Goal: Task Accomplishment & Management: Manage account settings

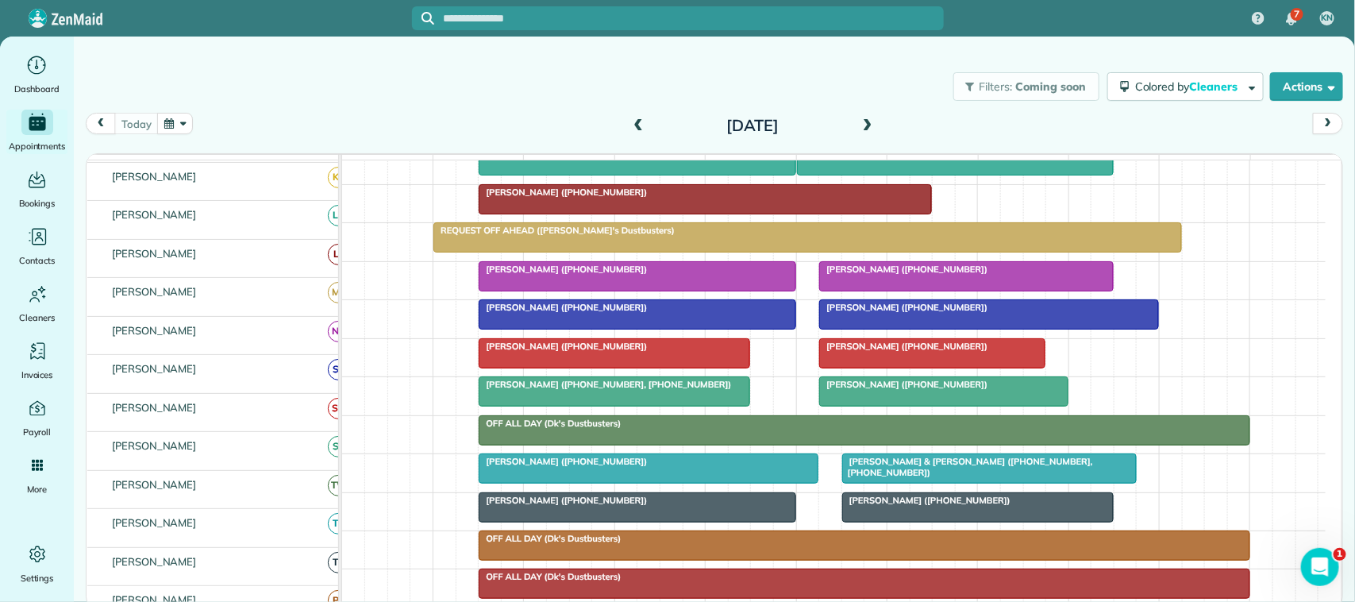
scroll to position [298, 0]
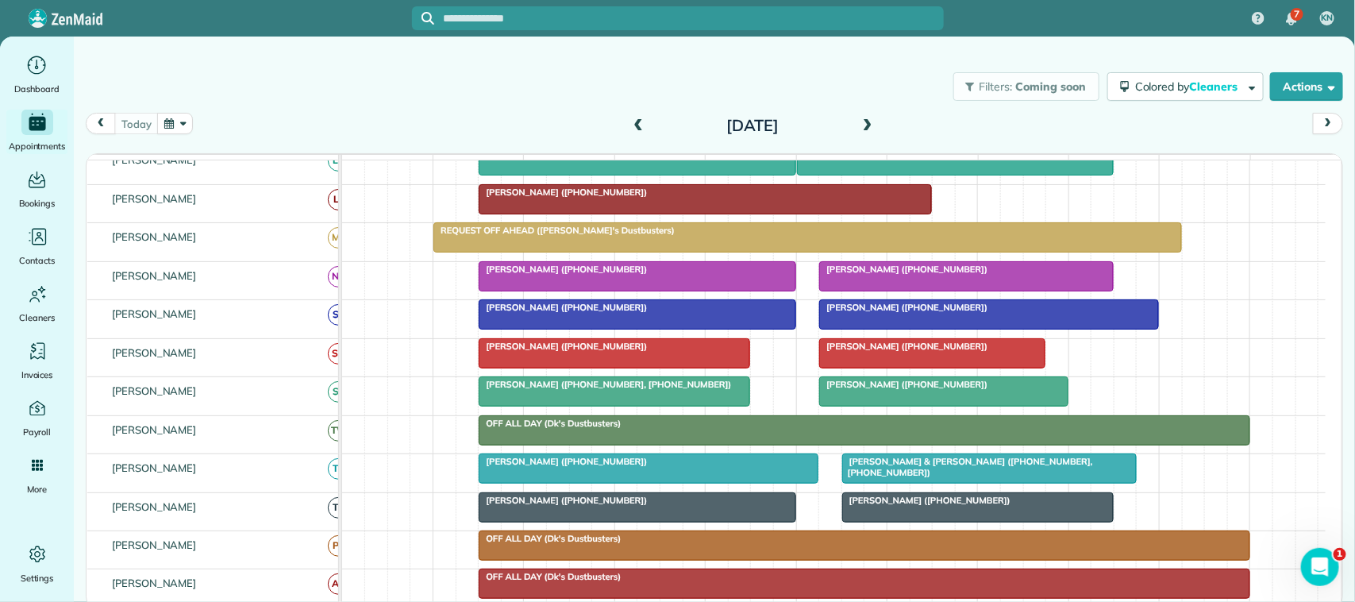
click at [641, 129] on span at bounding box center [637, 126] width 17 height 14
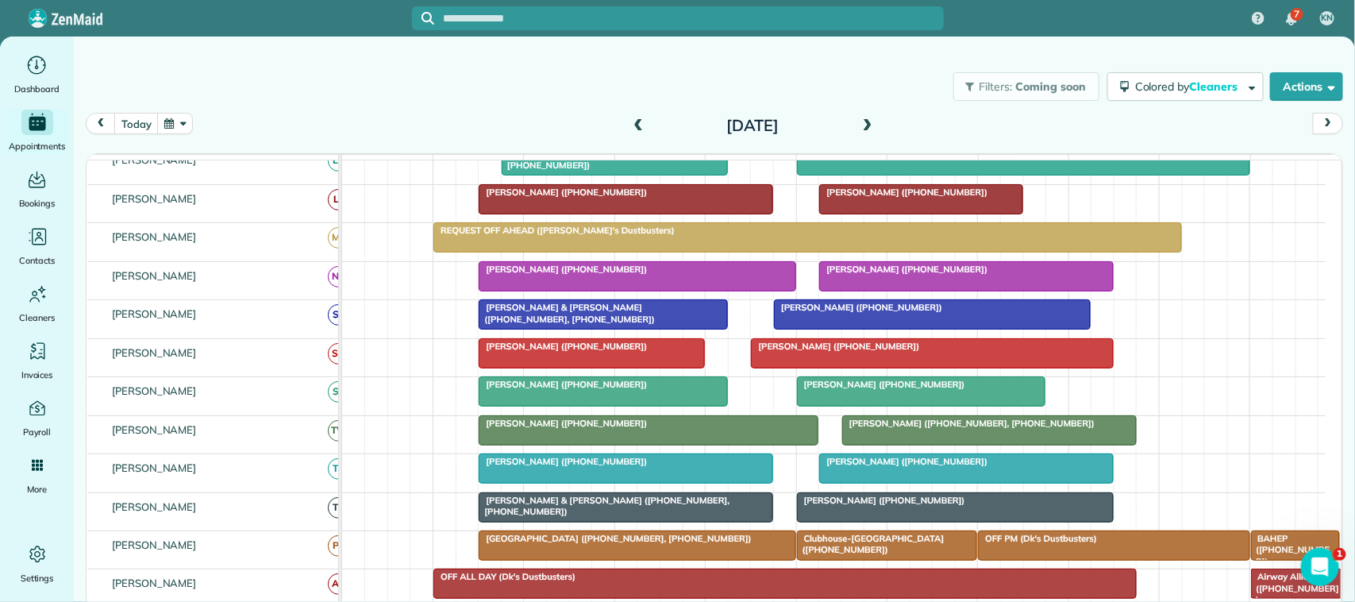
click at [878, 275] on span "Travis McGarrah (+12818400468)" at bounding box center [903, 268] width 170 height 11
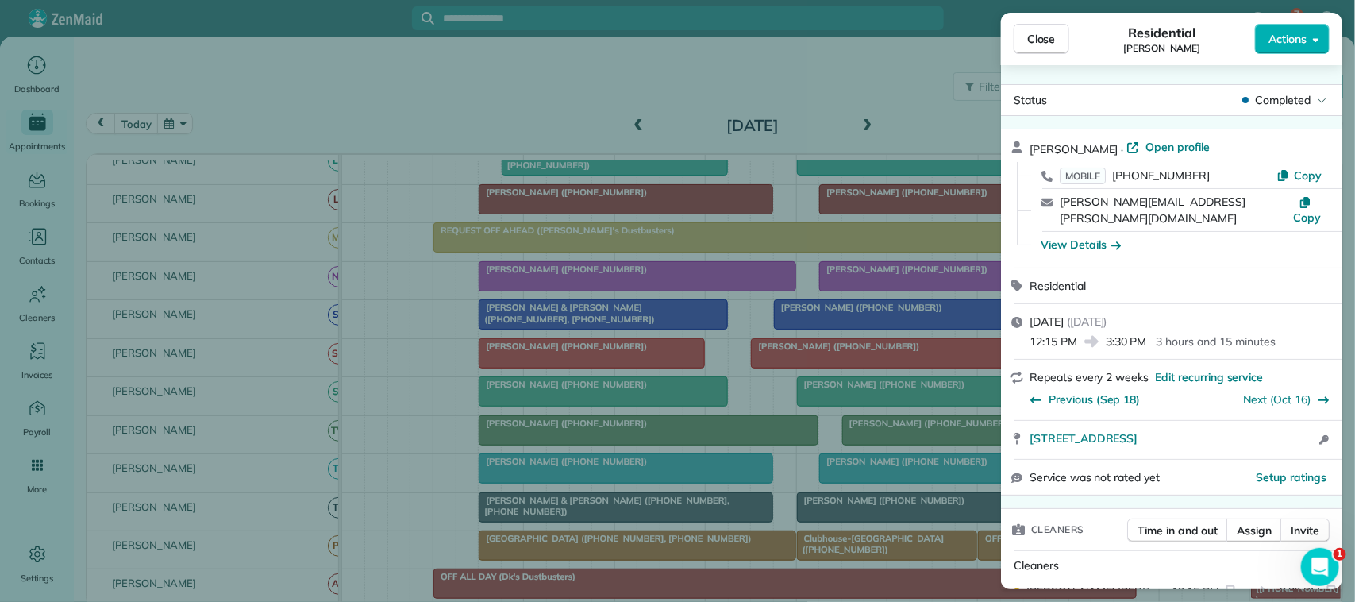
click at [1046, 40] on span "Close" at bounding box center [1041, 39] width 29 height 16
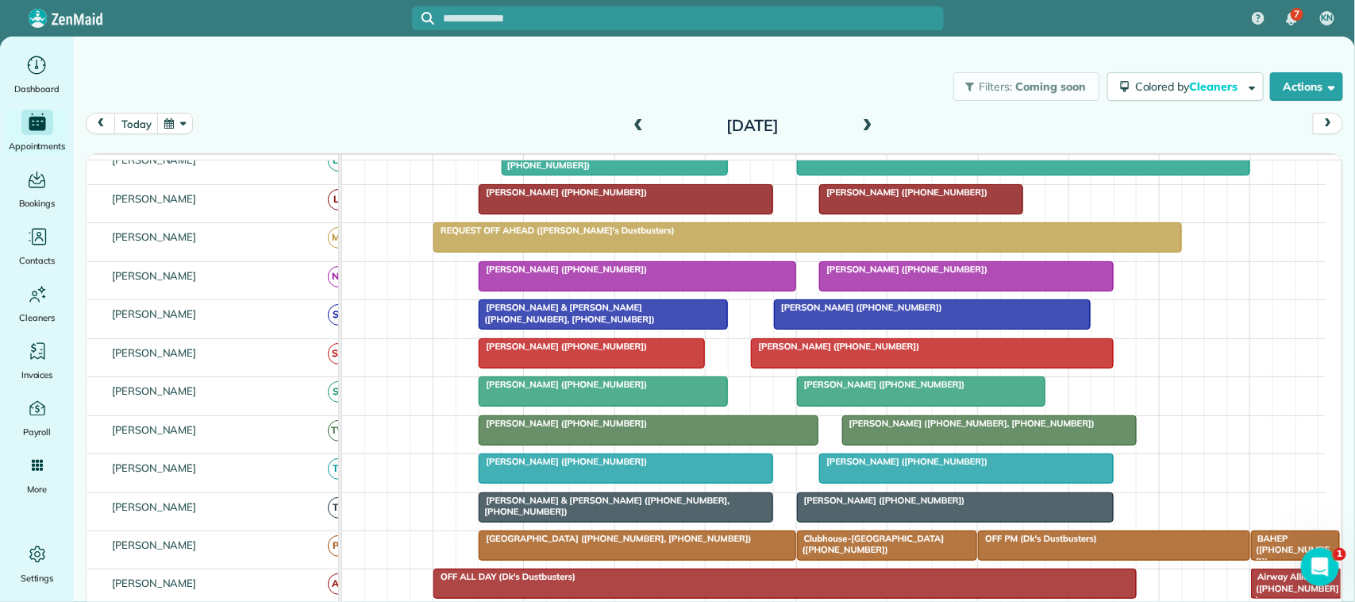
click at [714, 290] on div at bounding box center [636, 276] width 315 height 29
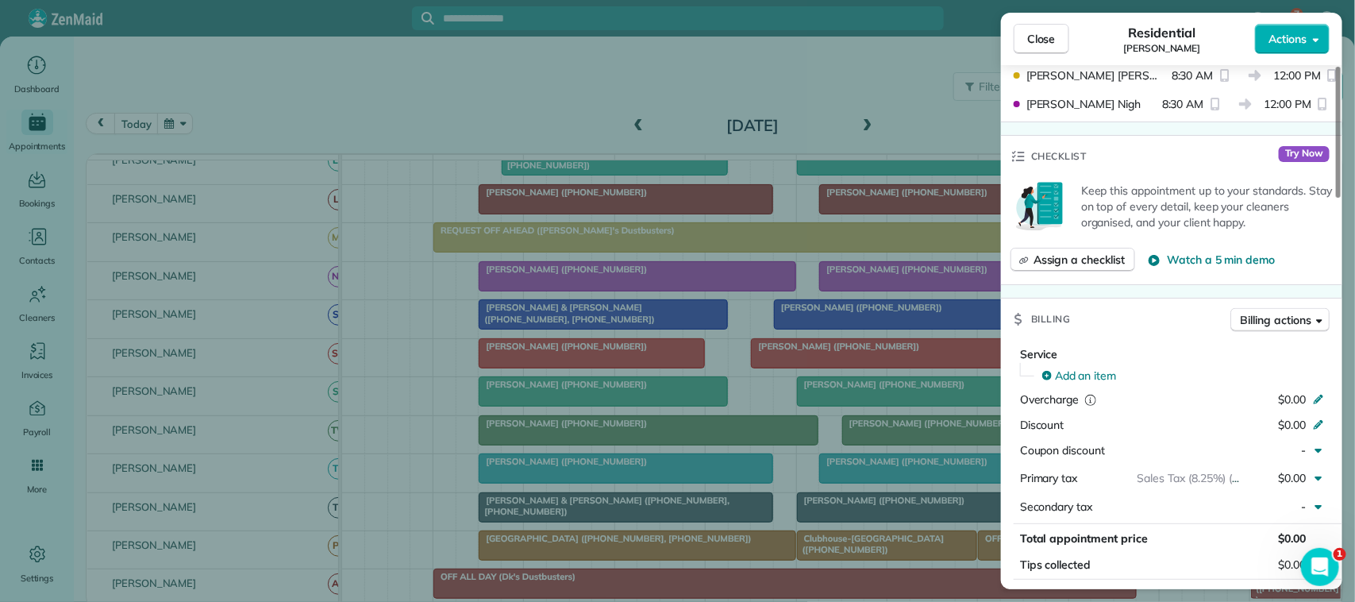
scroll to position [595, 0]
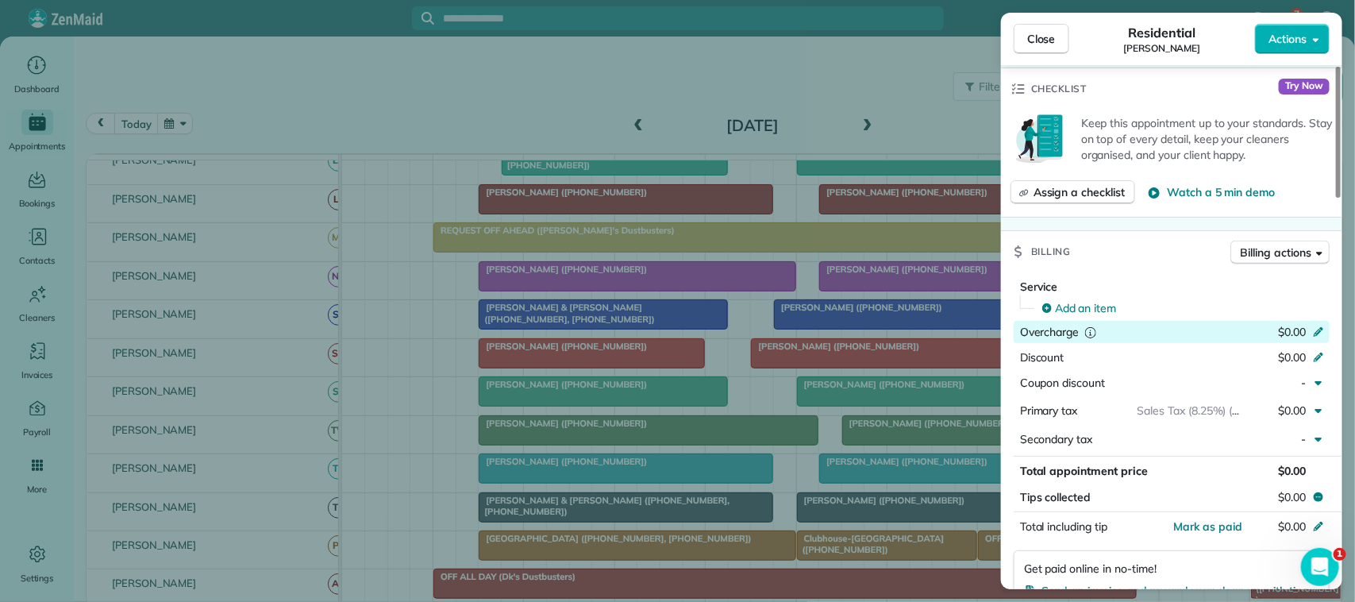
click at [1286, 338] on span "$0.00" at bounding box center [1292, 332] width 28 height 14
click at [1286, 338] on input "*****" at bounding box center [1279, 332] width 67 height 22
type input "******"
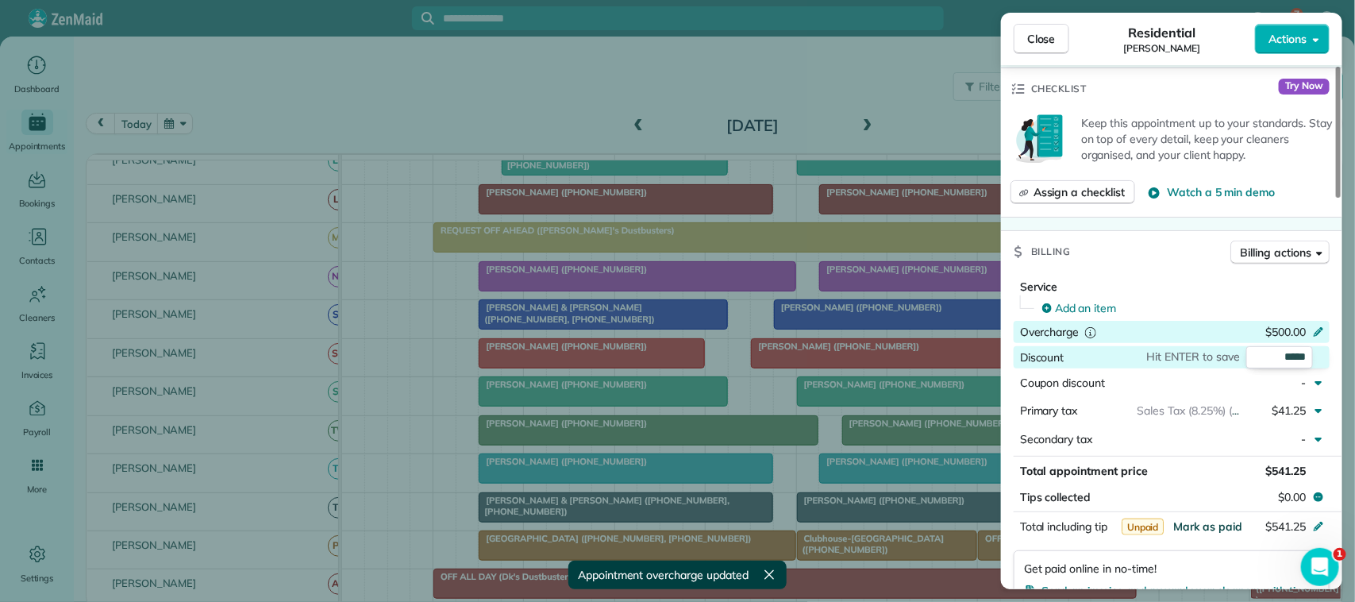
click at [1218, 530] on span "Mark as paid" at bounding box center [1207, 526] width 69 height 14
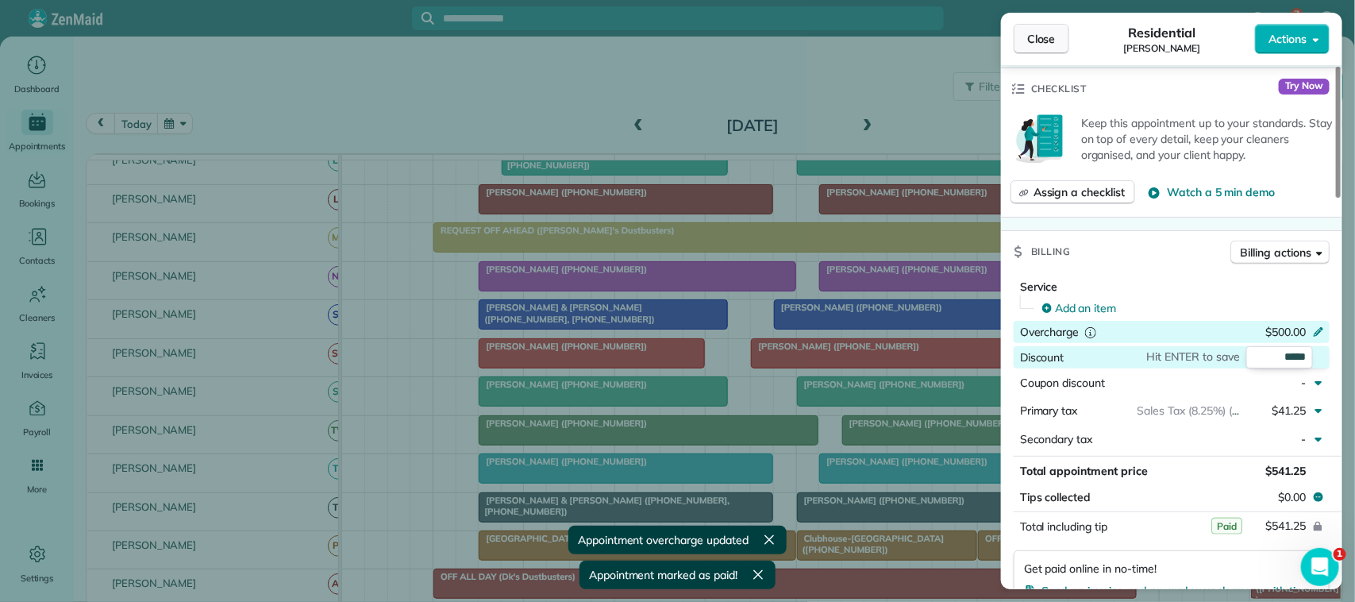
click at [1066, 40] on button "Close" at bounding box center [1041, 39] width 56 height 30
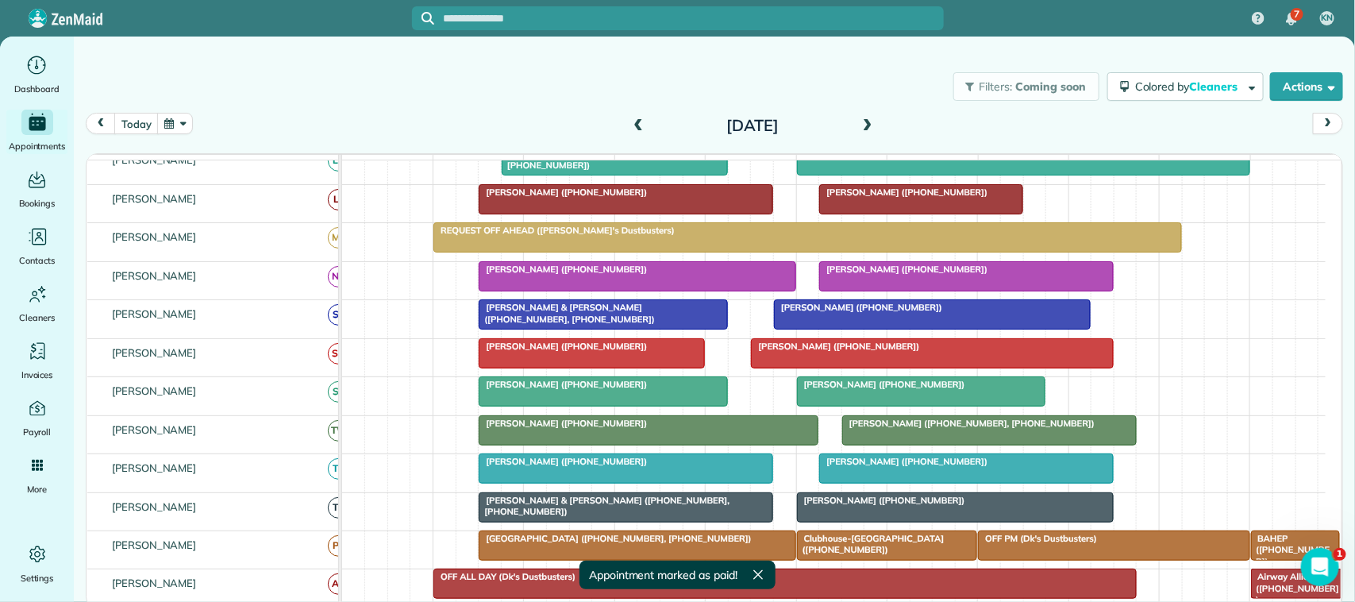
click at [632, 128] on span at bounding box center [637, 126] width 17 height 14
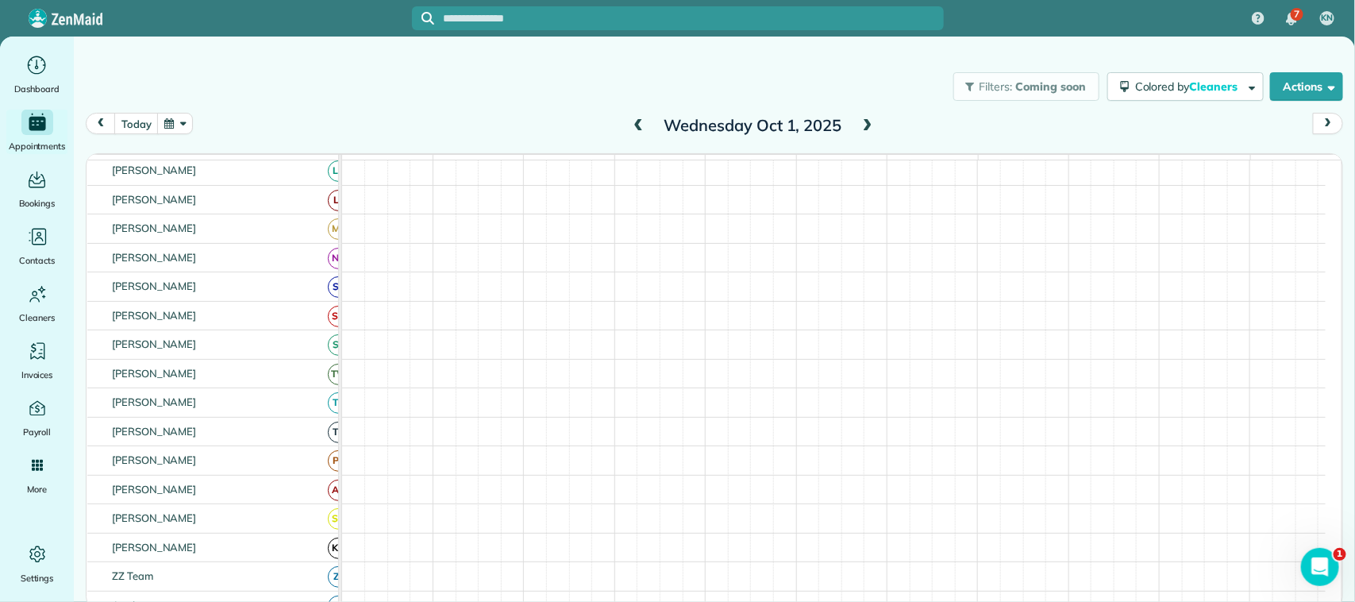
scroll to position [306, 0]
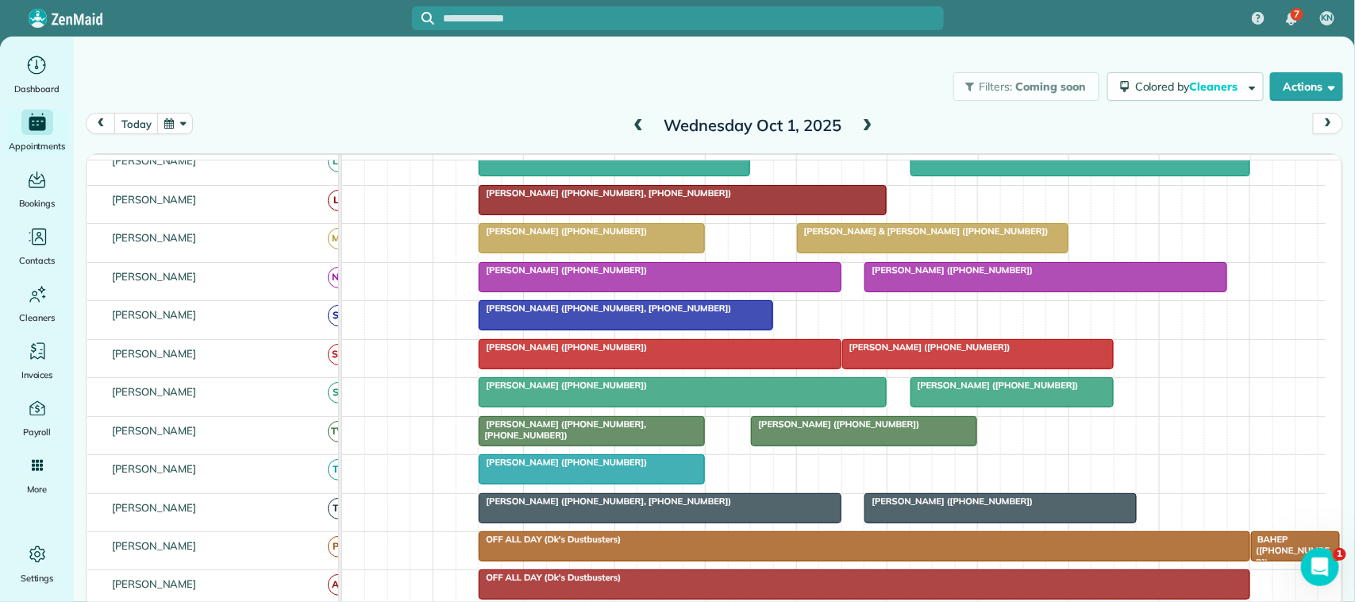
click at [878, 291] on div at bounding box center [1045, 277] width 361 height 29
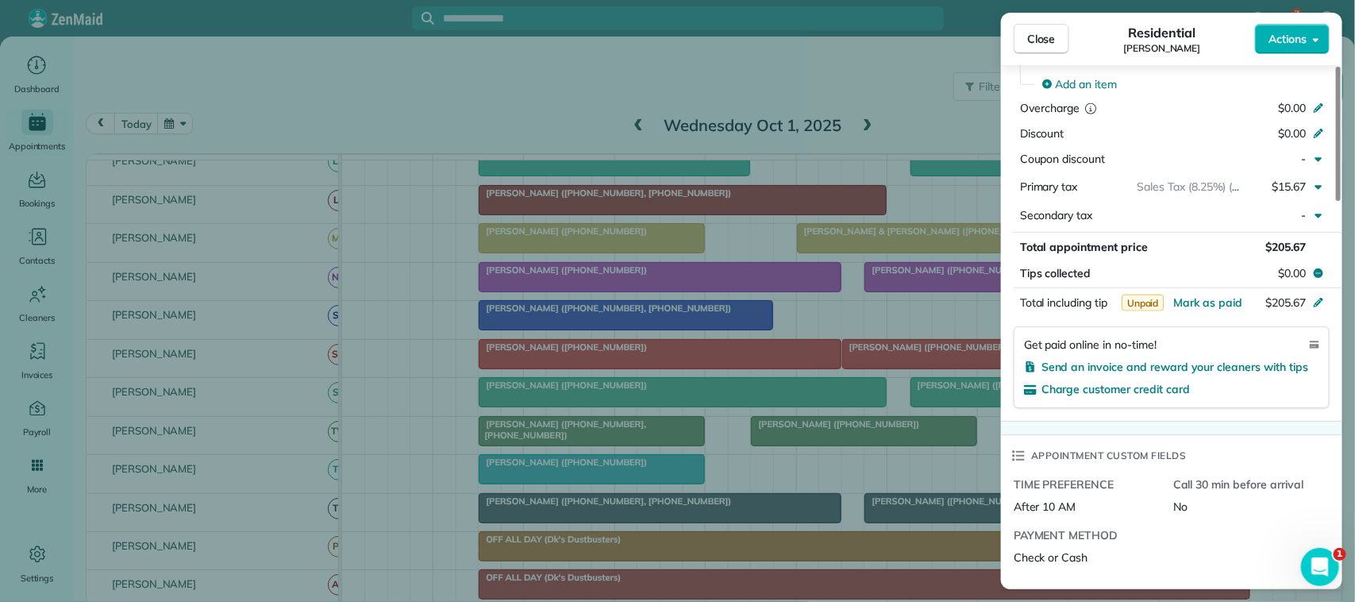
scroll to position [800, 0]
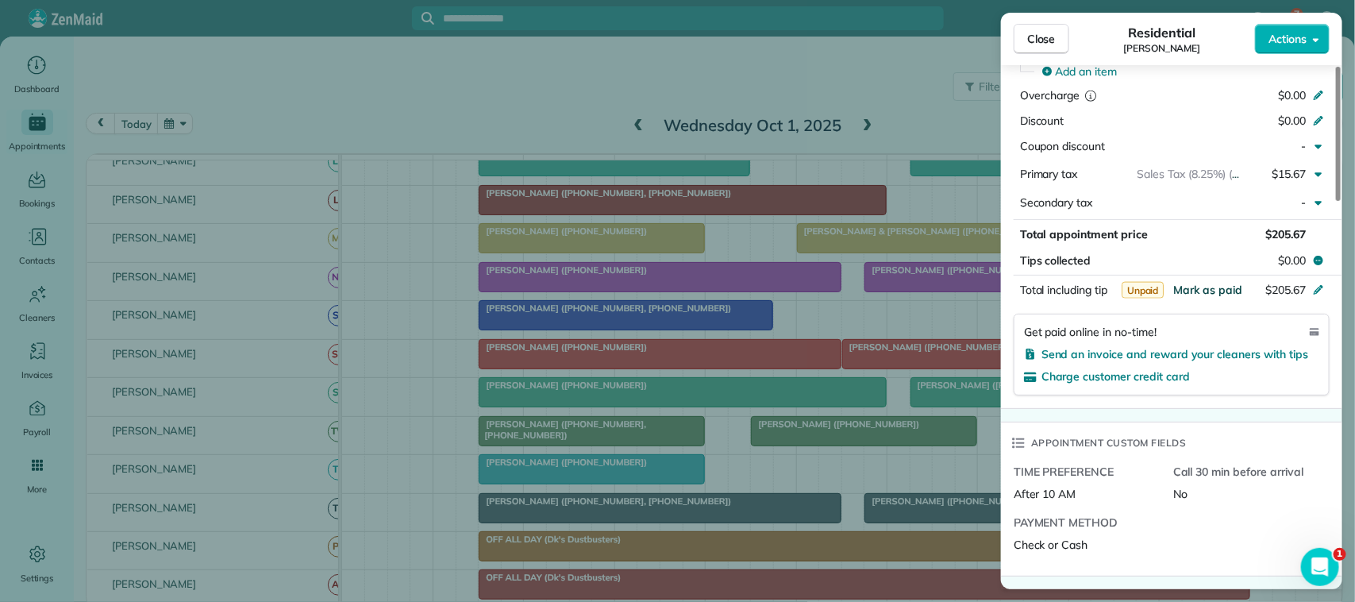
click at [1216, 288] on span "Mark as paid" at bounding box center [1207, 290] width 69 height 14
click at [1060, 44] on button "Close" at bounding box center [1041, 39] width 56 height 30
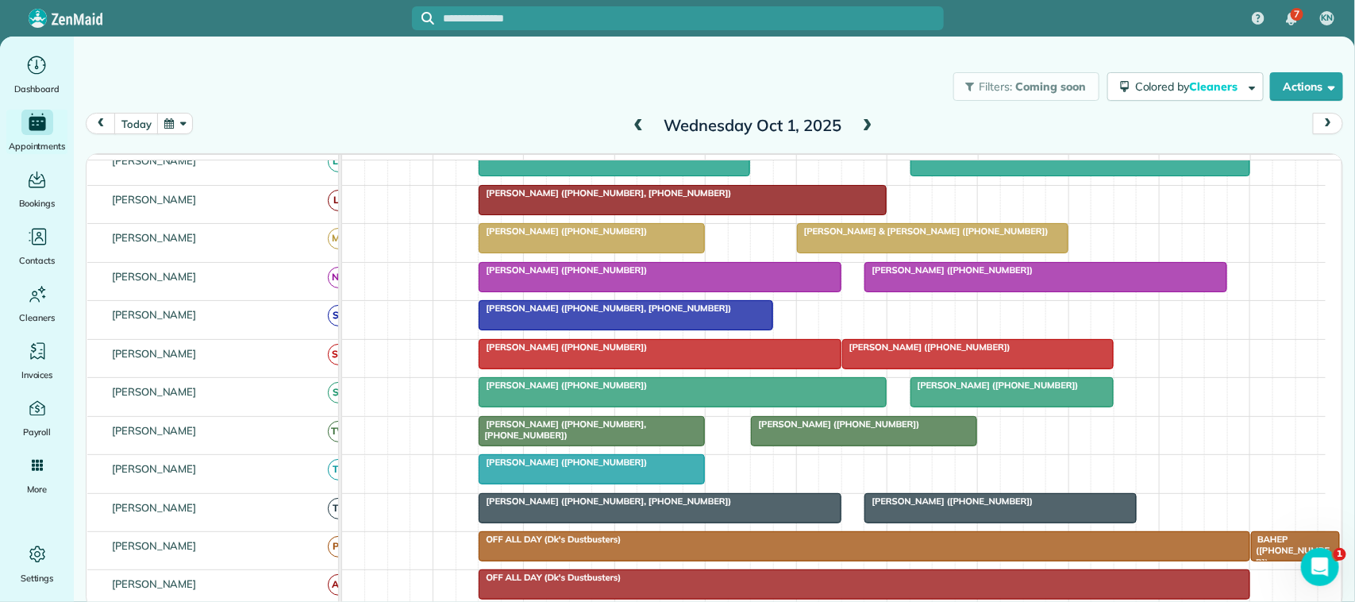
click at [764, 275] on div "Bailey Cannon (+18323877063)" at bounding box center [659, 269] width 353 height 11
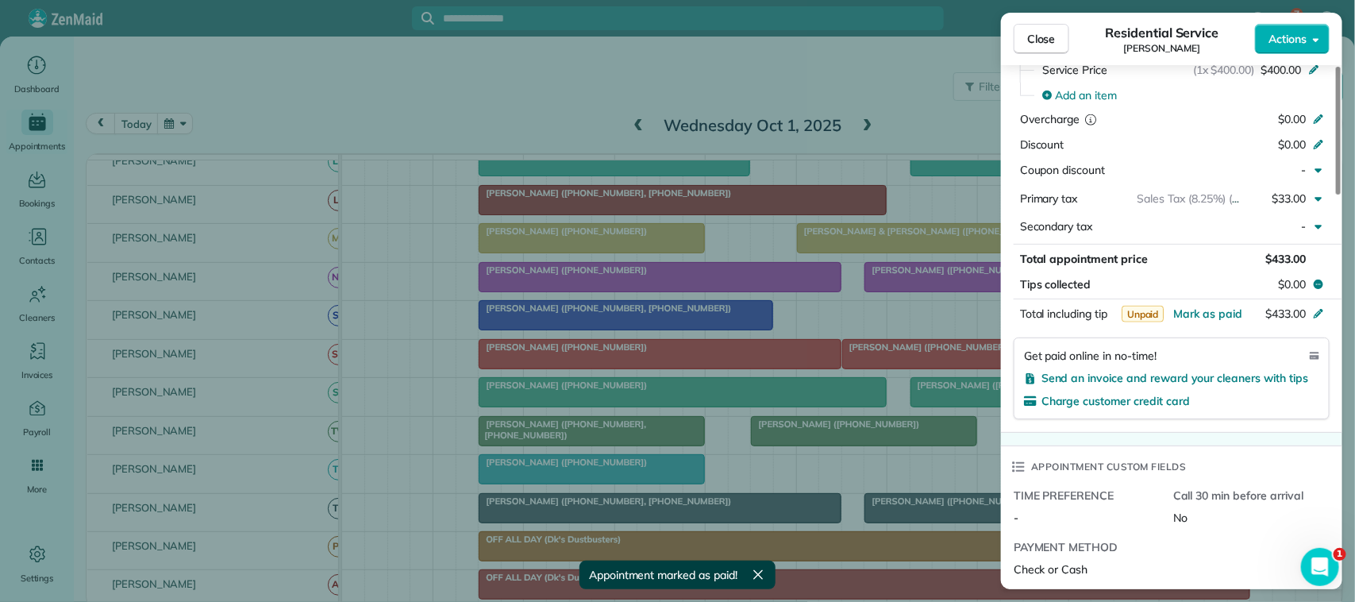
scroll to position [794, 0]
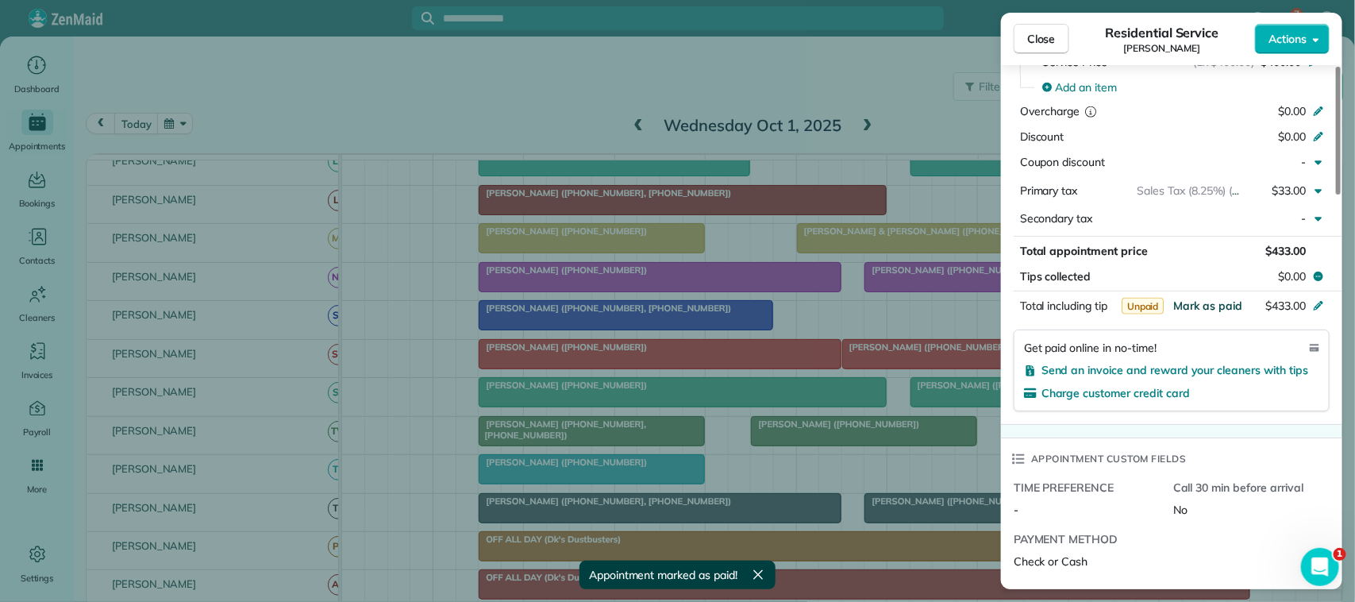
click at [1224, 313] on span "Mark as paid" at bounding box center [1207, 305] width 69 height 14
click at [1041, 37] on span "Close" at bounding box center [1041, 39] width 29 height 16
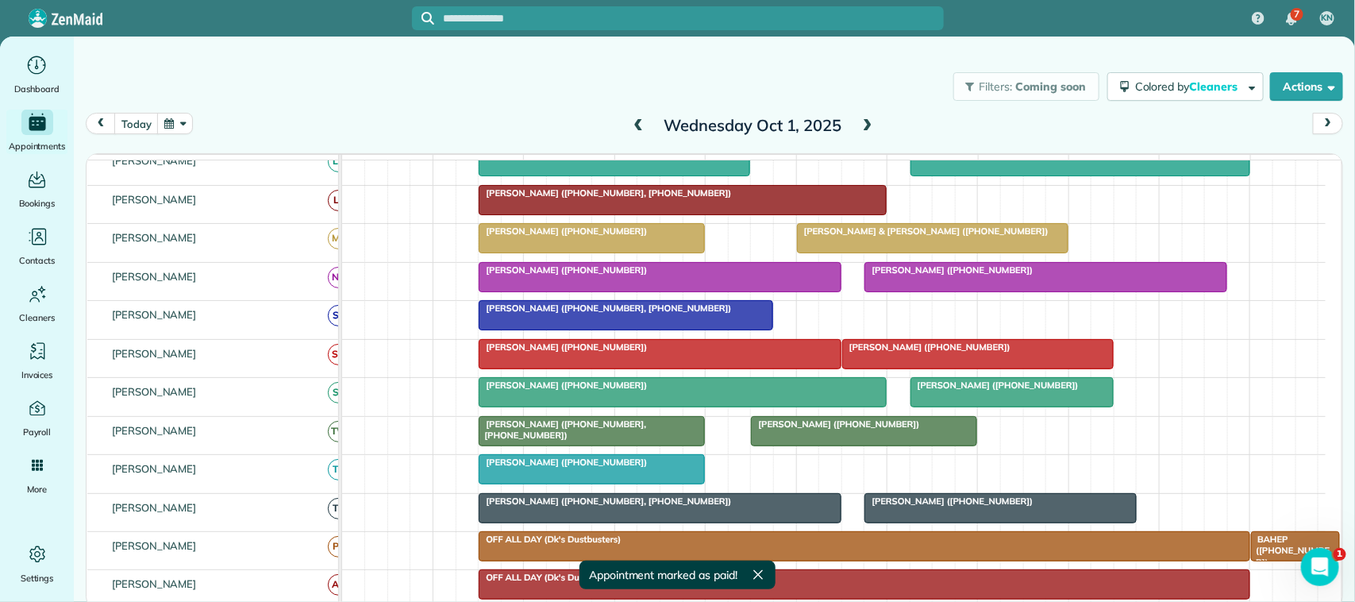
click at [639, 121] on span at bounding box center [637, 126] width 17 height 14
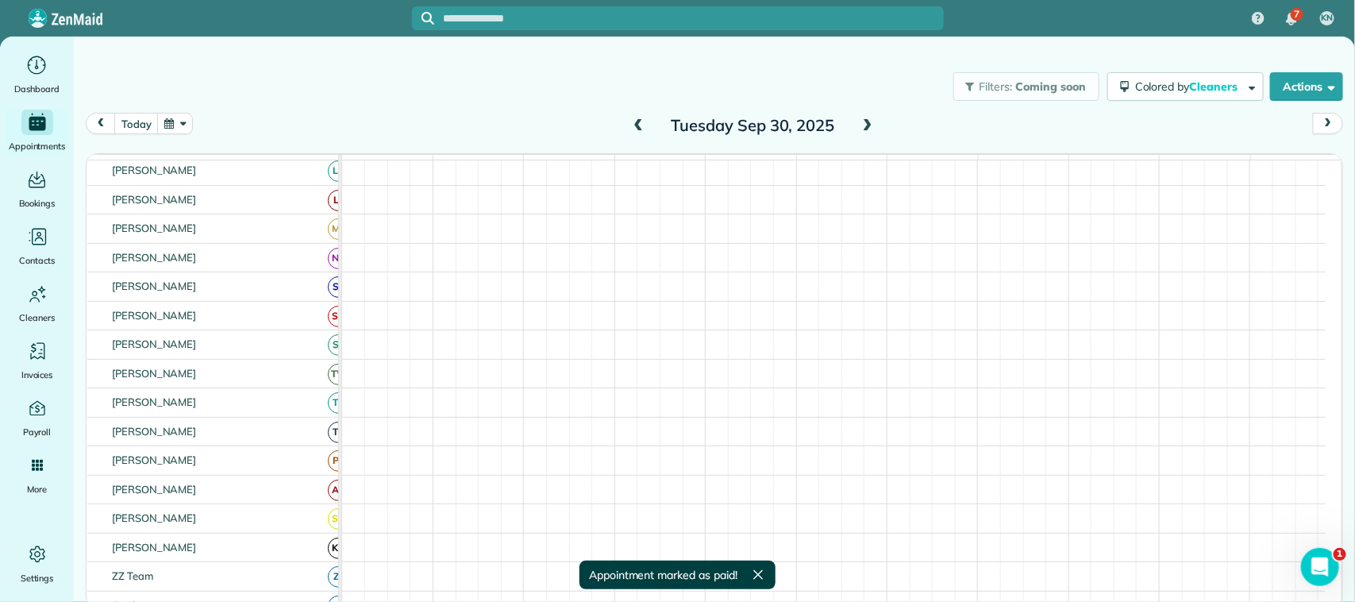
scroll to position [298, 0]
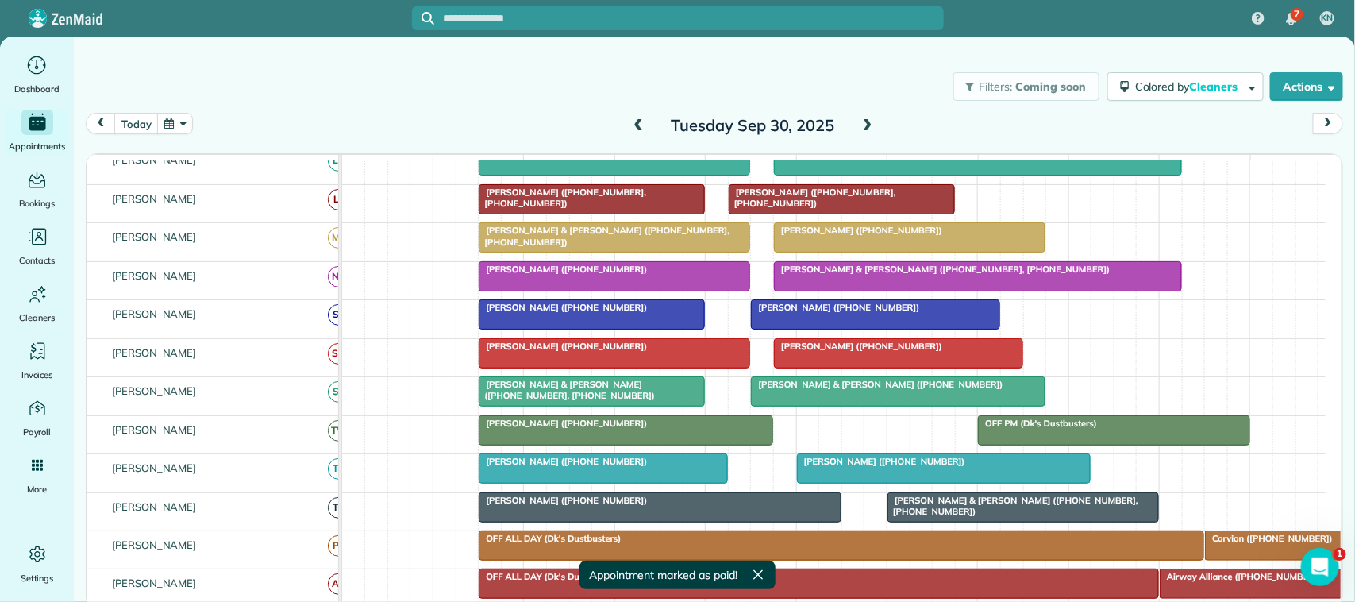
click at [529, 275] on span "Heather Pierson (+18322210559)" at bounding box center [563, 268] width 170 height 11
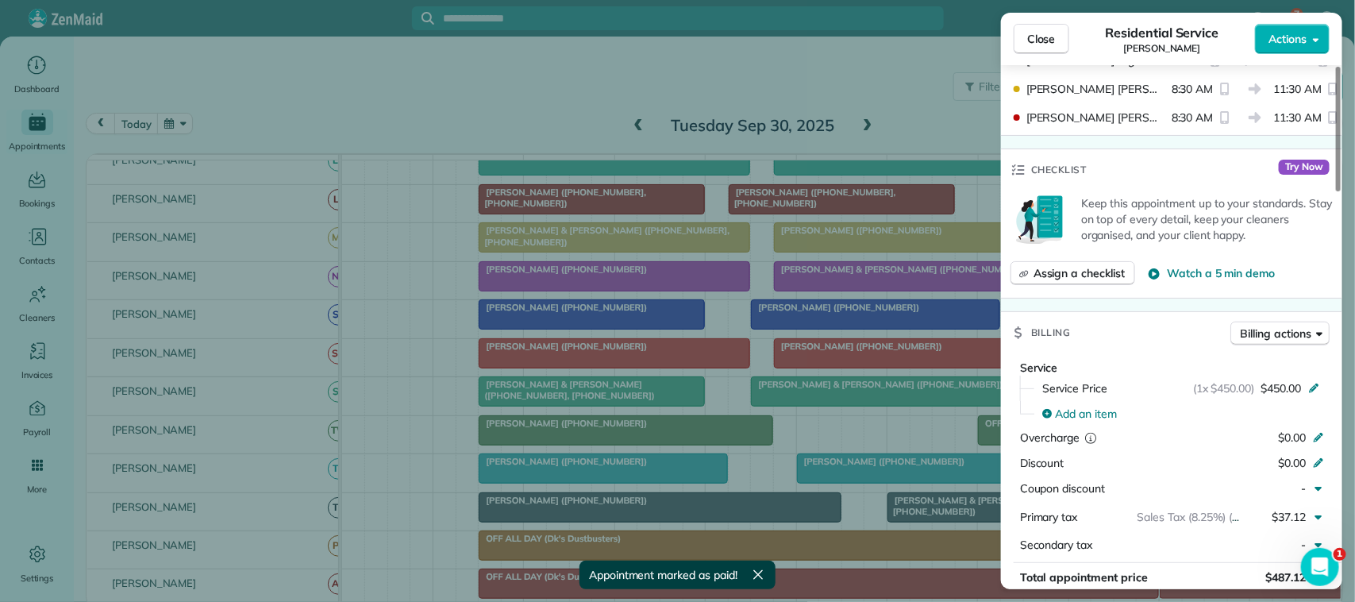
scroll to position [595, 0]
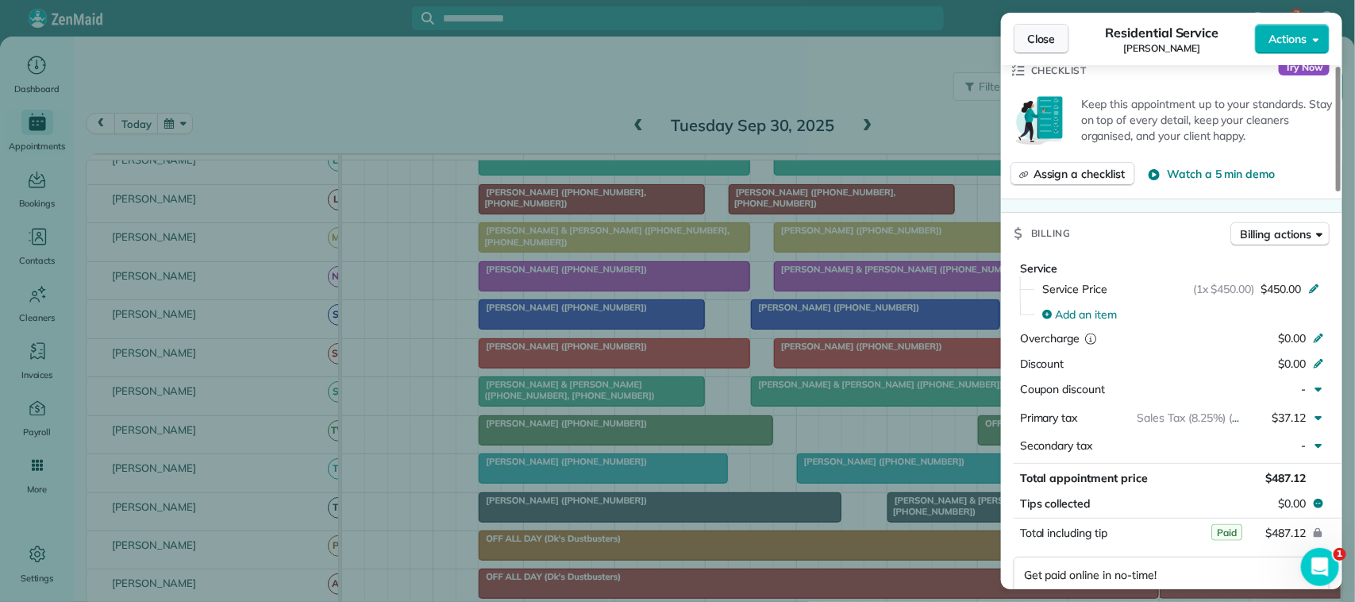
click at [1048, 33] on span "Close" at bounding box center [1041, 39] width 29 height 16
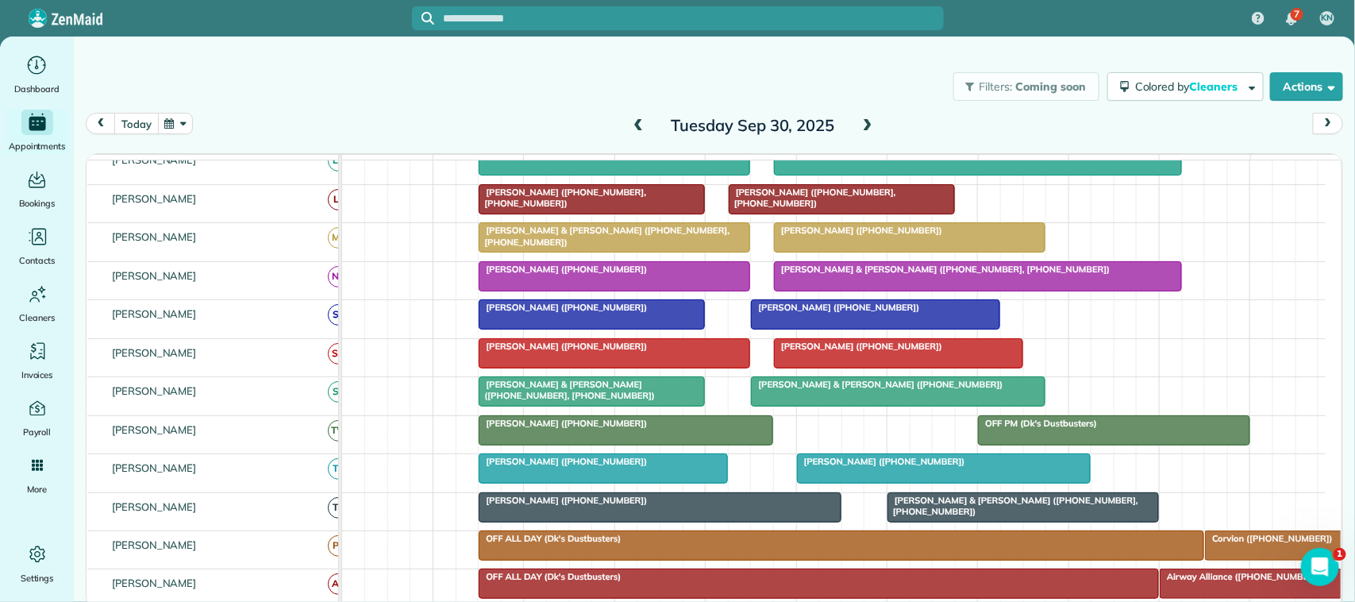
click at [136, 124] on button "today" at bounding box center [136, 123] width 44 height 21
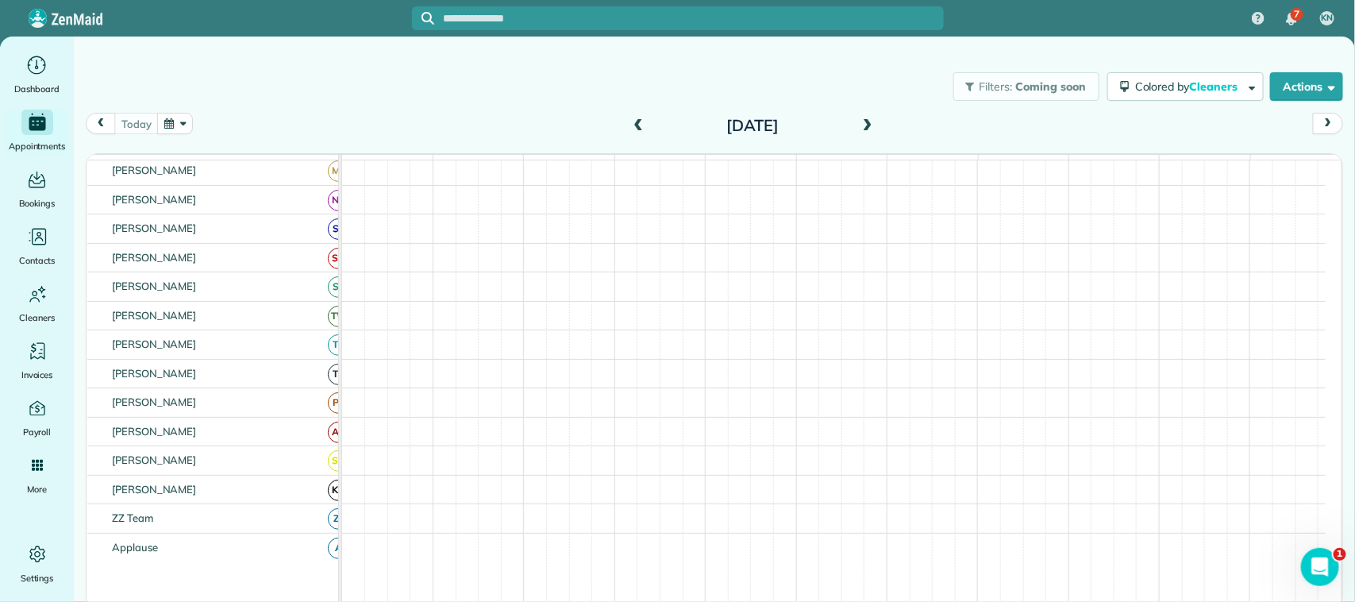
scroll to position [240, 0]
click at [637, 124] on span at bounding box center [637, 126] width 17 height 14
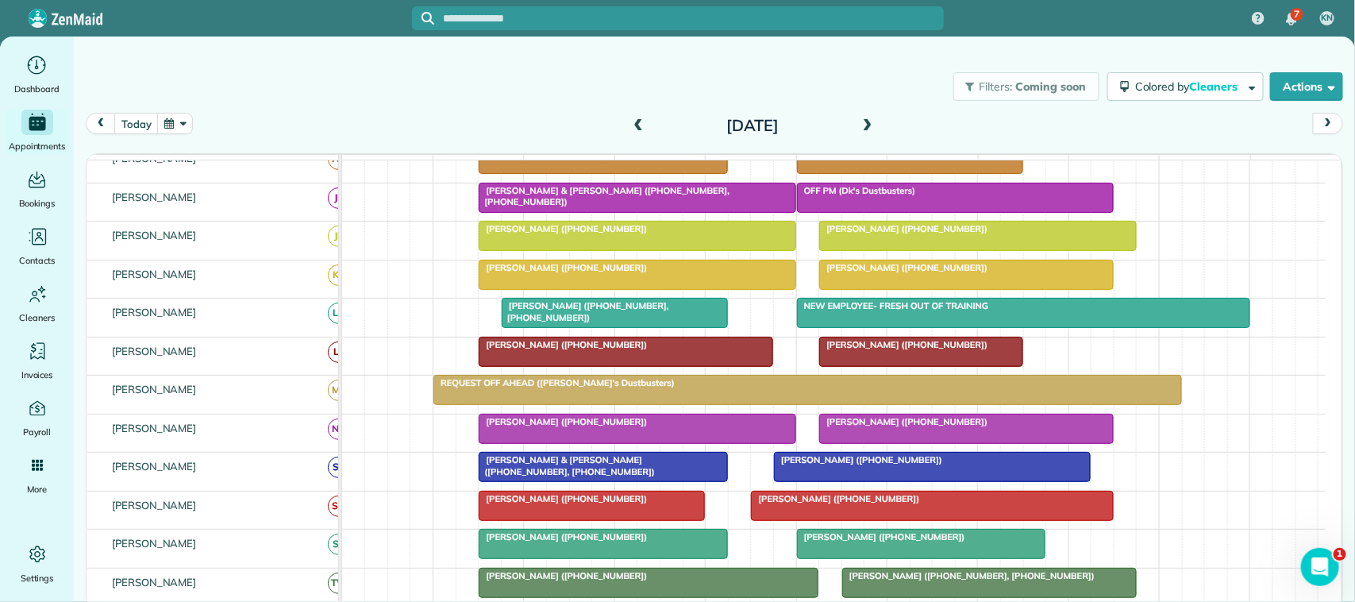
scroll to position [99, 0]
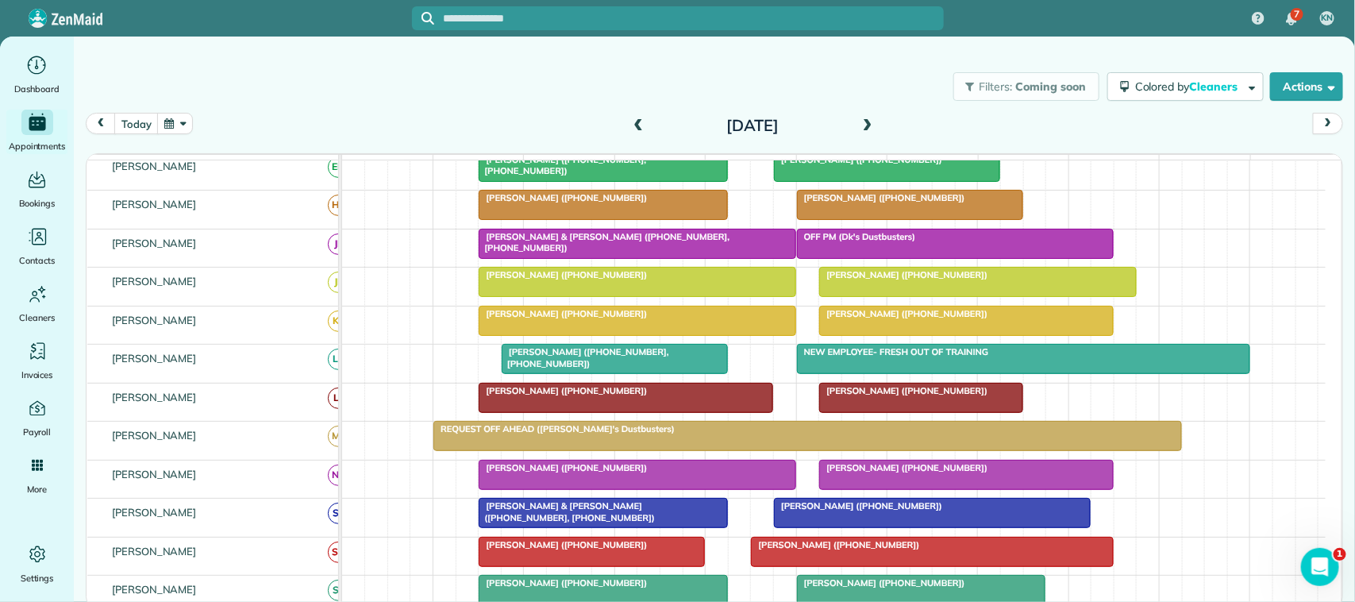
click at [607, 368] on span "Kim Schwartz (+12816600682, +12819915944)" at bounding box center [585, 357] width 168 height 22
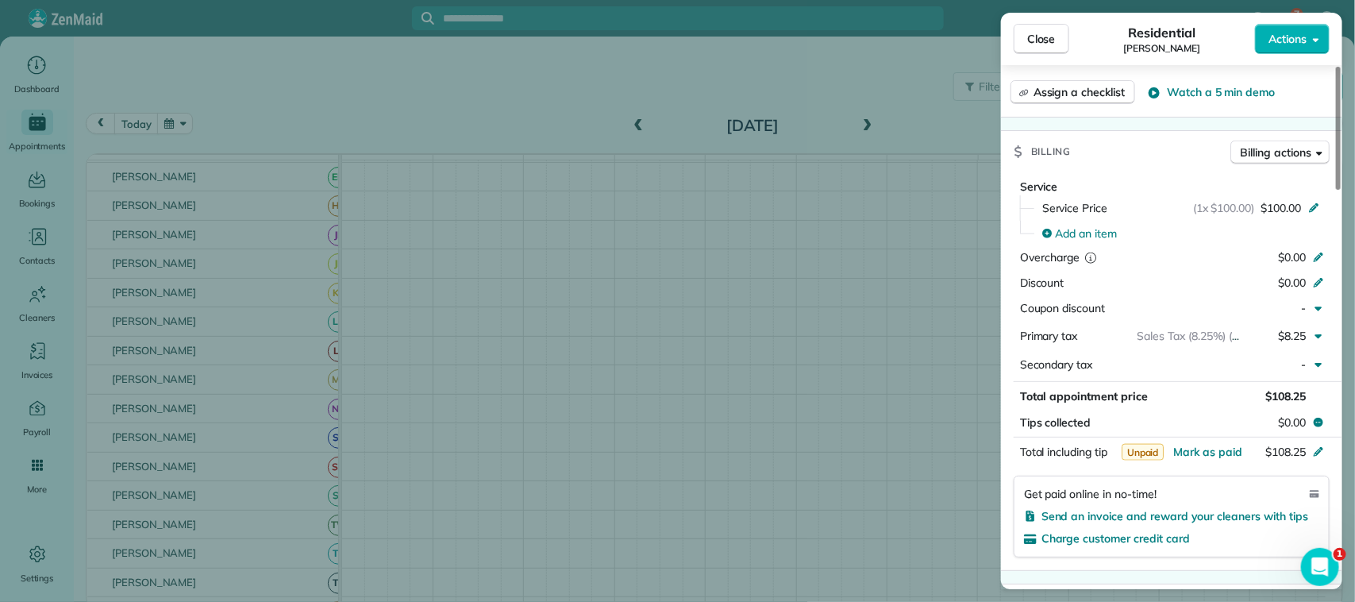
scroll to position [700, 0]
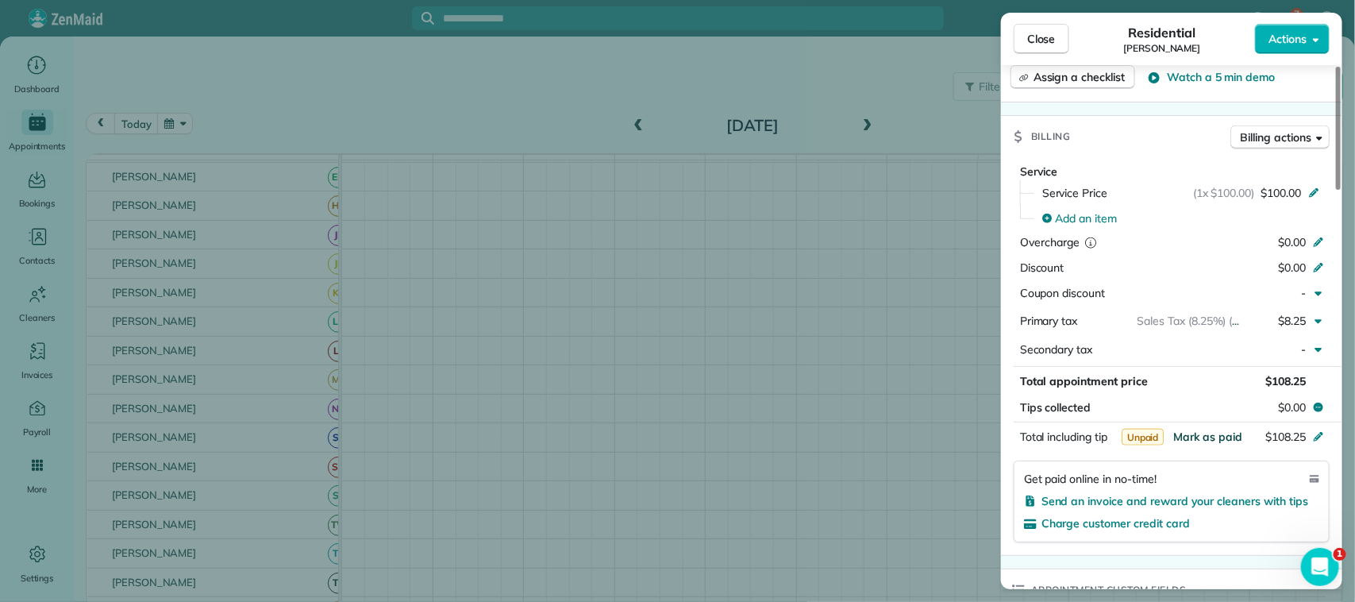
click at [1217, 434] on span "Mark as paid" at bounding box center [1207, 436] width 69 height 14
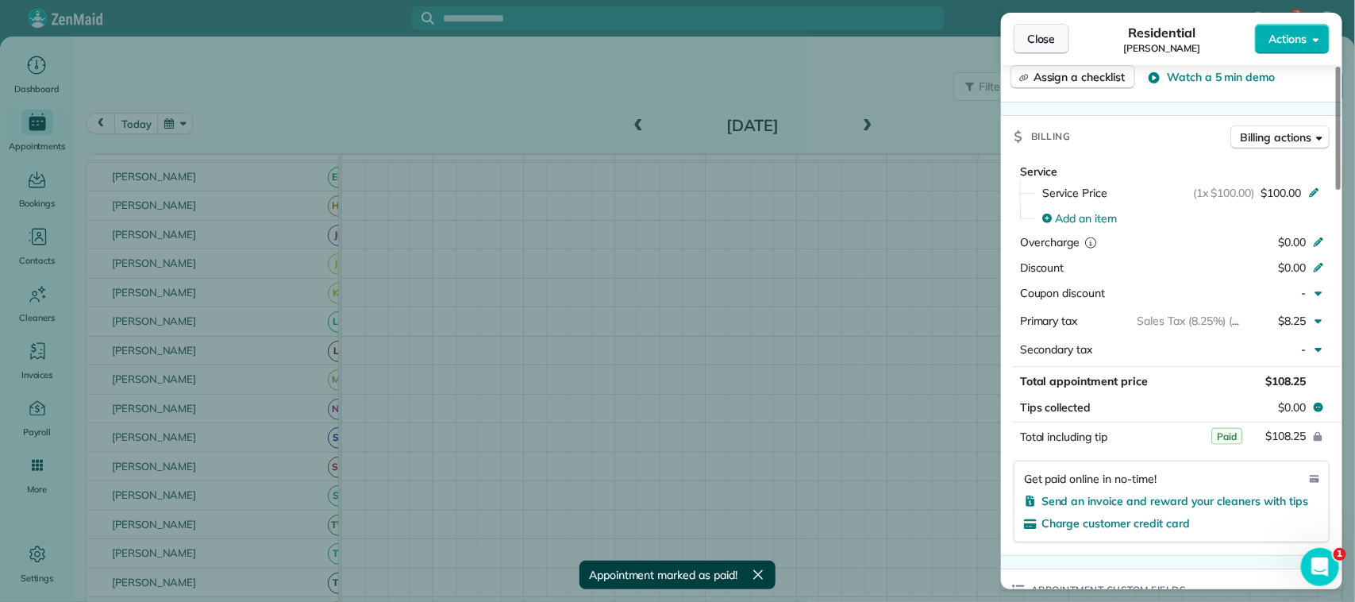
click at [1050, 34] on span "Close" at bounding box center [1041, 39] width 29 height 16
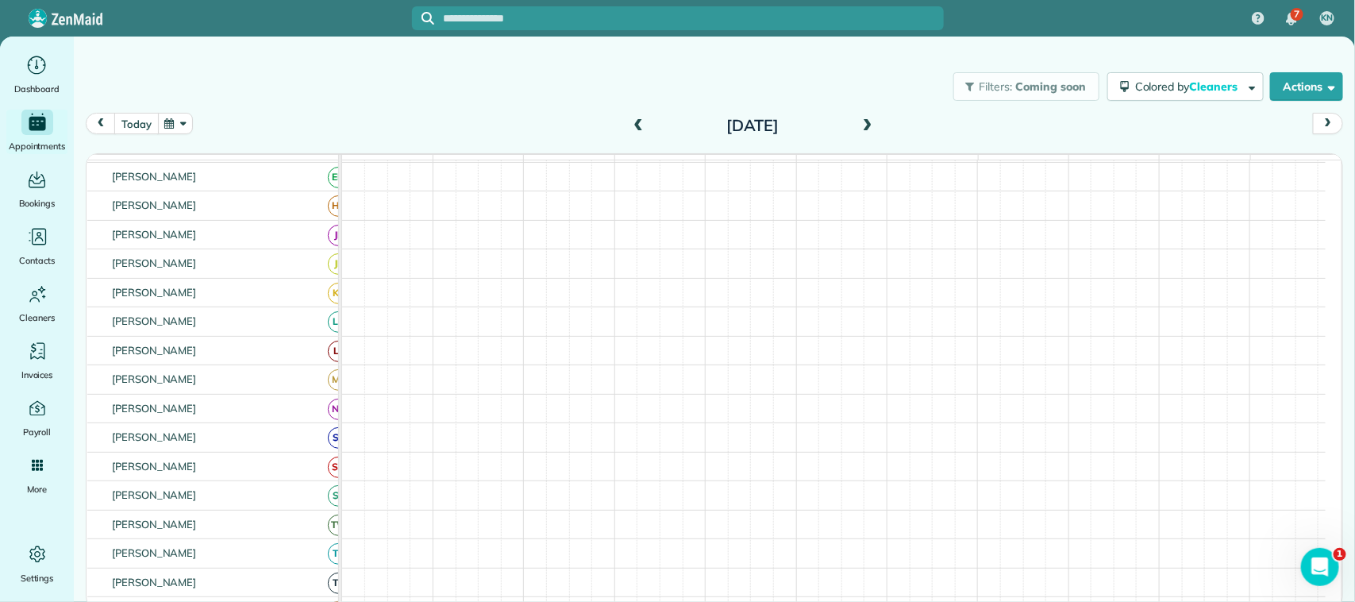
click at [125, 125] on button "today" at bounding box center [136, 123] width 44 height 21
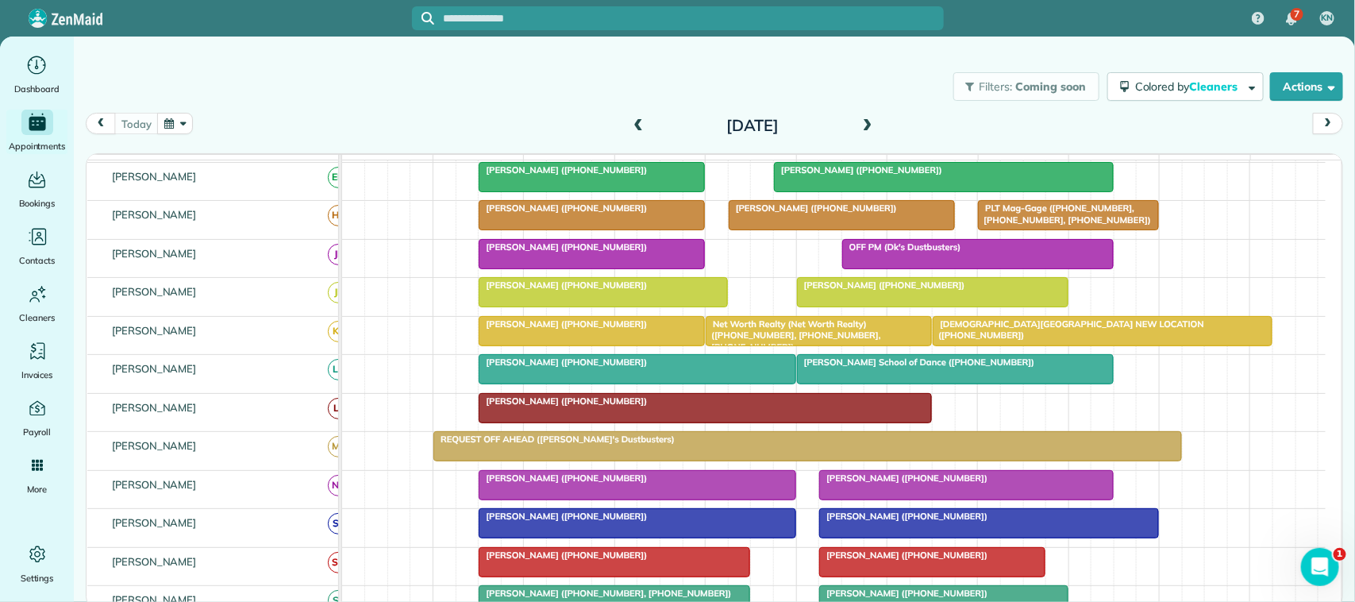
click at [552, 306] on div at bounding box center [603, 292] width 248 height 29
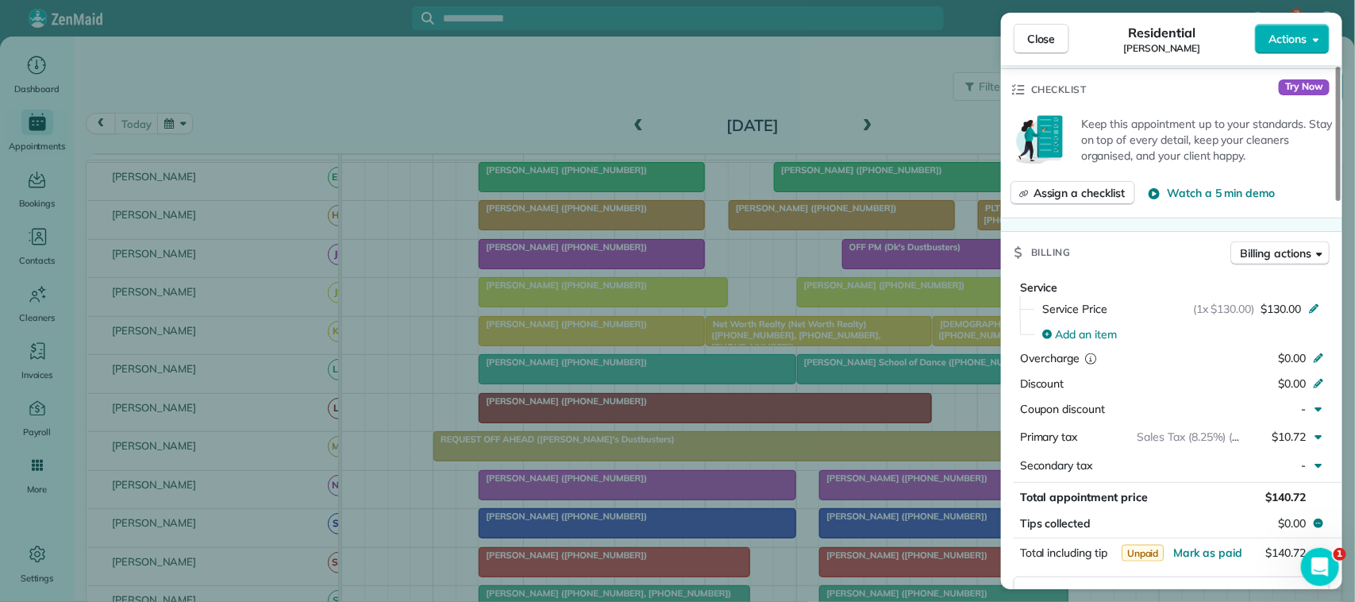
scroll to position [595, 0]
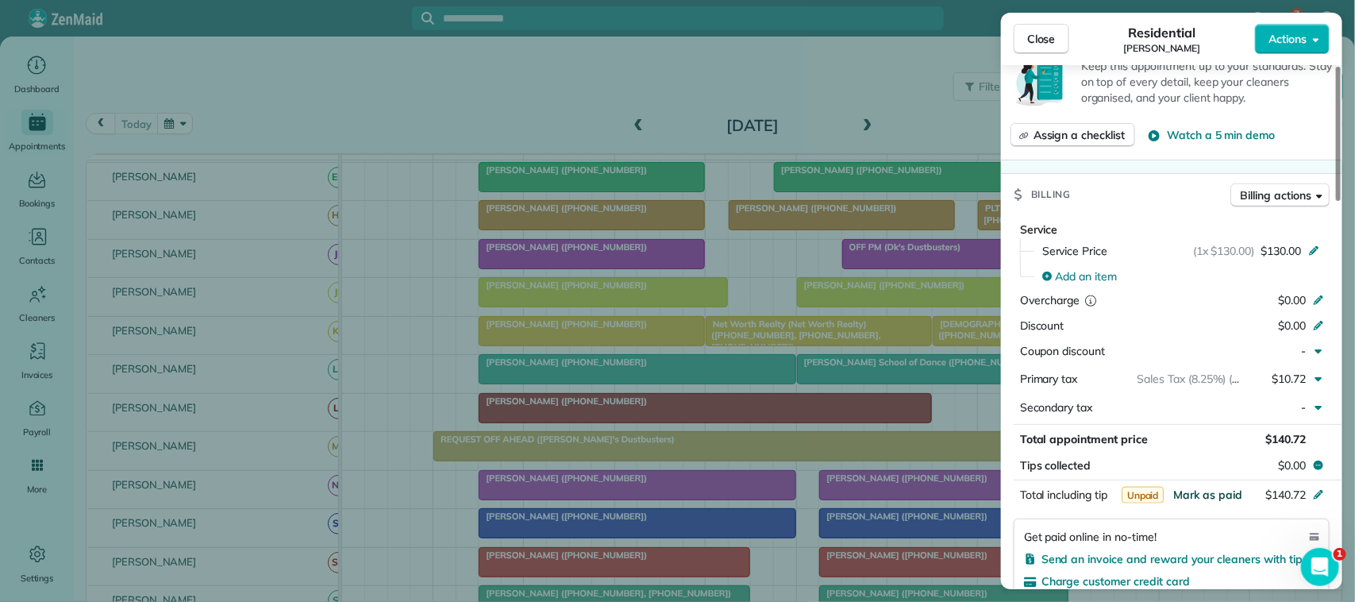
click at [1215, 502] on span "Mark as paid" at bounding box center [1207, 494] width 69 height 14
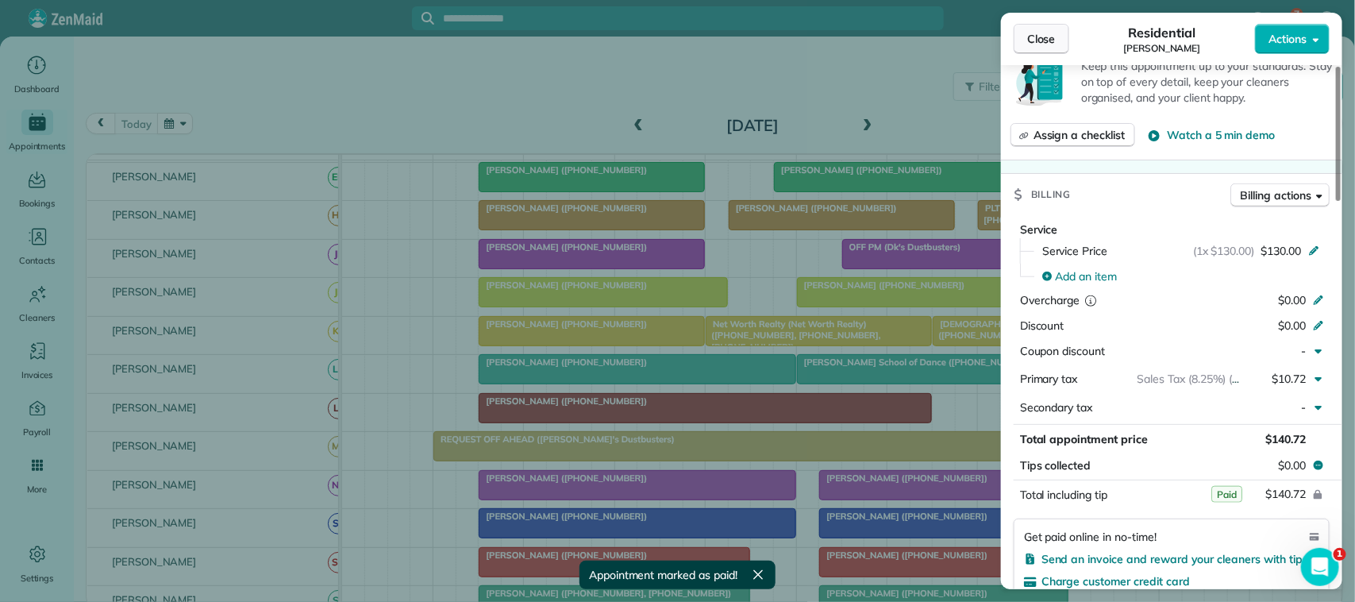
click at [1028, 46] on span "Close" at bounding box center [1041, 39] width 29 height 16
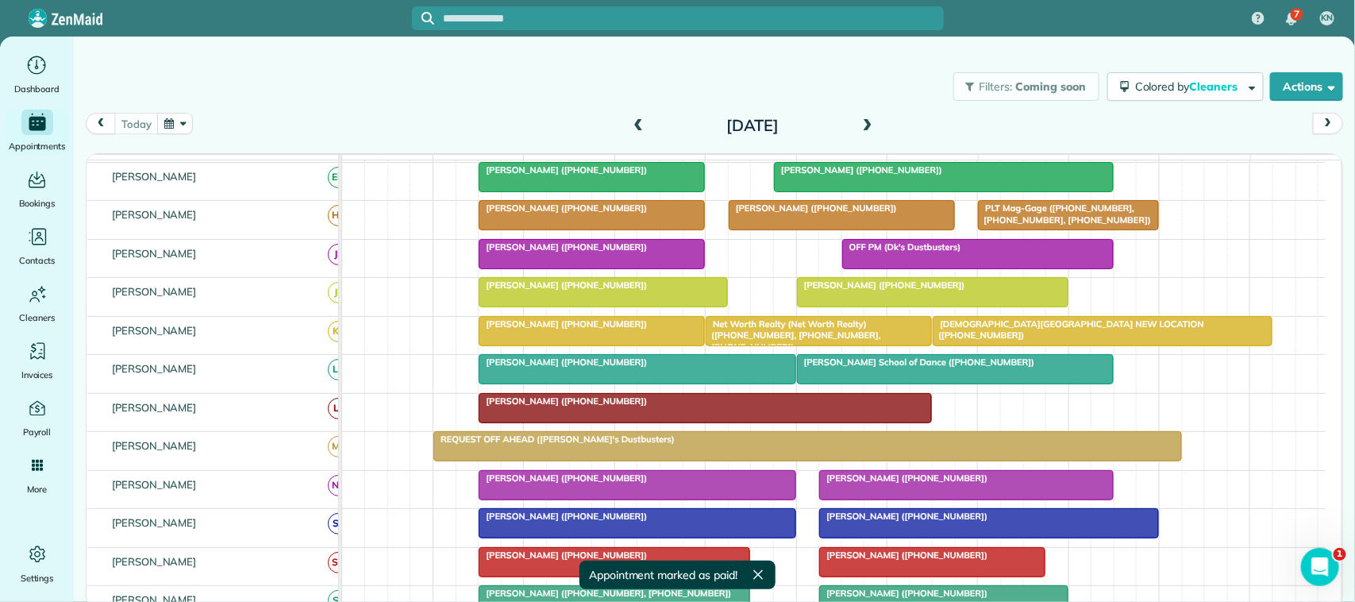
click at [637, 127] on span at bounding box center [637, 126] width 17 height 14
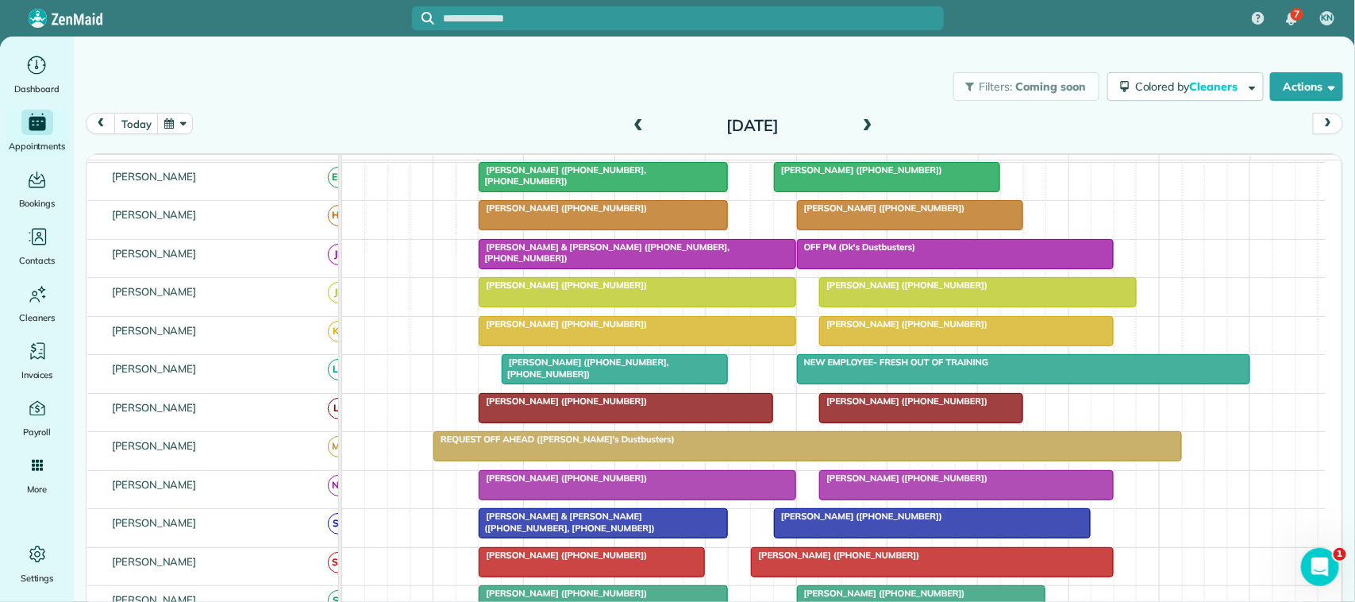
click at [879, 306] on div at bounding box center [977, 292] width 315 height 29
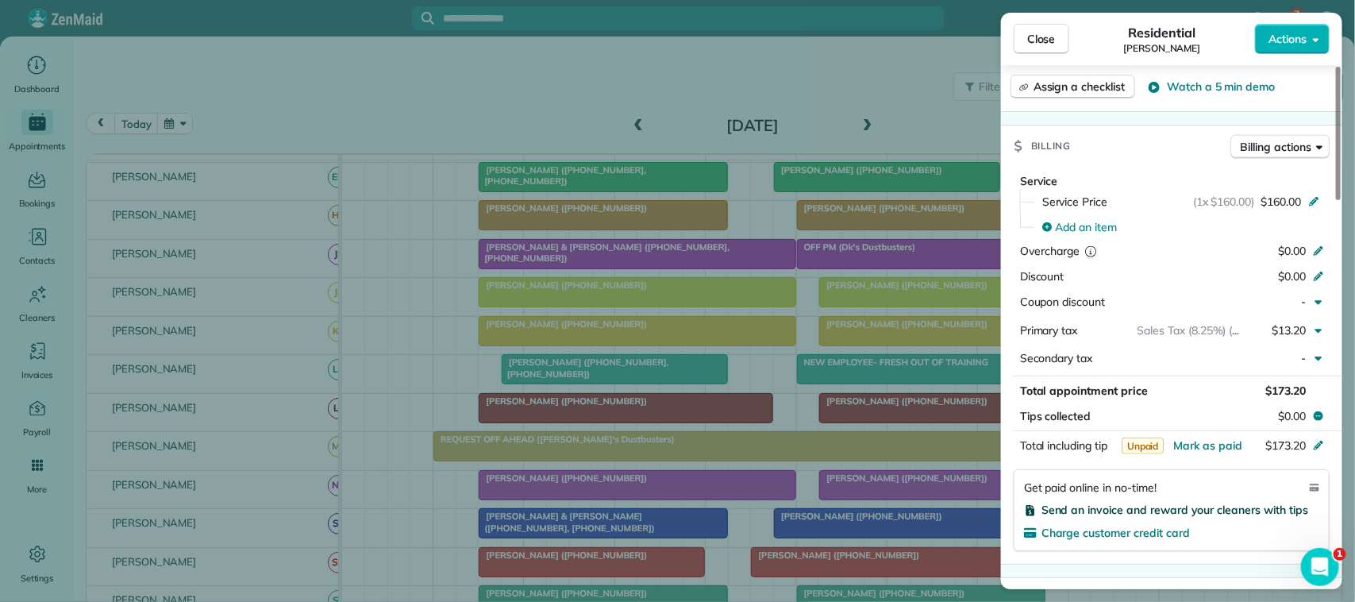
scroll to position [694, 0]
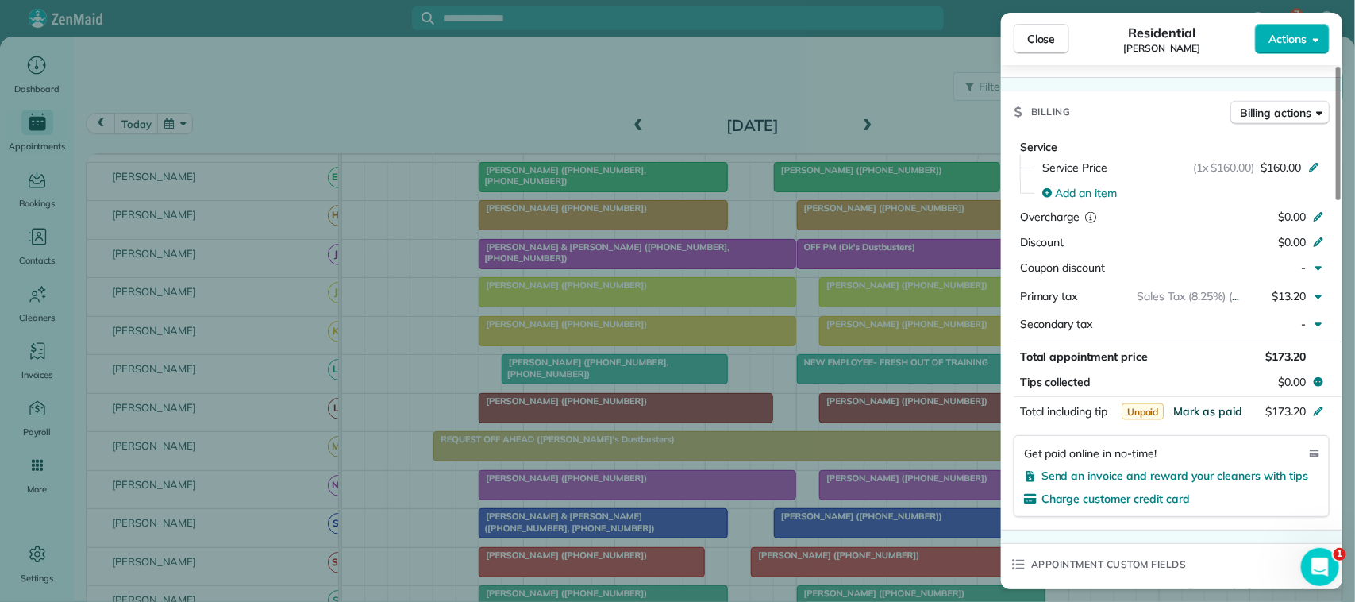
click at [1226, 404] on span "Mark as paid" at bounding box center [1207, 411] width 69 height 14
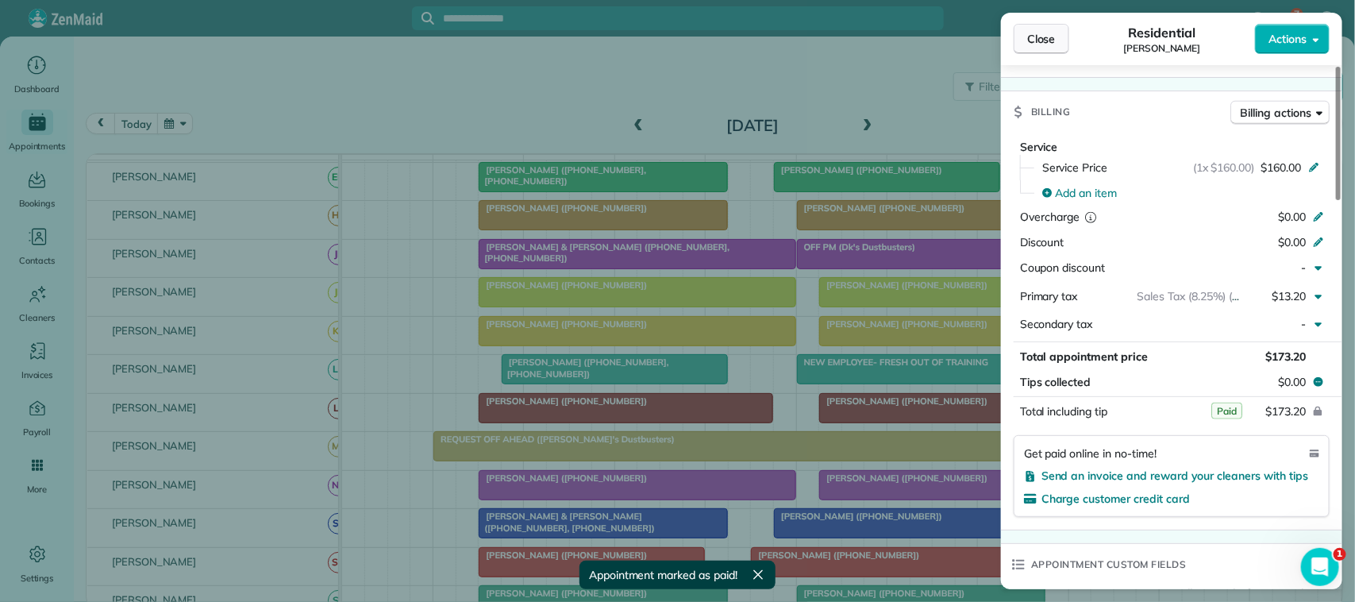
click at [1042, 33] on span "Close" at bounding box center [1041, 39] width 29 height 16
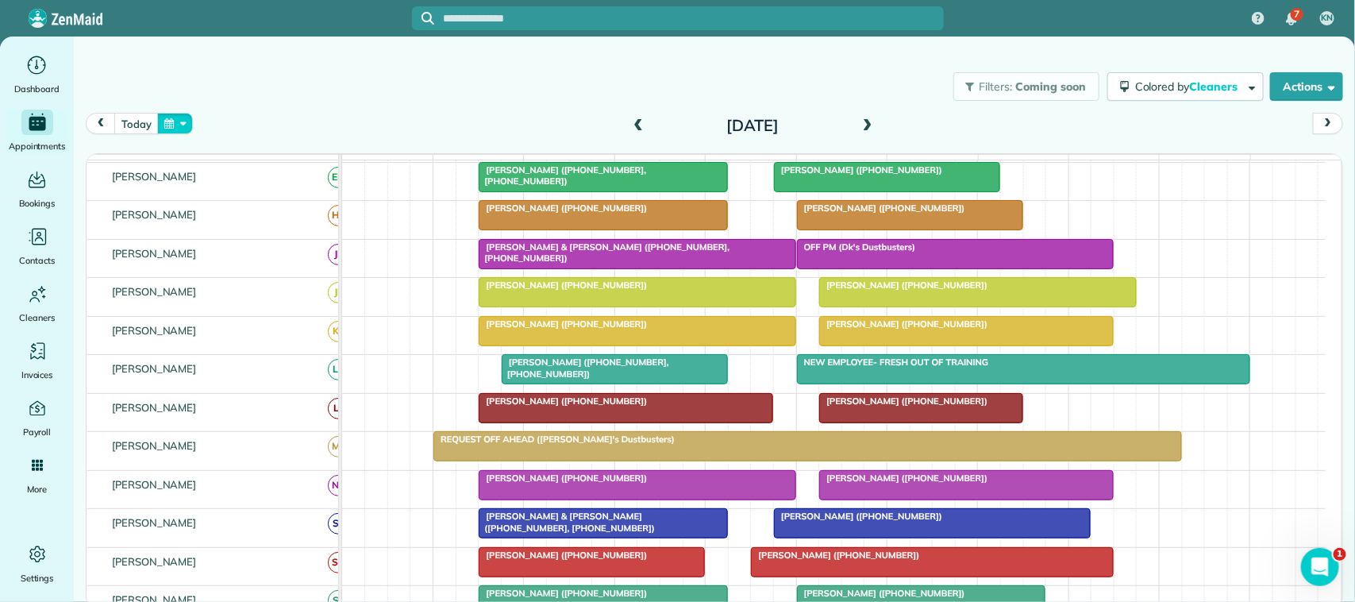
click at [157, 117] on button "button" at bounding box center [175, 123] width 37 height 21
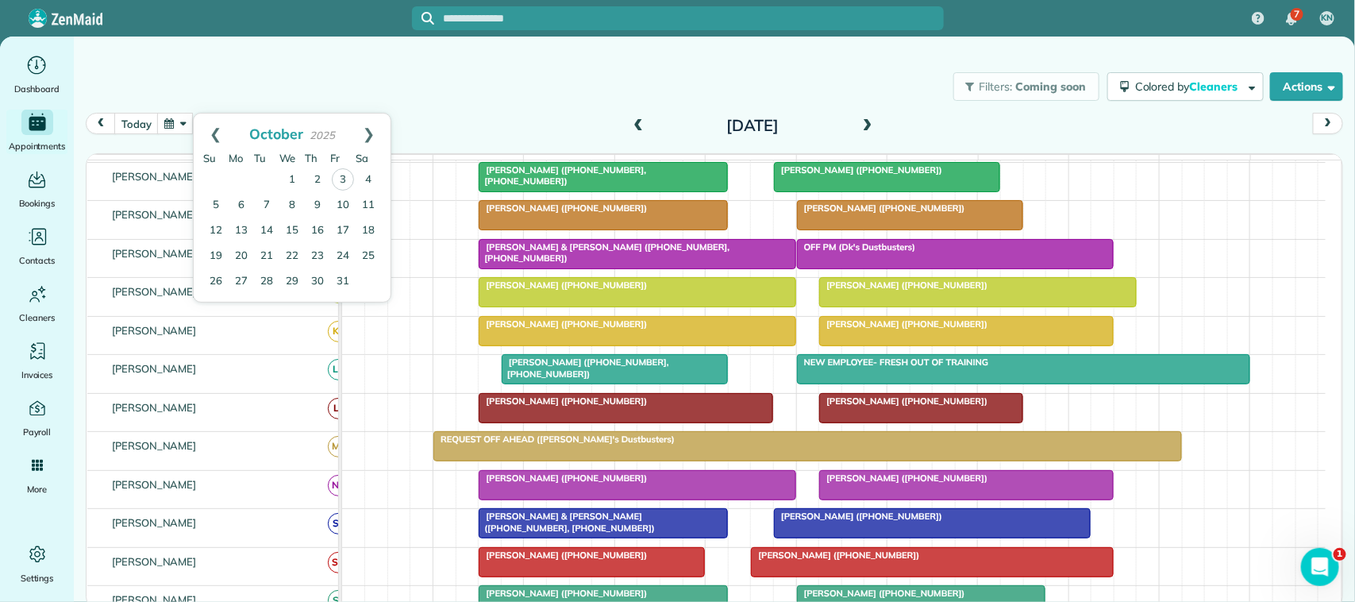
click at [533, 256] on div "Amy & Juan Lucas (+19194488481, +19194488480)" at bounding box center [636, 252] width 307 height 23
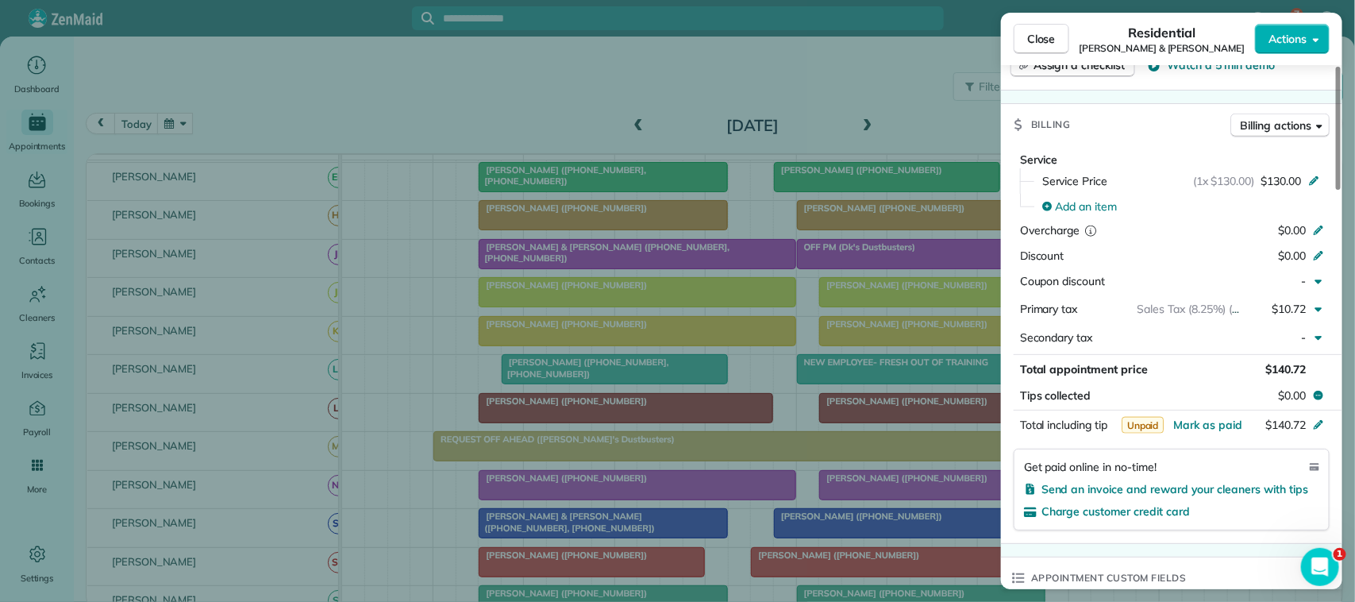
scroll to position [893, 0]
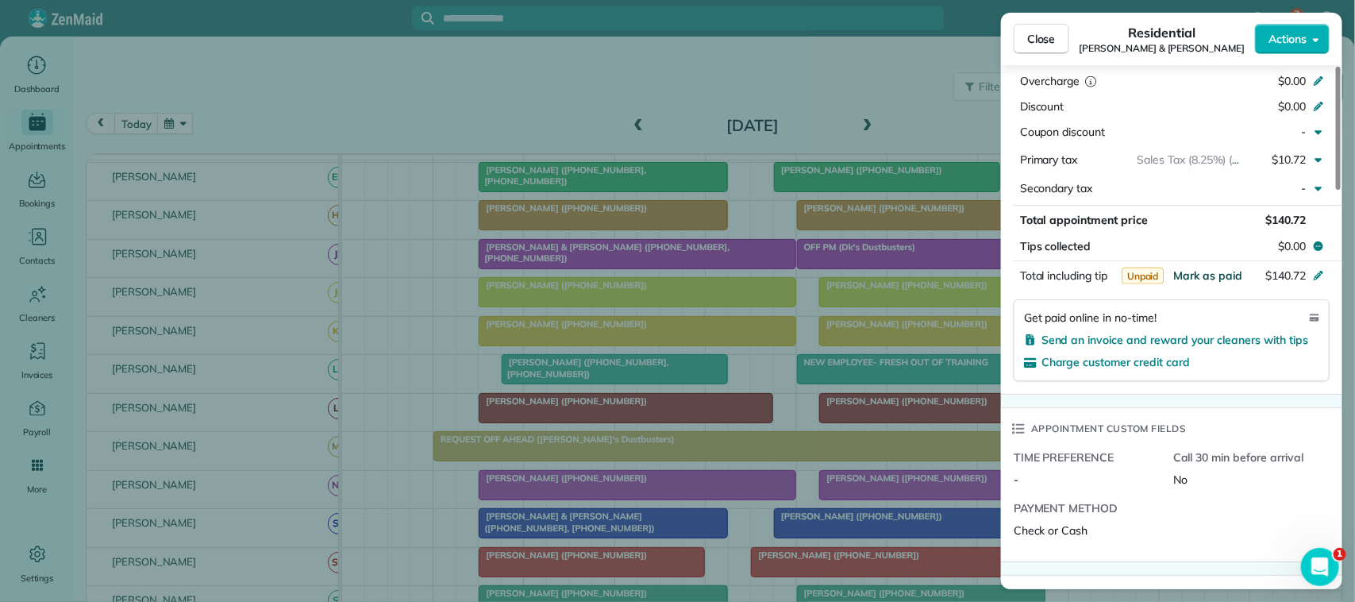
click at [1199, 268] on span "Mark as paid" at bounding box center [1207, 275] width 69 height 14
click at [1054, 26] on button "Close" at bounding box center [1041, 39] width 56 height 30
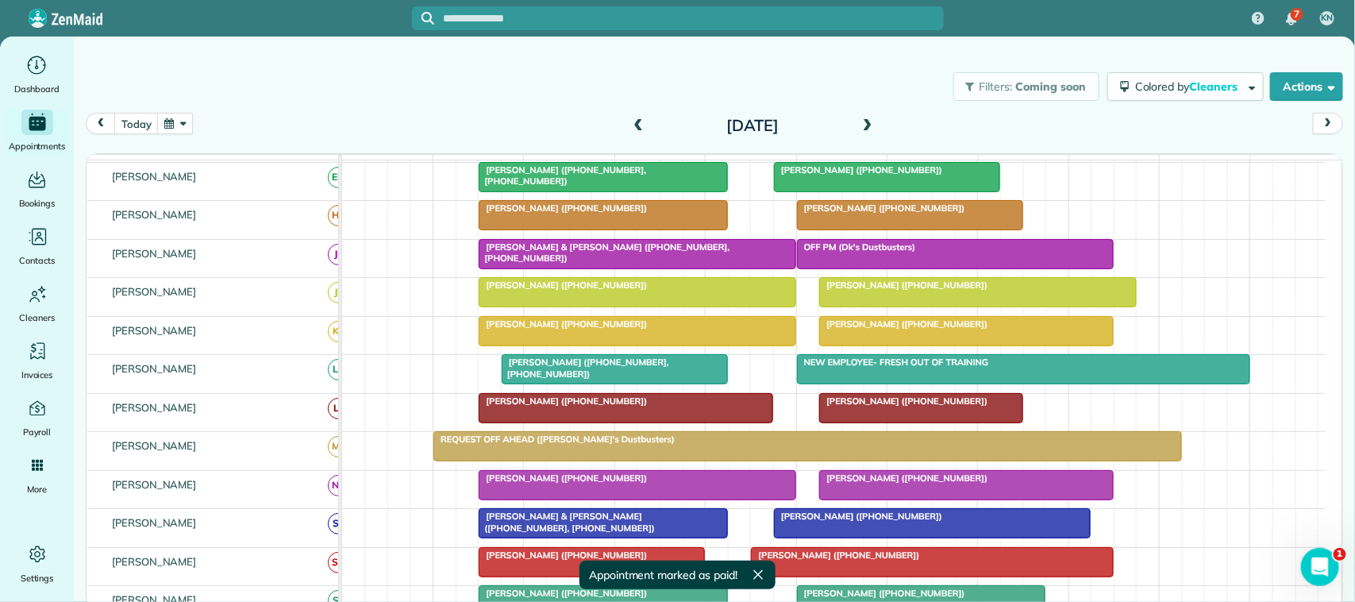
click at [867, 131] on span at bounding box center [867, 126] width 17 height 14
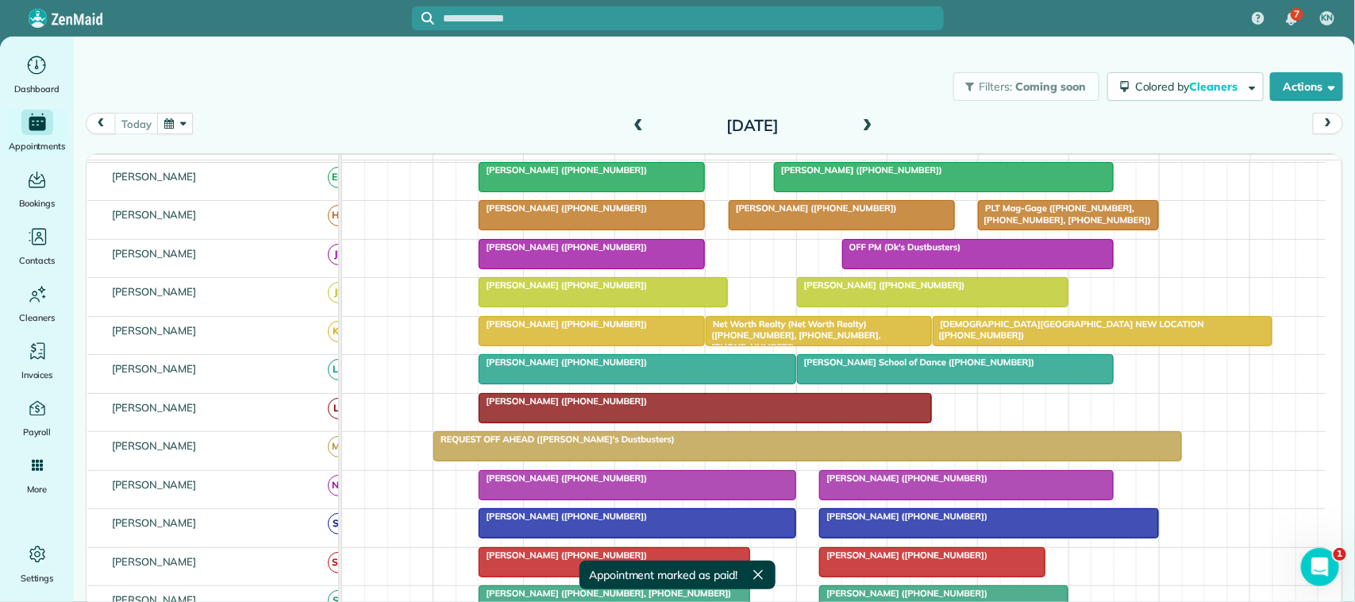
click at [546, 268] on div at bounding box center [591, 254] width 225 height 29
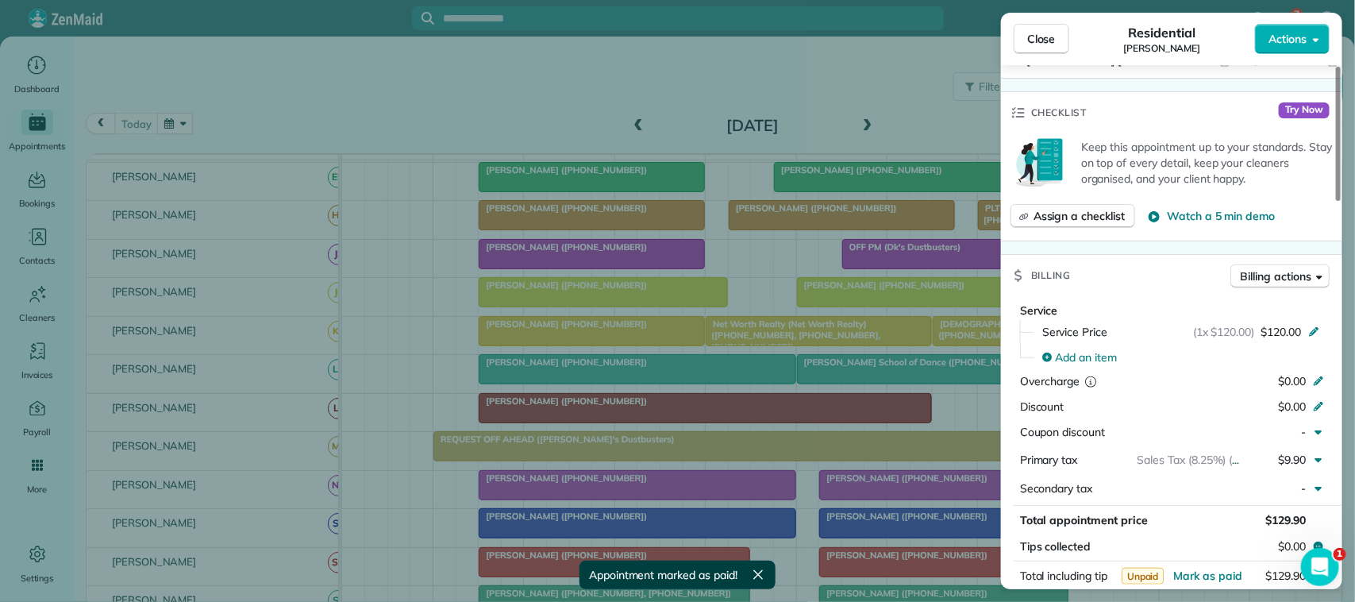
scroll to position [595, 0]
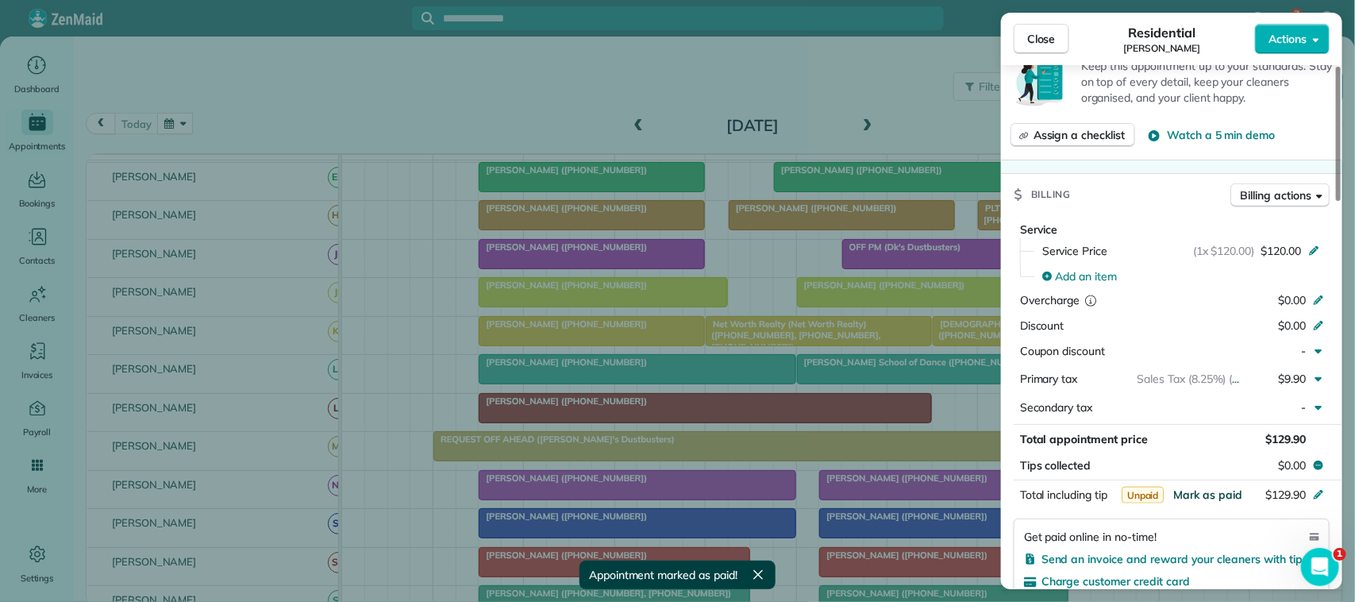
click at [1209, 498] on span "Mark as paid" at bounding box center [1207, 494] width 69 height 14
click at [1026, 48] on button "Close" at bounding box center [1041, 39] width 56 height 30
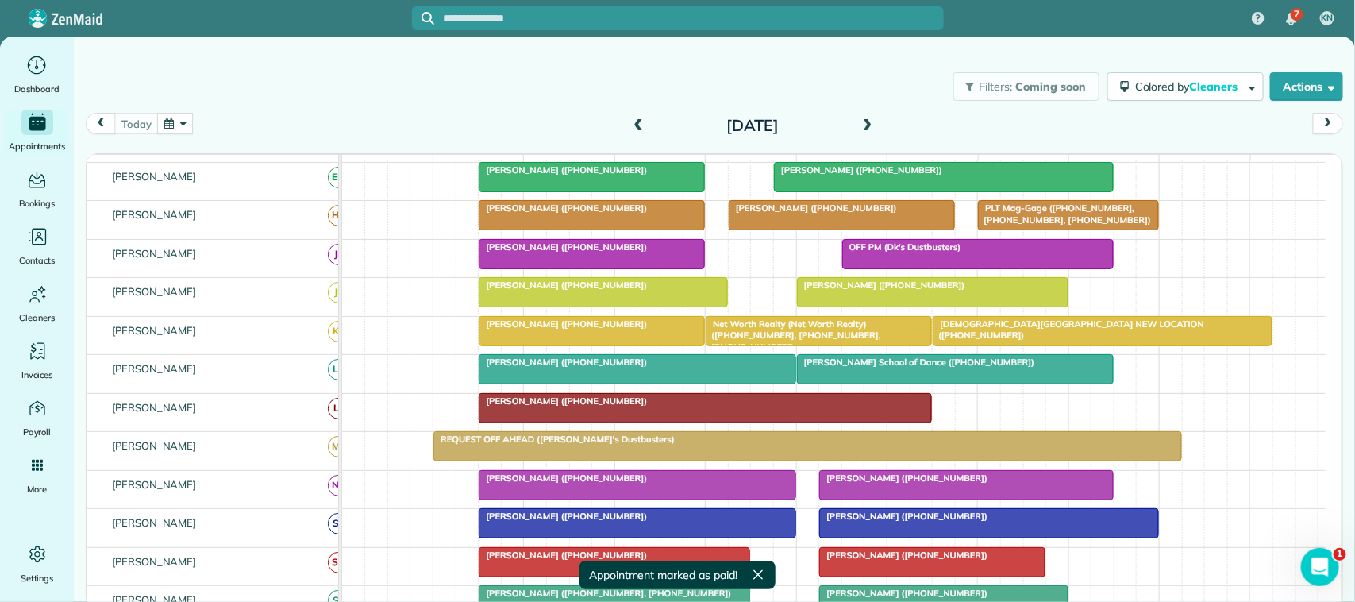
click at [636, 116] on span at bounding box center [637, 126] width 17 height 24
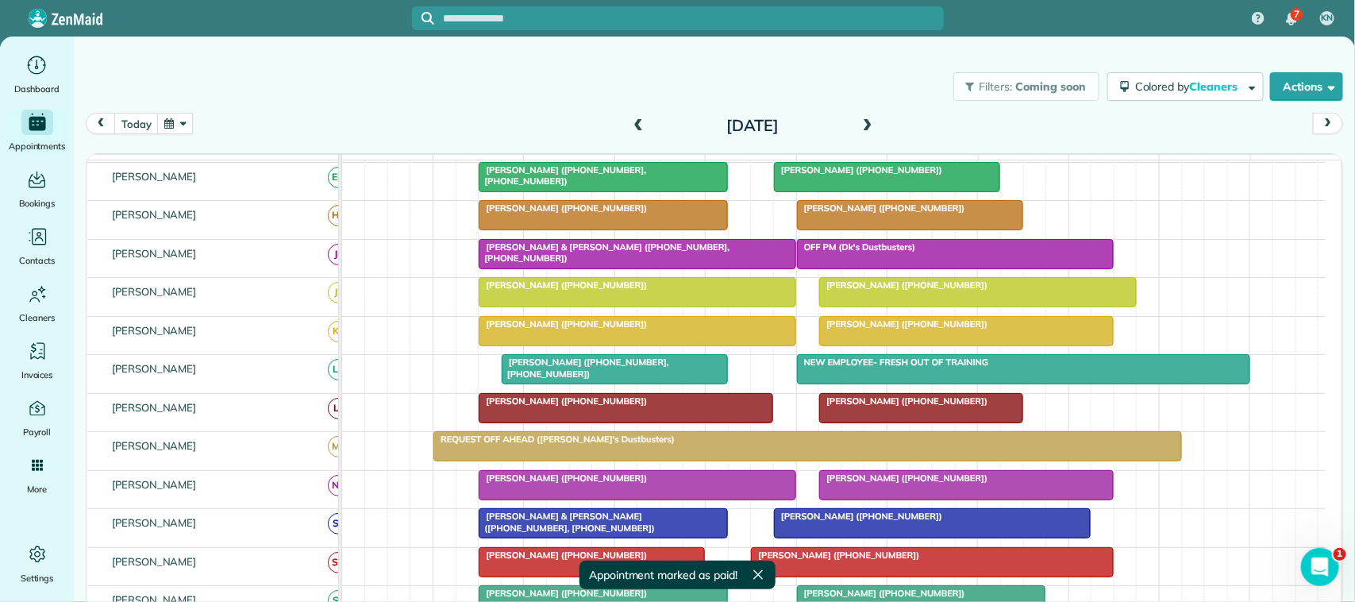
click at [636, 116] on span at bounding box center [637, 126] width 17 height 24
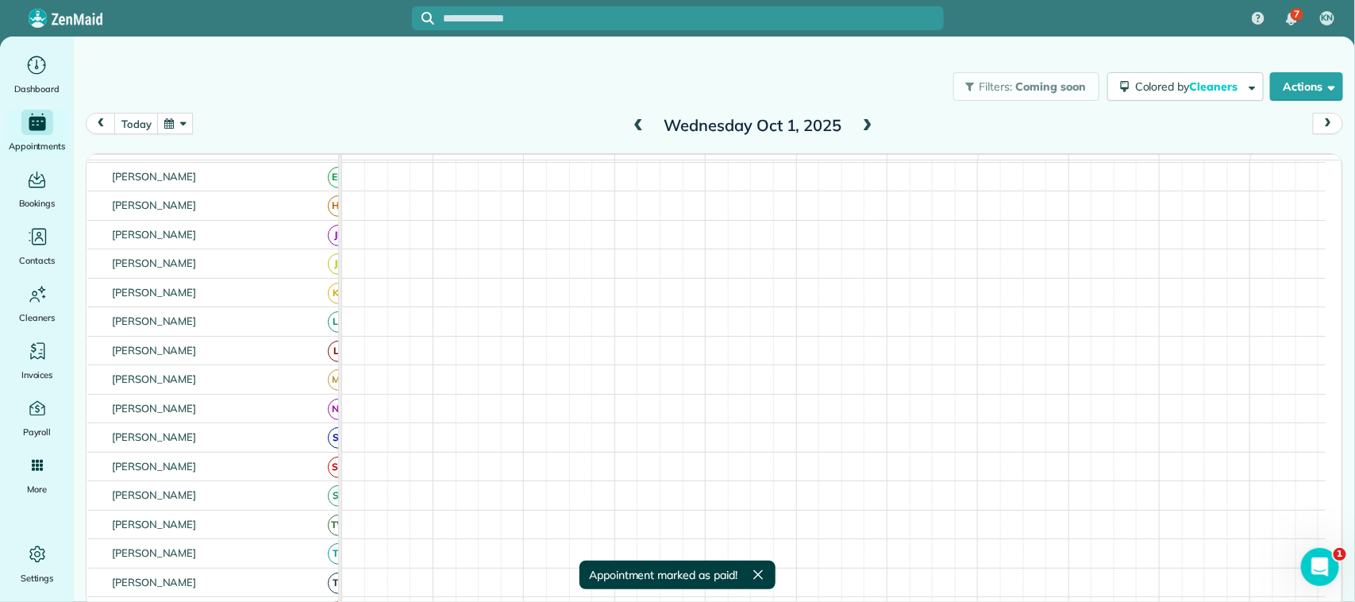
scroll to position [99, 0]
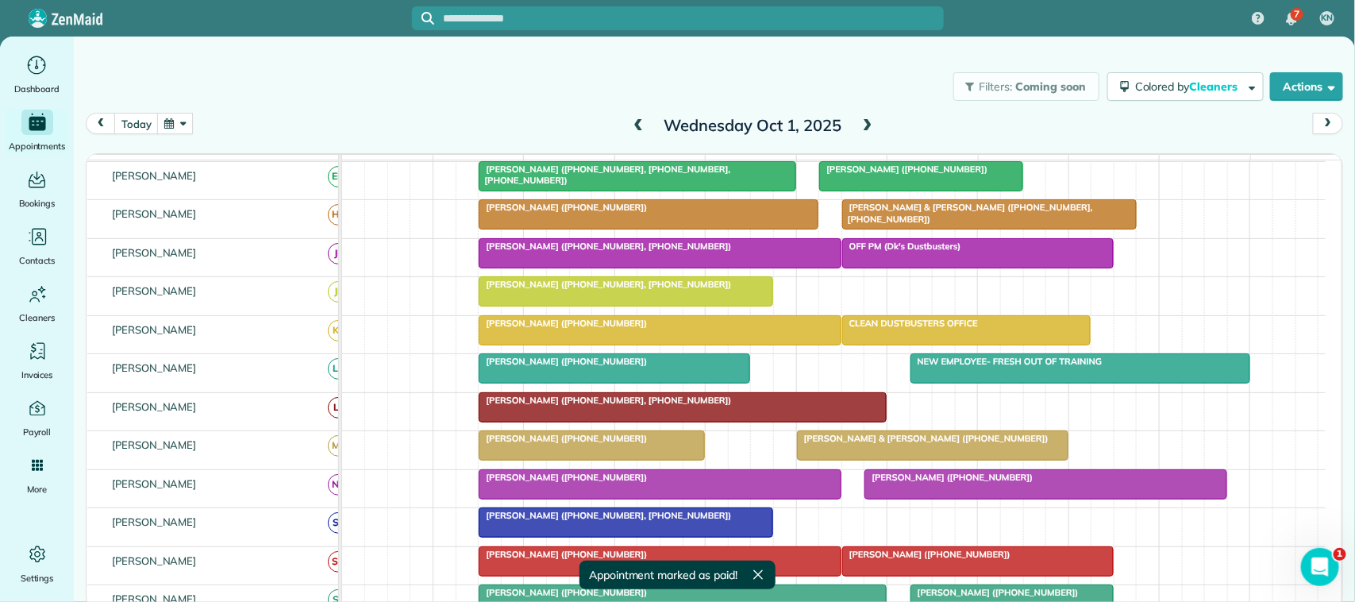
click at [574, 267] on div at bounding box center [659, 253] width 361 height 29
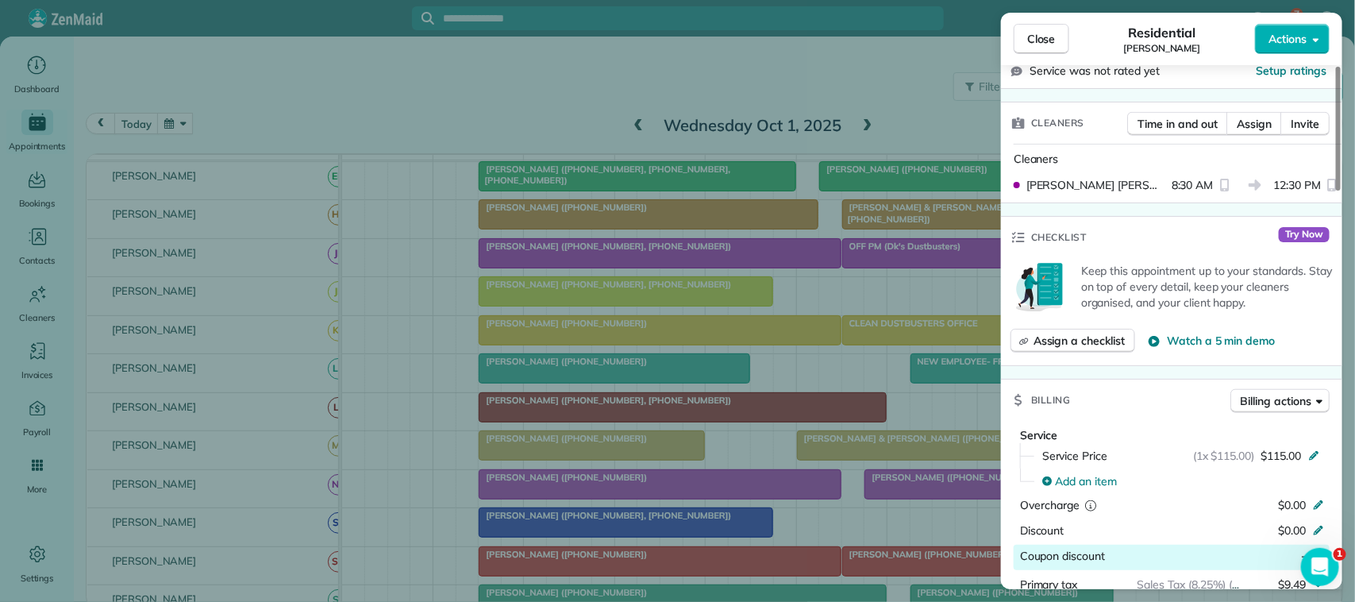
scroll to position [609, 0]
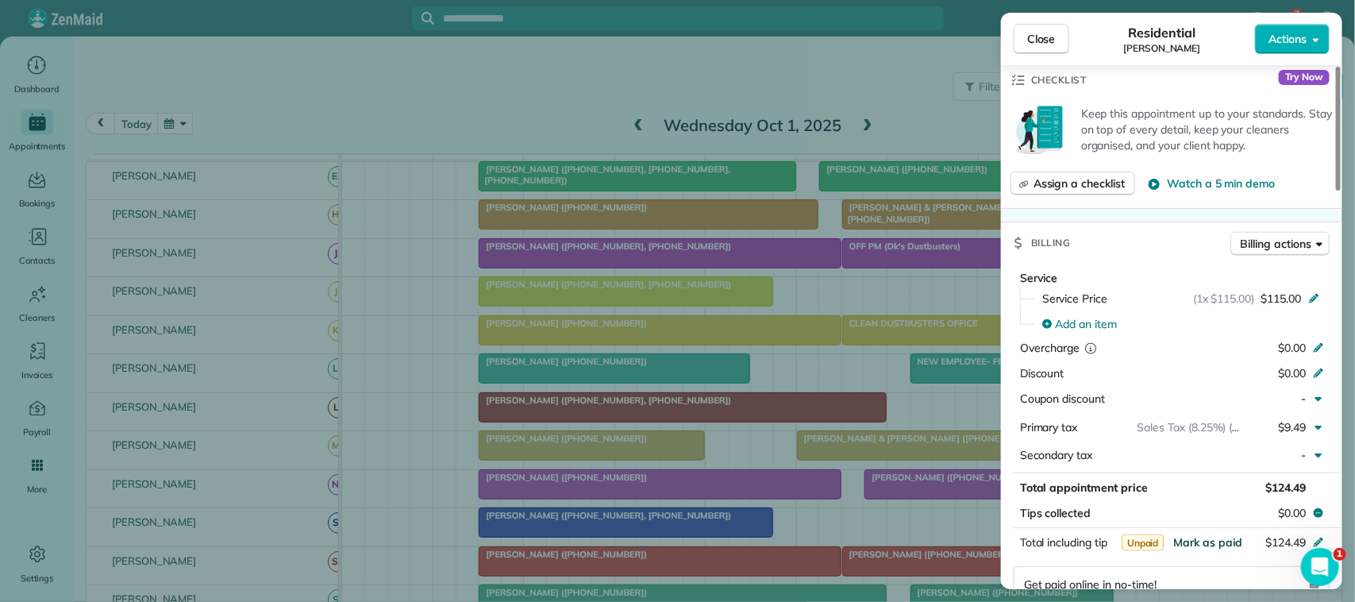
click at [1203, 541] on span "Mark as paid" at bounding box center [1207, 542] width 69 height 14
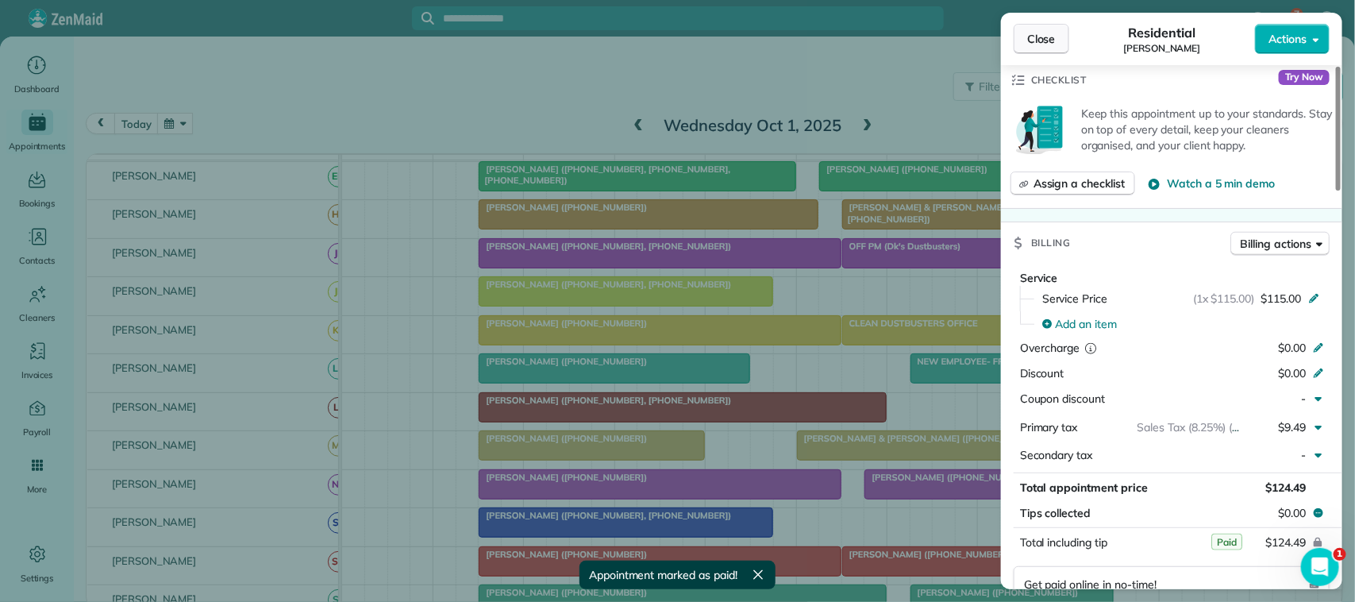
click at [1036, 52] on button "Close" at bounding box center [1041, 39] width 56 height 30
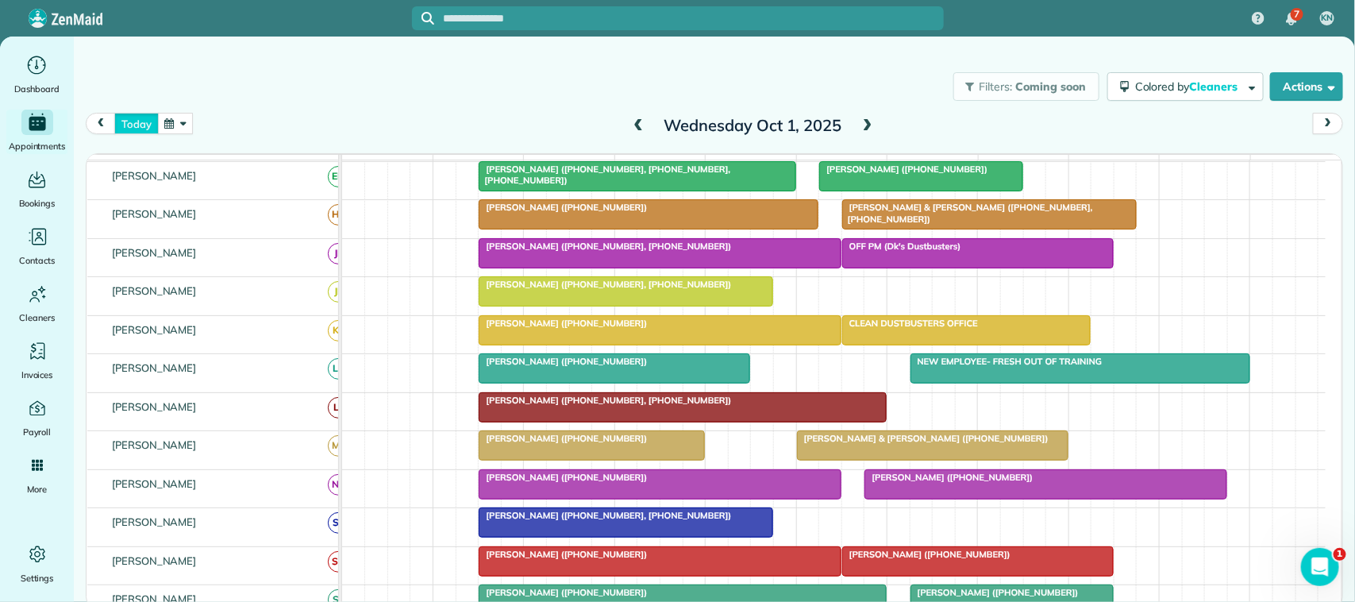
click at [135, 125] on button "today" at bounding box center [136, 123] width 44 height 21
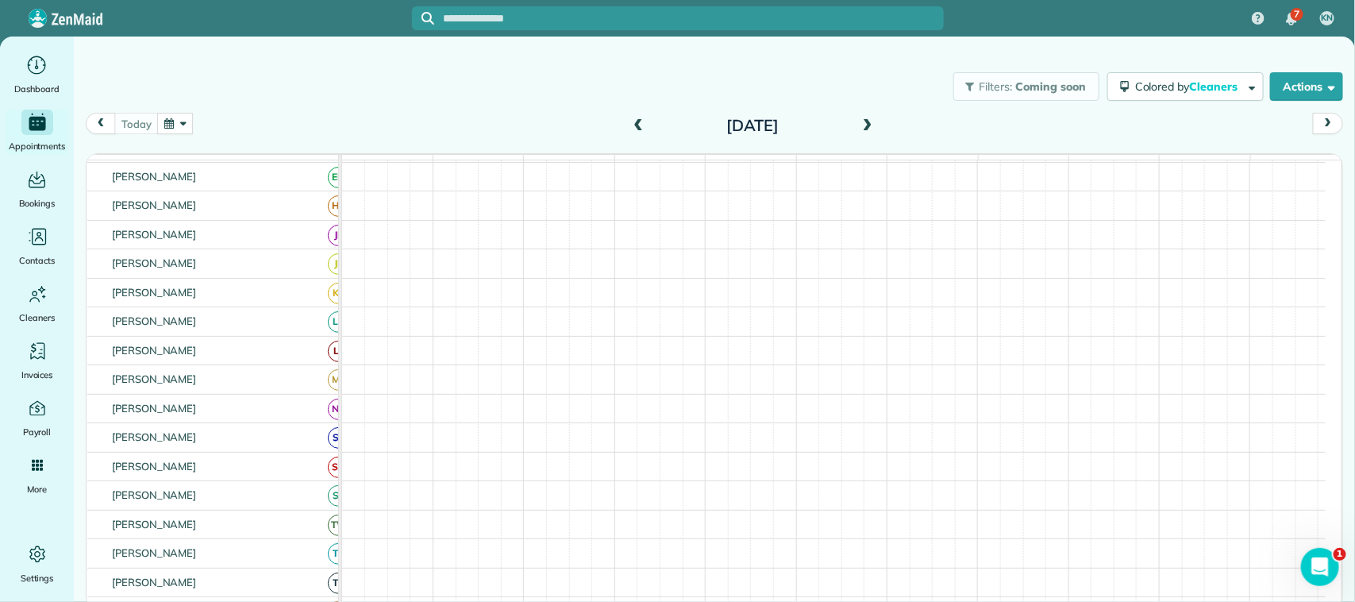
click at [635, 119] on span at bounding box center [637, 126] width 17 height 14
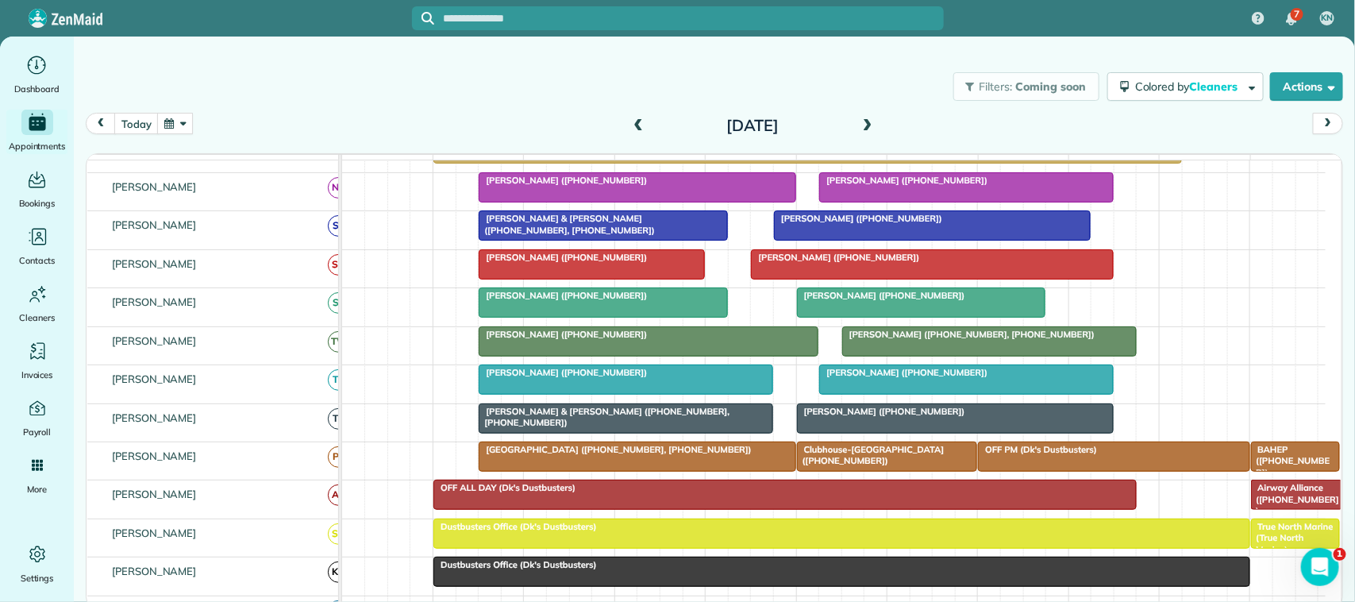
scroll to position [310, 0]
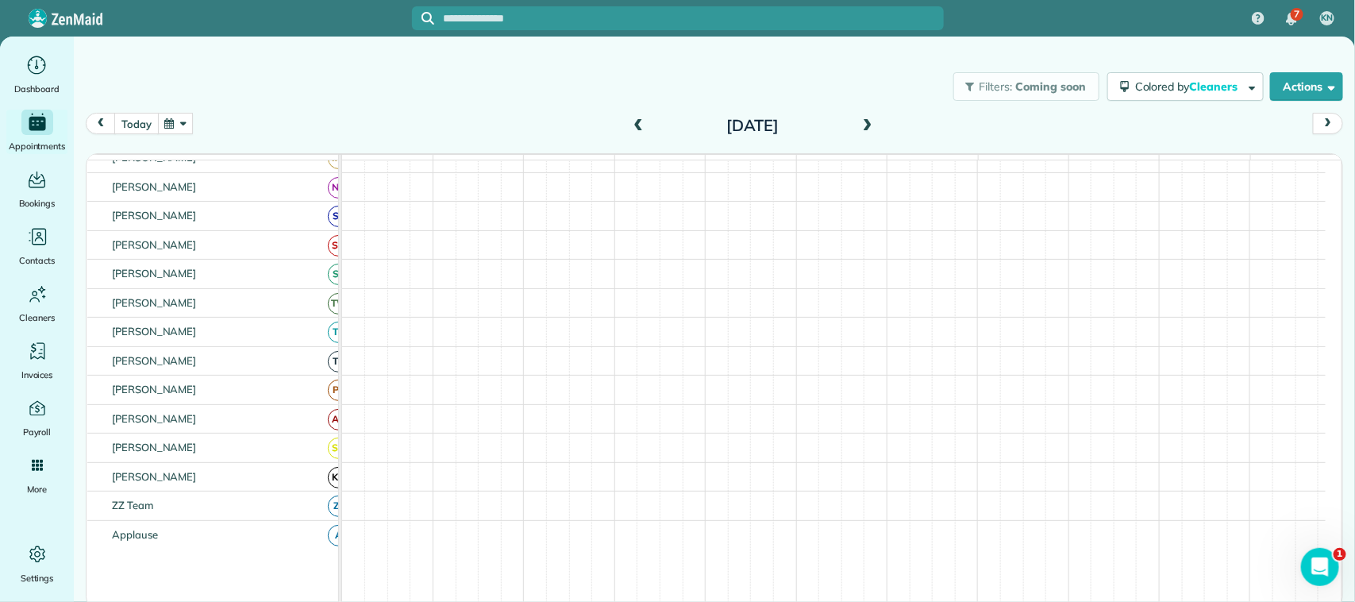
click at [141, 117] on button "today" at bounding box center [136, 123] width 44 height 21
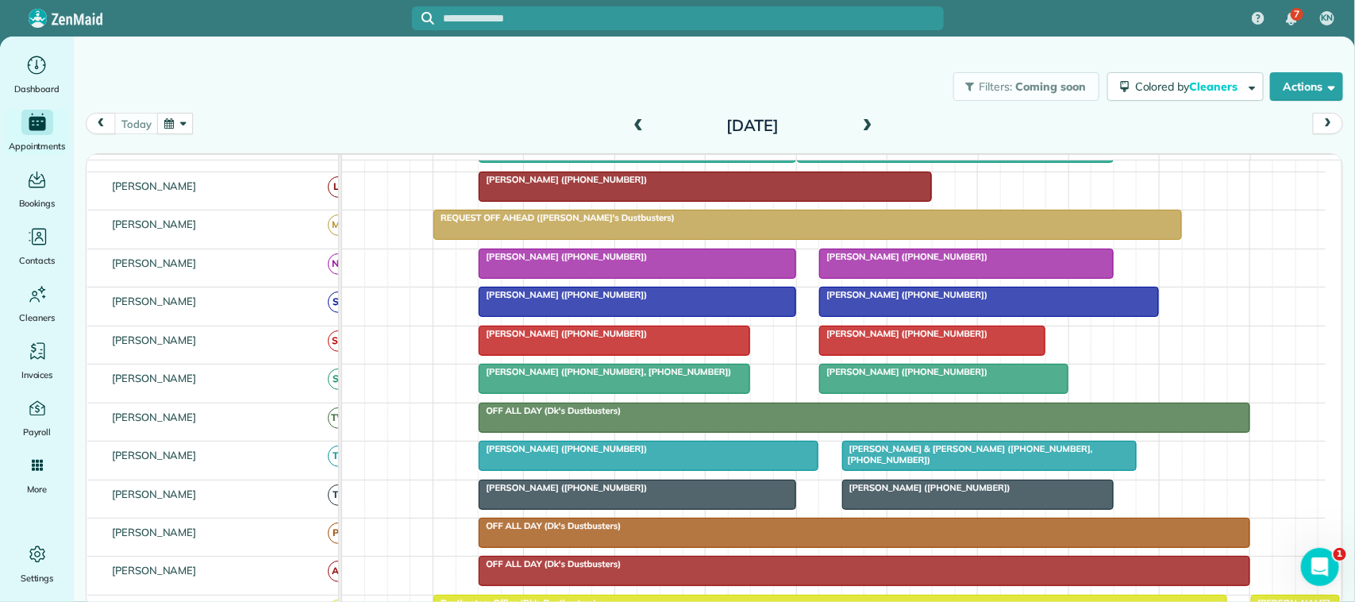
scroll to position [386, 0]
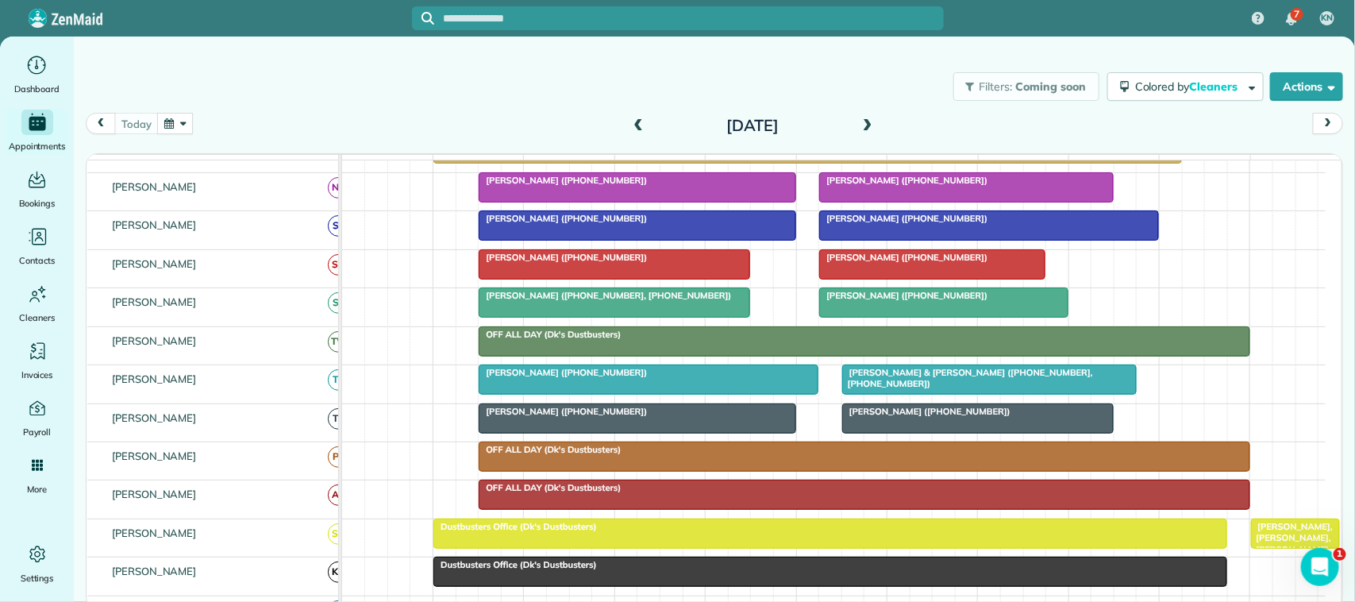
click at [633, 127] on span at bounding box center [637, 126] width 17 height 14
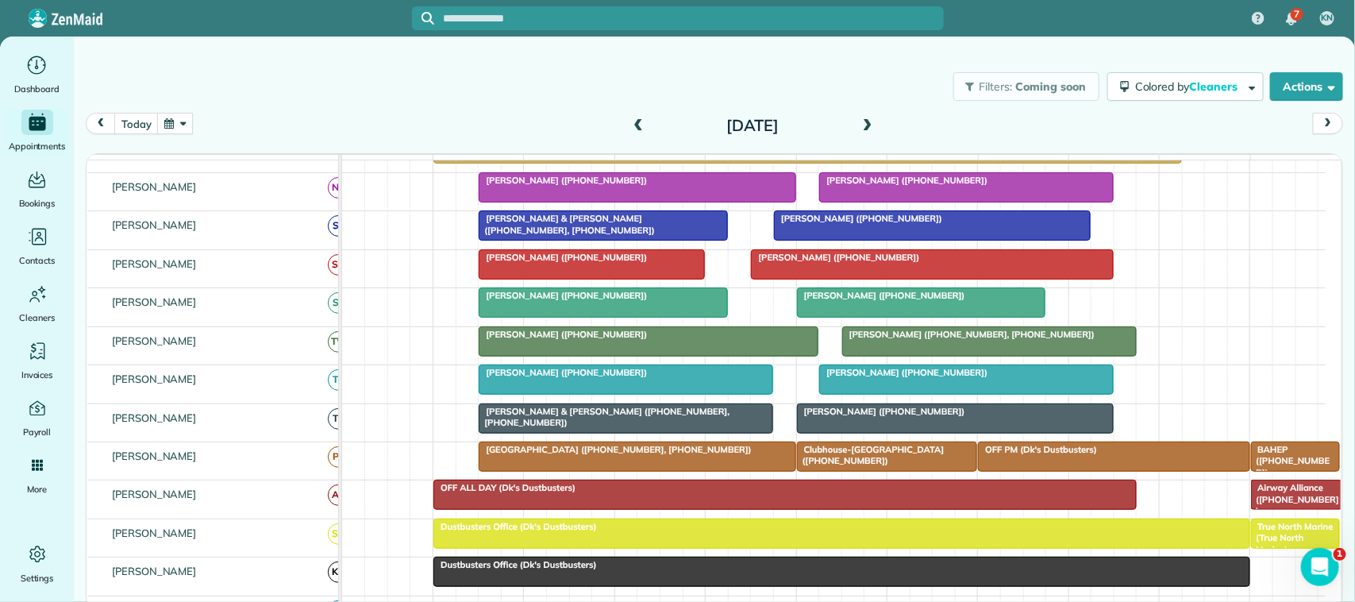
click at [867, 117] on span at bounding box center [867, 126] width 17 height 24
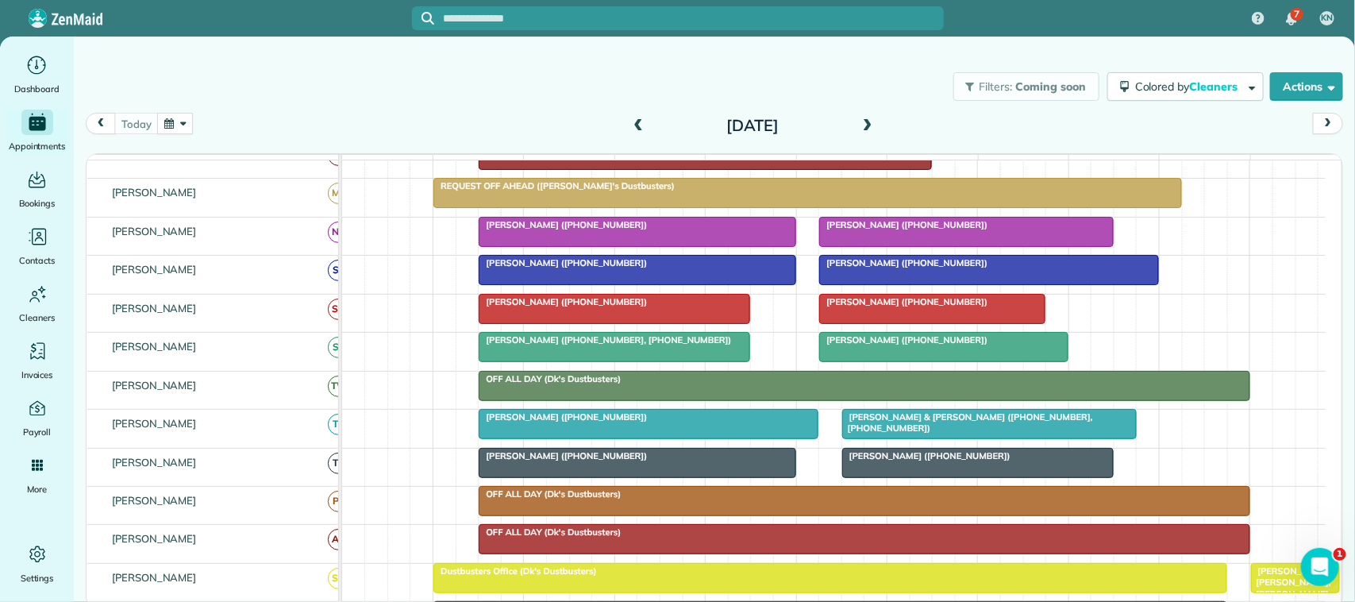
scroll to position [0, 0]
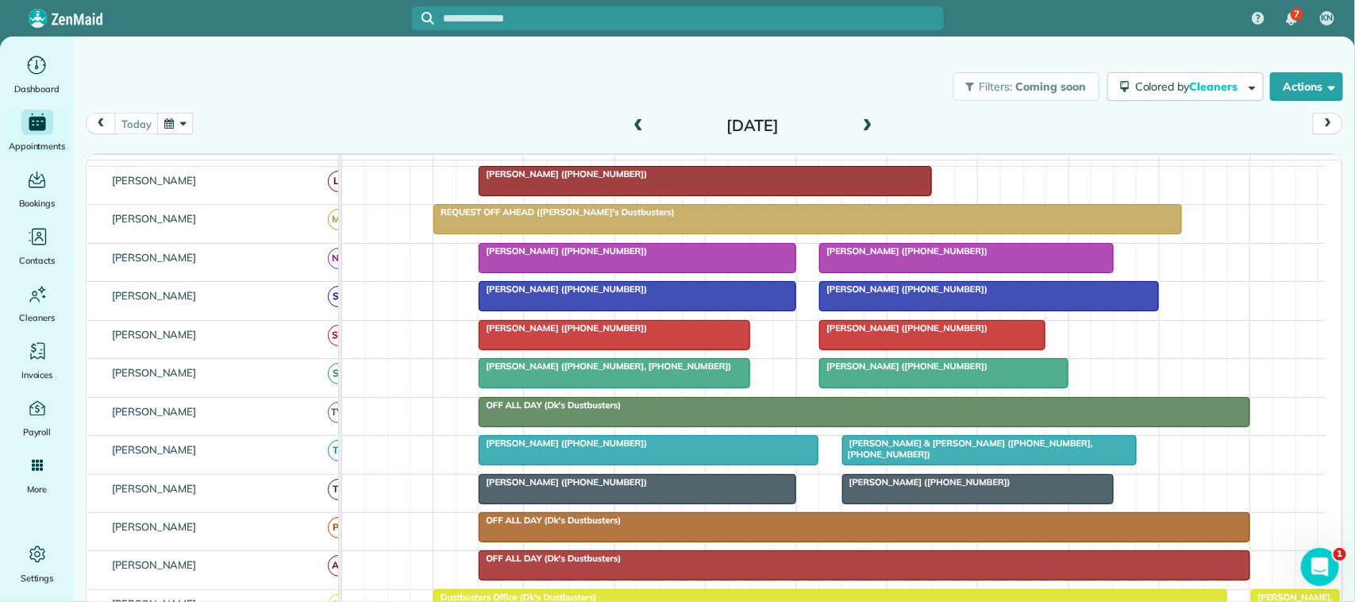
click at [693, 503] on div at bounding box center [636, 489] width 315 height 29
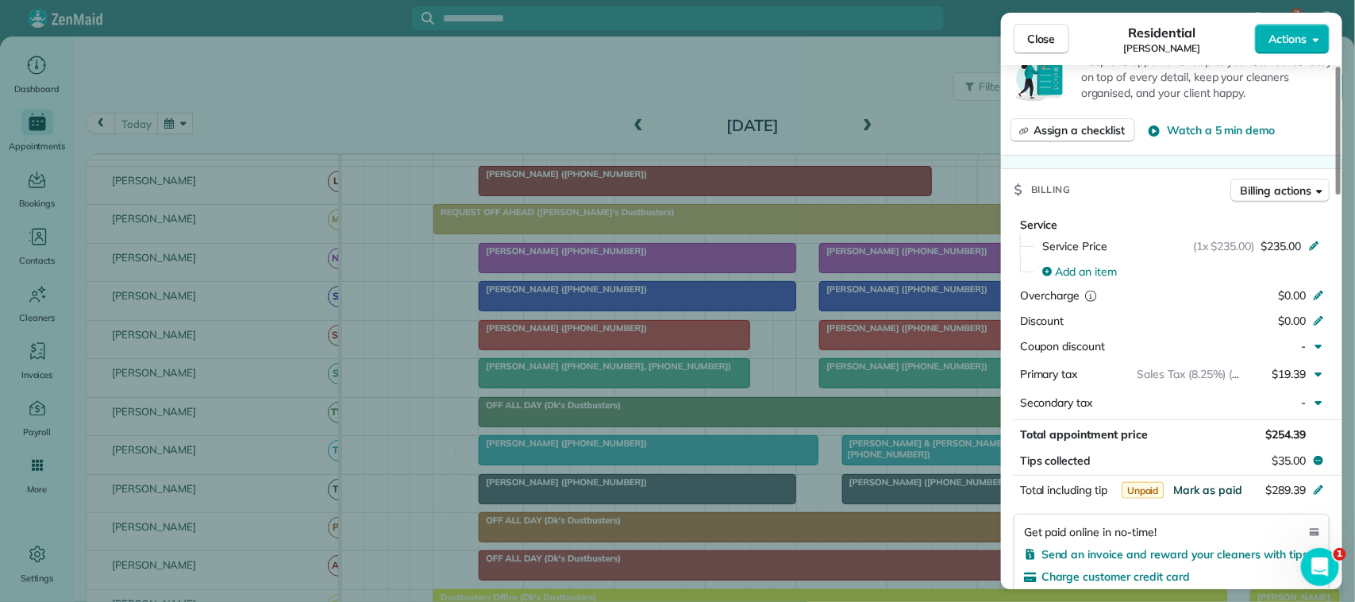
click at [1199, 490] on span "Mark as paid" at bounding box center [1207, 489] width 69 height 14
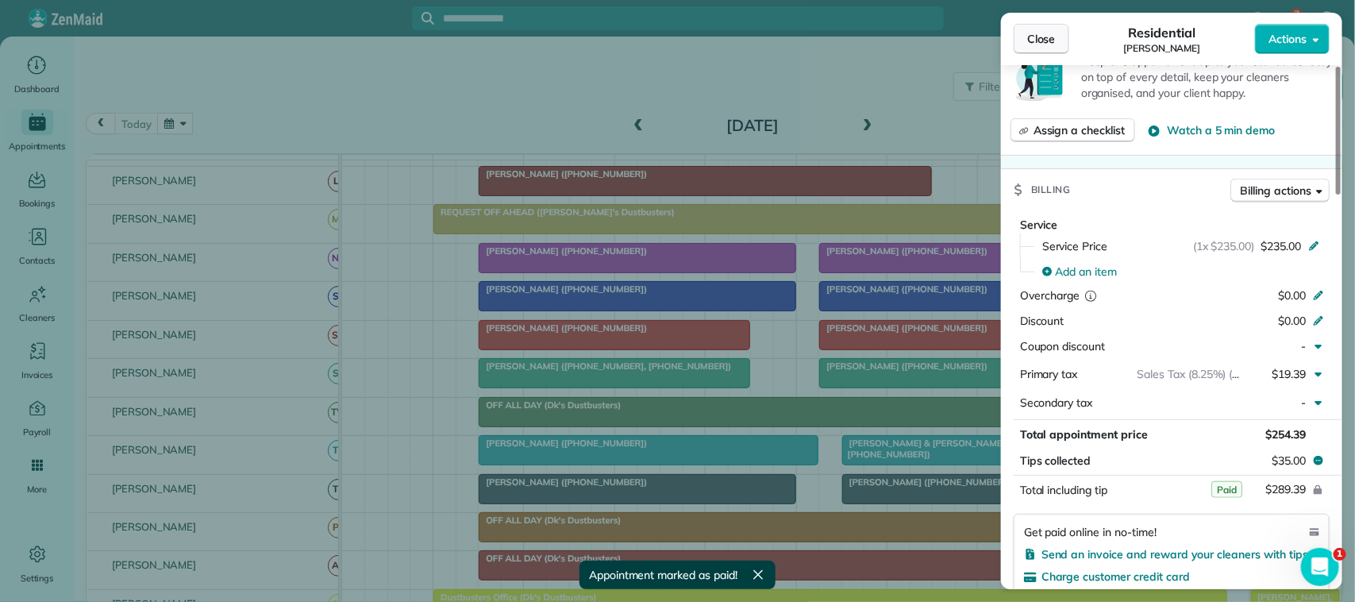
click at [1054, 37] on span "Close" at bounding box center [1041, 39] width 29 height 16
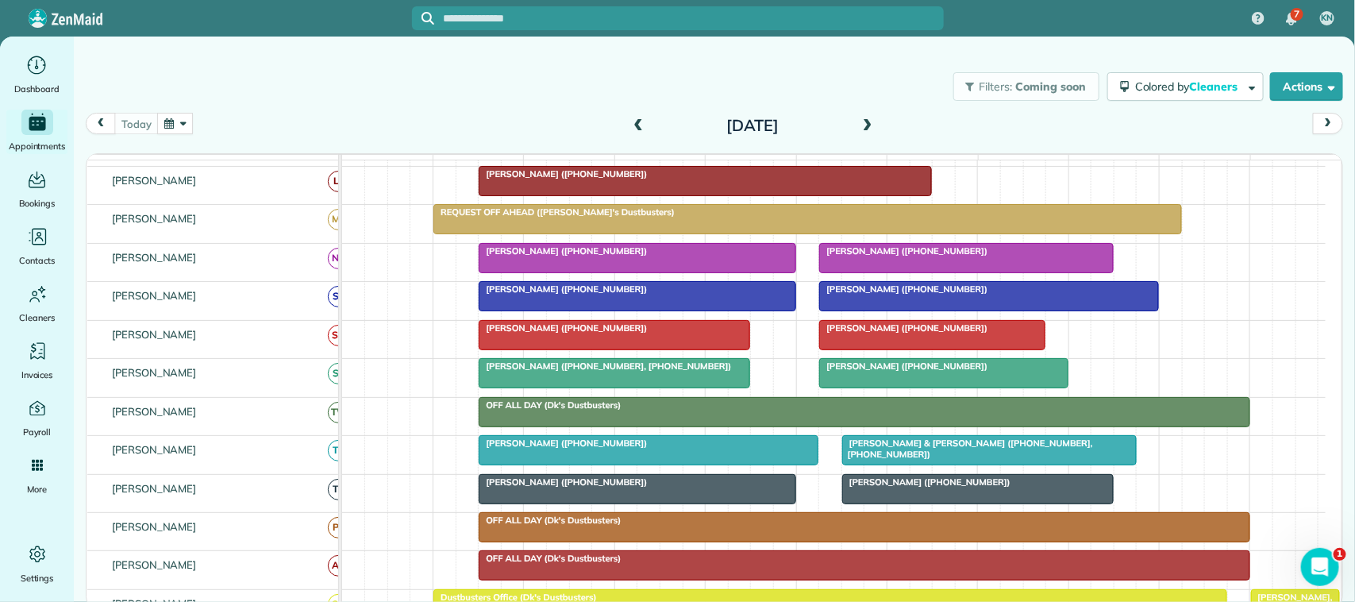
click at [597, 503] on div at bounding box center [636, 489] width 315 height 29
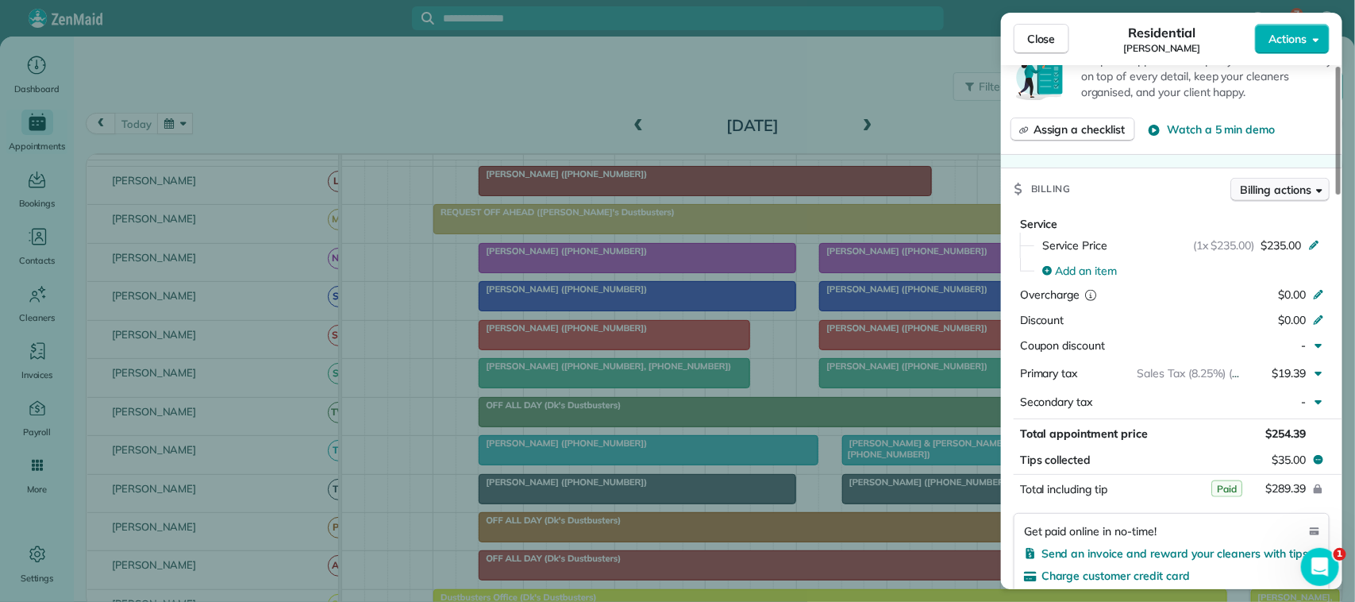
click at [1255, 196] on span "Billing actions" at bounding box center [1275, 190] width 71 height 16
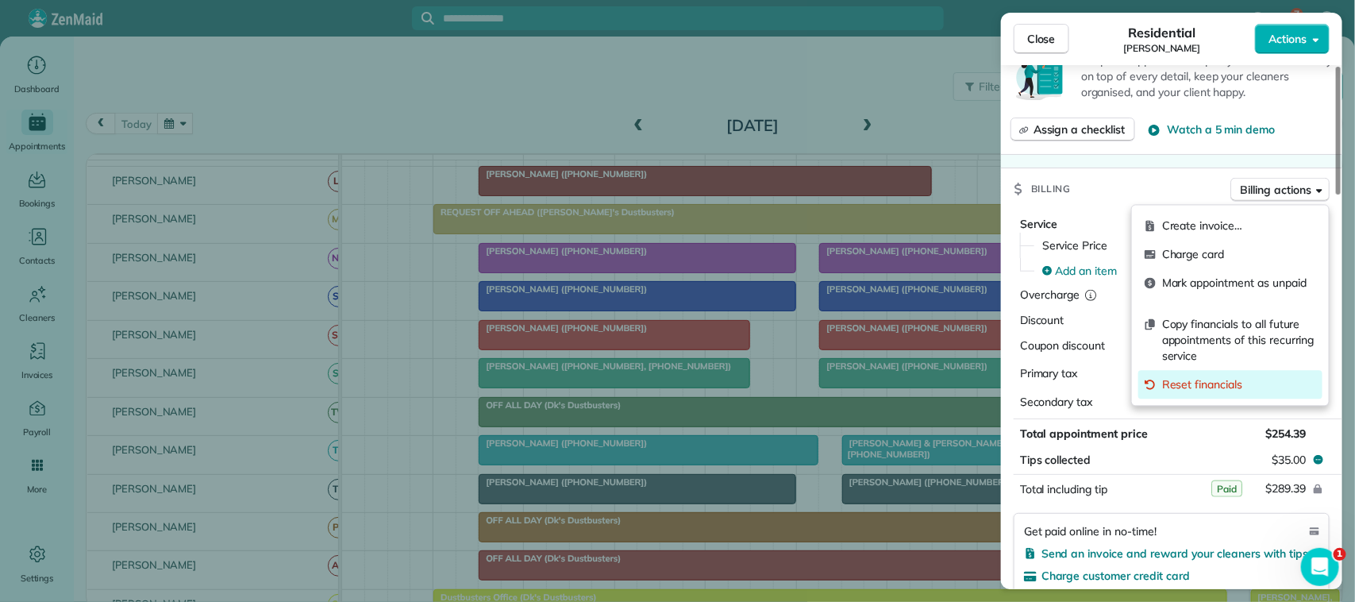
click at [1220, 377] on span "Reset financials" at bounding box center [1239, 385] width 154 height 16
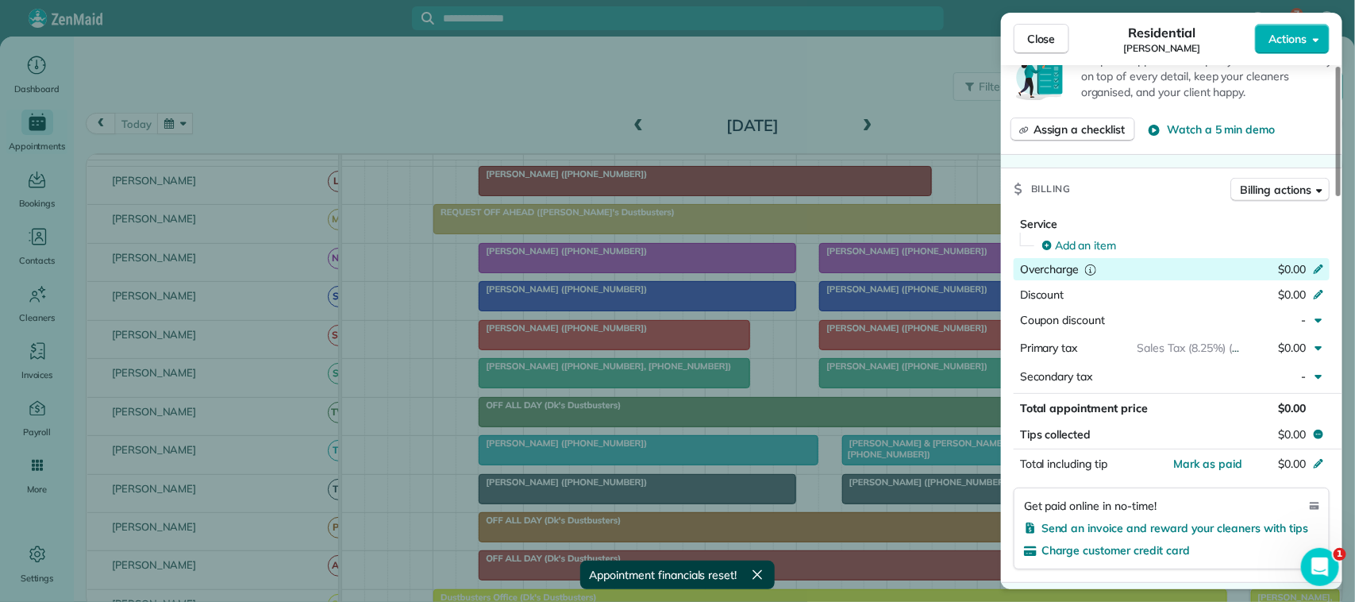
click at [1290, 275] on span "$0.00" at bounding box center [1292, 269] width 28 height 14
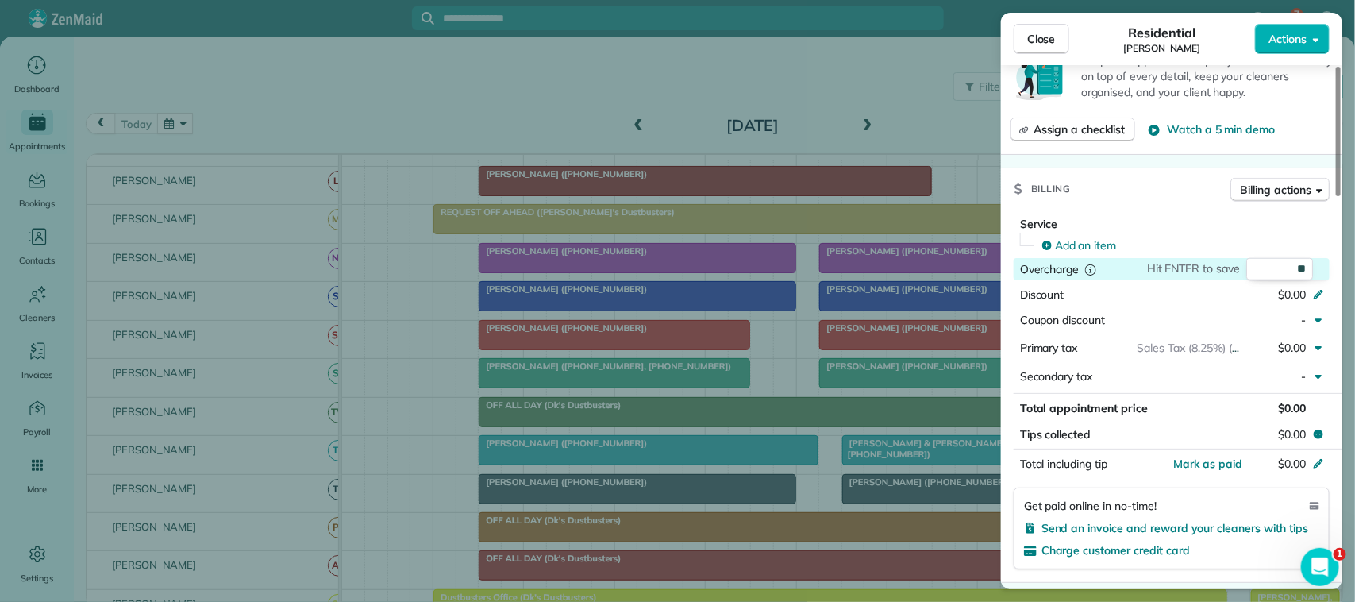
type input "***"
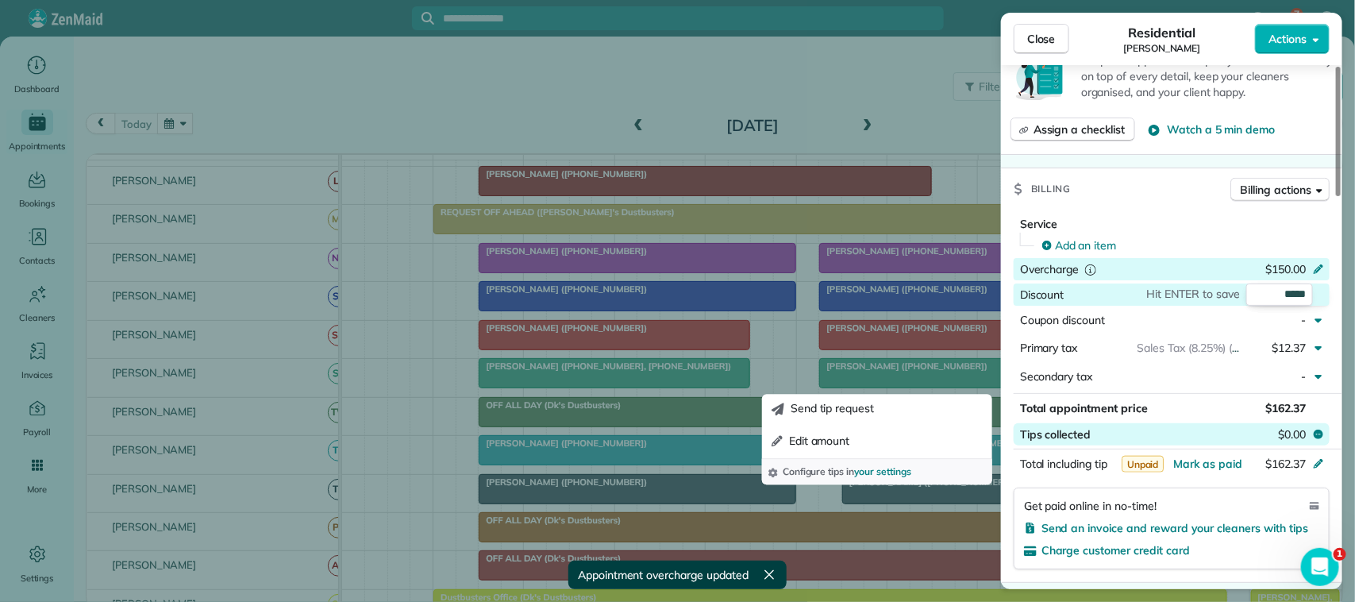
click at [1283, 438] on span "$0.00" at bounding box center [1292, 434] width 28 height 16
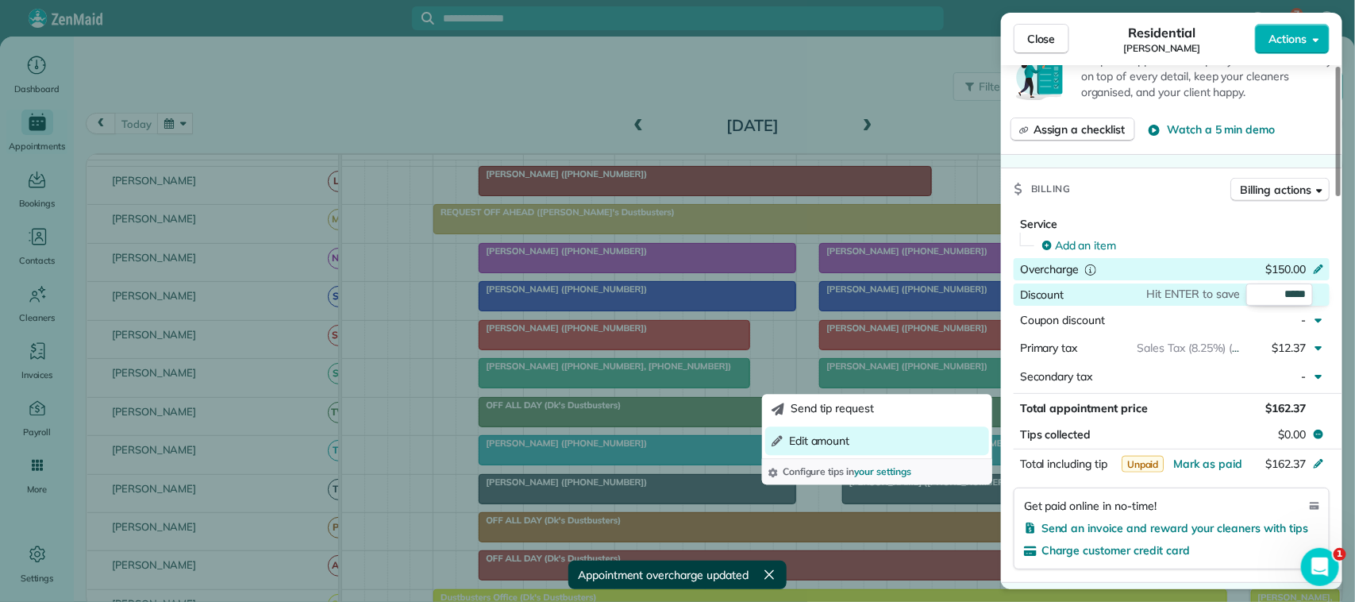
click at [889, 432] on button "Edit amount" at bounding box center [877, 440] width 224 height 29
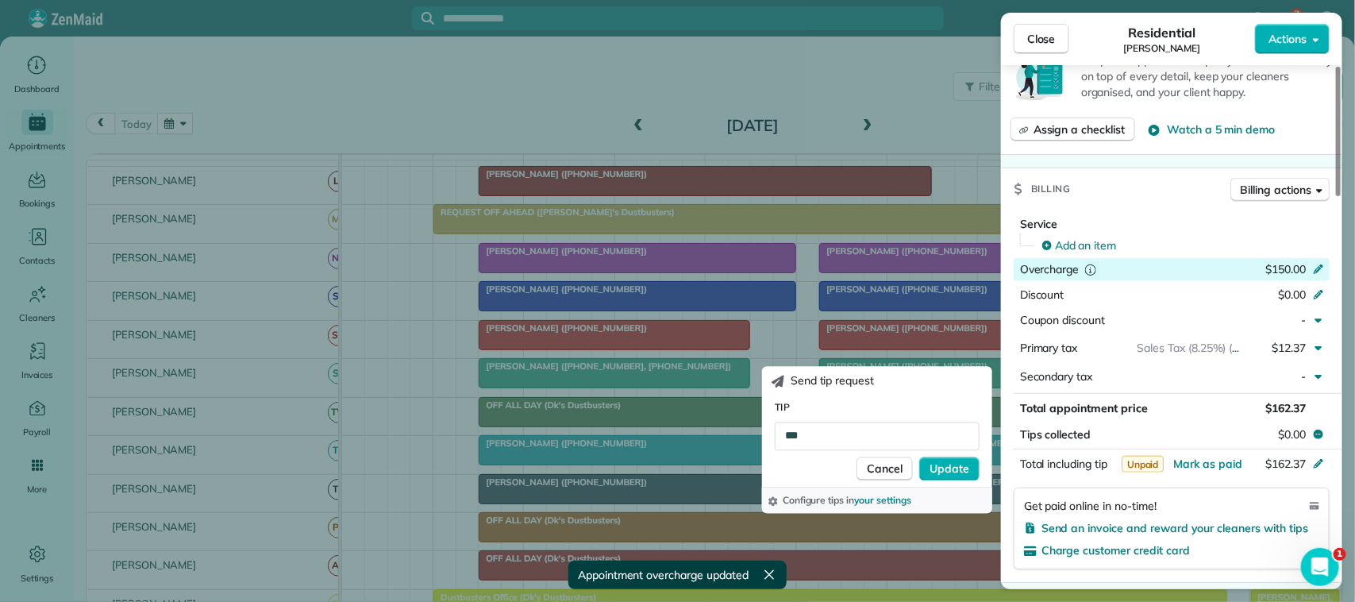
click at [889, 432] on input "***" at bounding box center [877, 435] width 205 height 29
click at [886, 434] on input "***" at bounding box center [877, 435] width 205 height 29
type input "***"
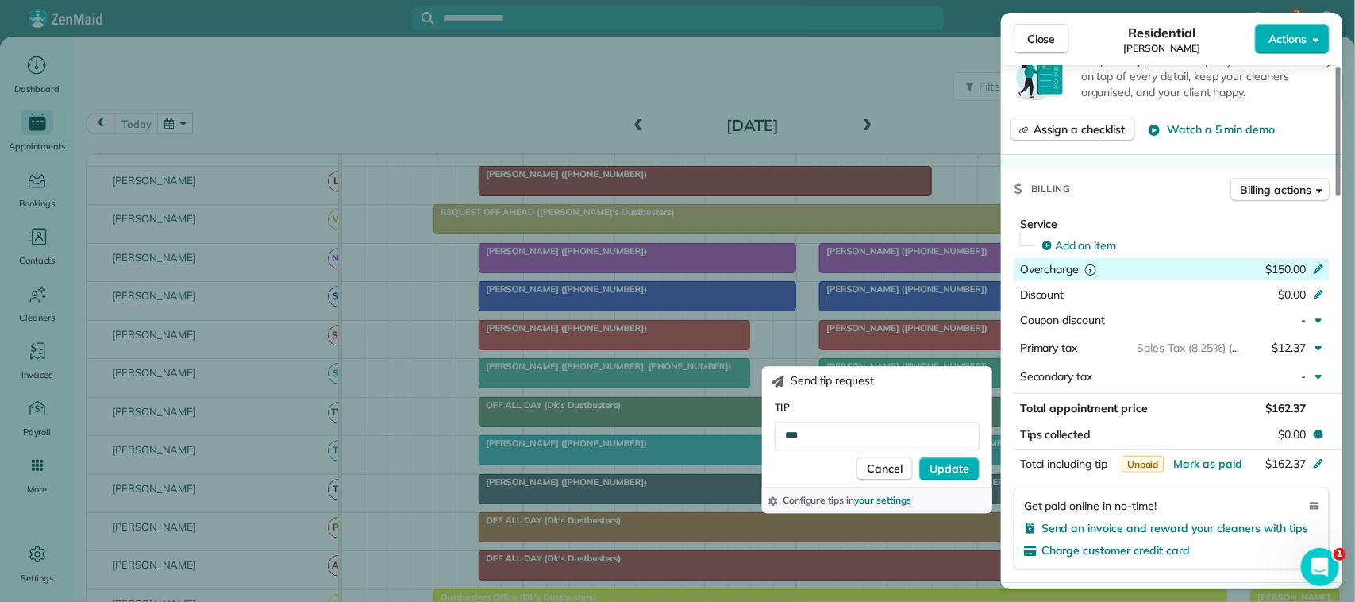
click at [934, 407] on label "Tip" at bounding box center [877, 406] width 205 height 17
click at [934, 421] on input "***" at bounding box center [877, 435] width 205 height 29
click at [955, 471] on span "Update" at bounding box center [949, 468] width 40 height 16
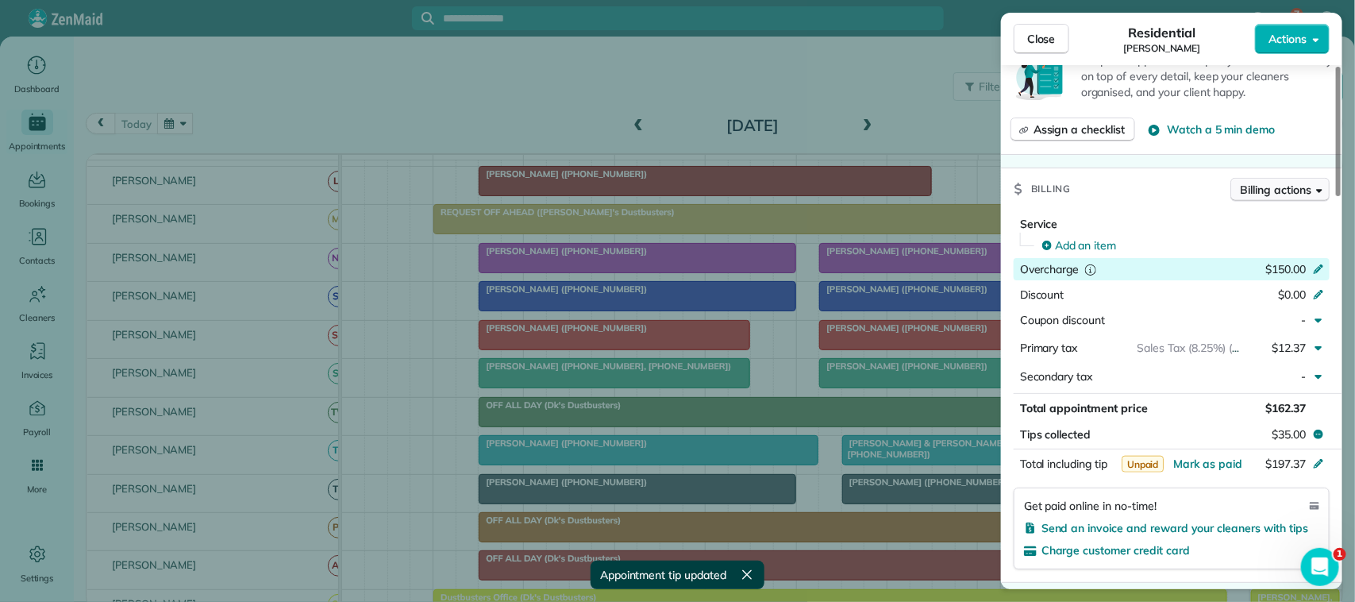
click at [1279, 198] on span "Billing actions" at bounding box center [1275, 190] width 71 height 16
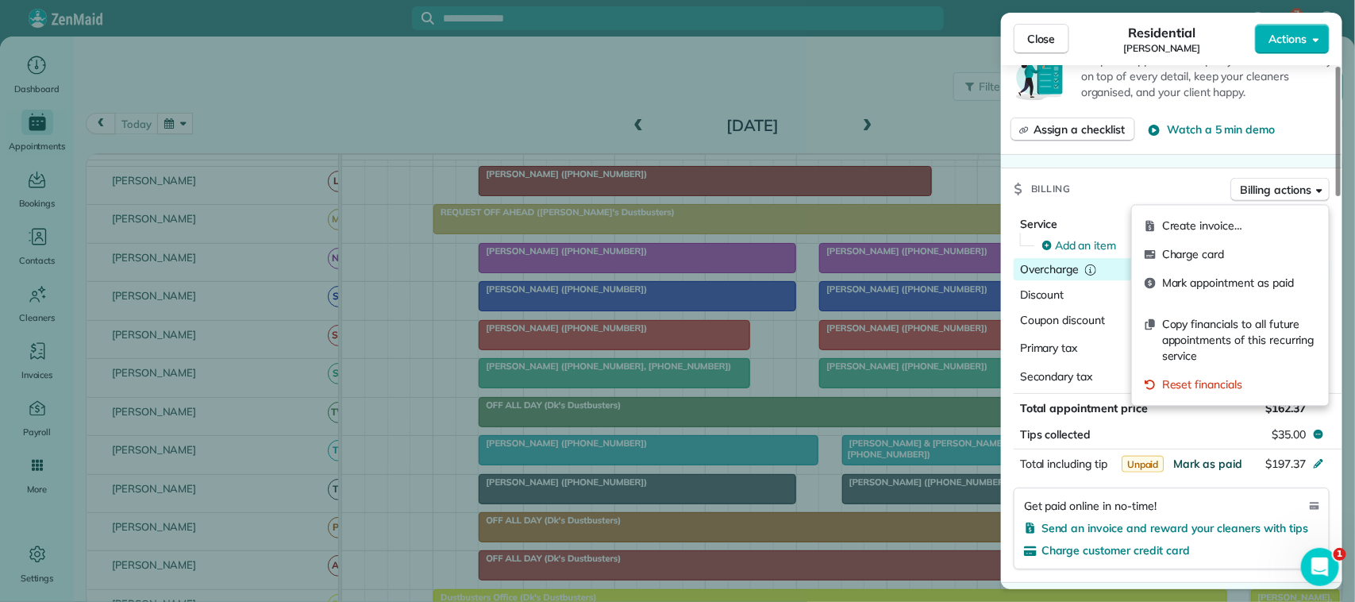
click at [1214, 468] on span "Mark as paid" at bounding box center [1207, 463] width 69 height 14
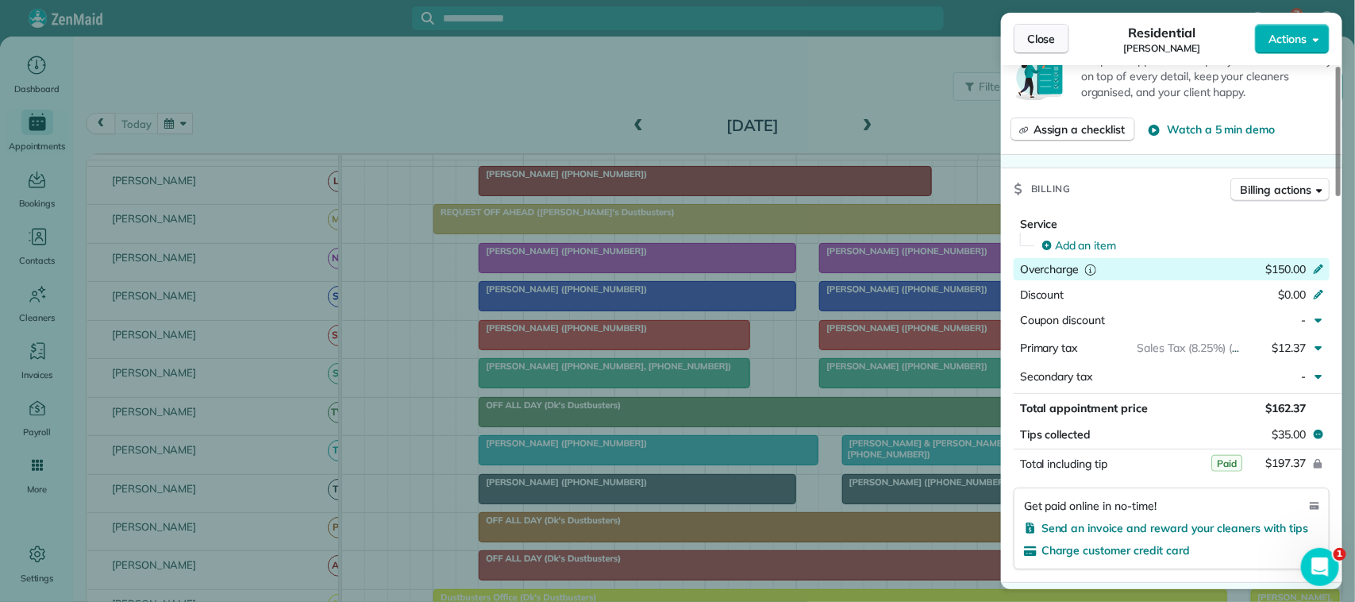
click at [1042, 37] on span "Close" at bounding box center [1041, 39] width 29 height 16
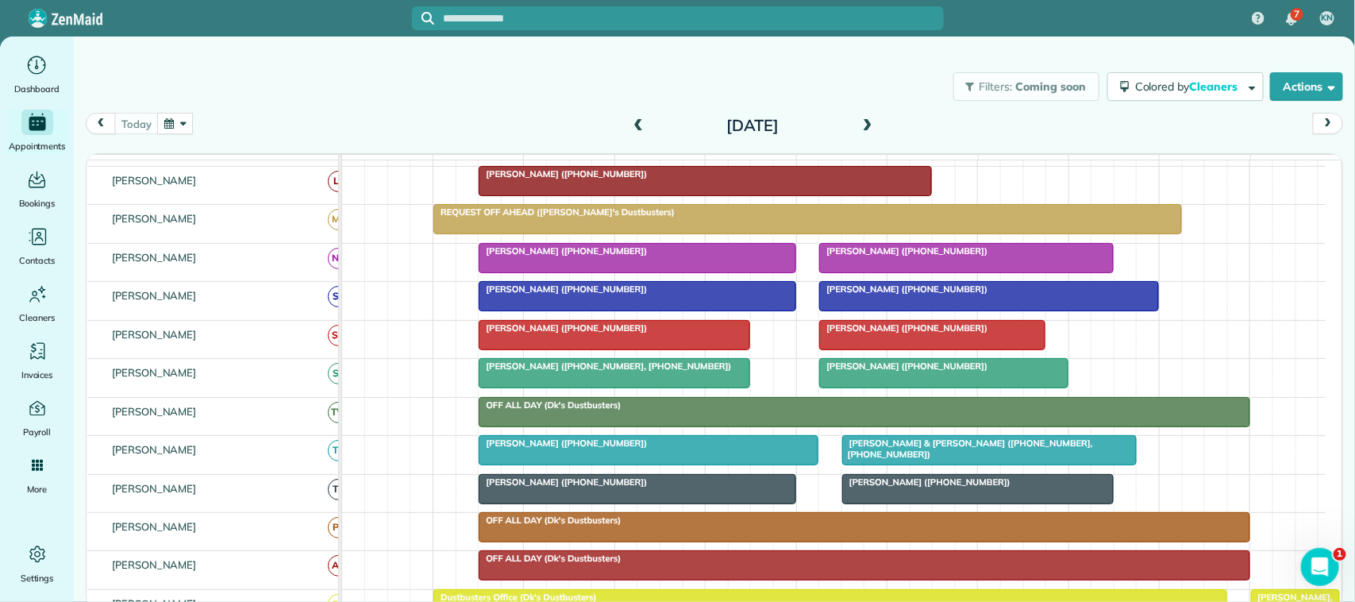
click at [185, 120] on button "button" at bounding box center [175, 123] width 37 height 21
click at [223, 136] on link "Prev" at bounding box center [216, 133] width 44 height 40
click at [262, 283] on link "30" at bounding box center [266, 280] width 25 height 25
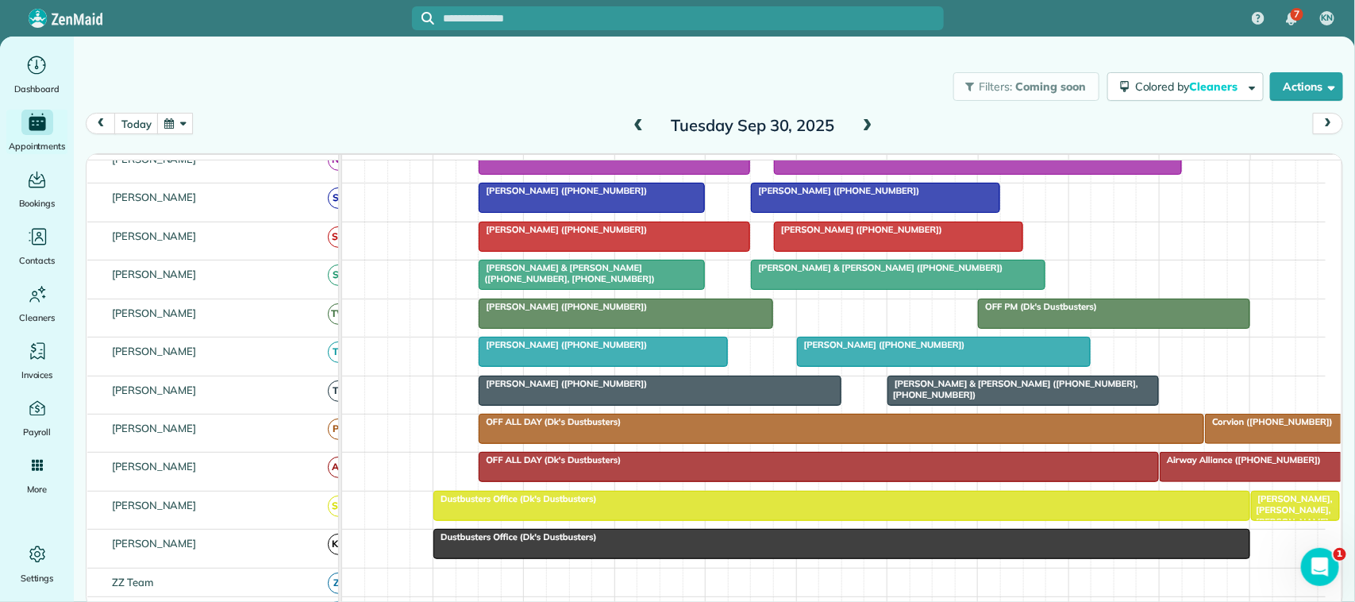
scroll to position [382, 0]
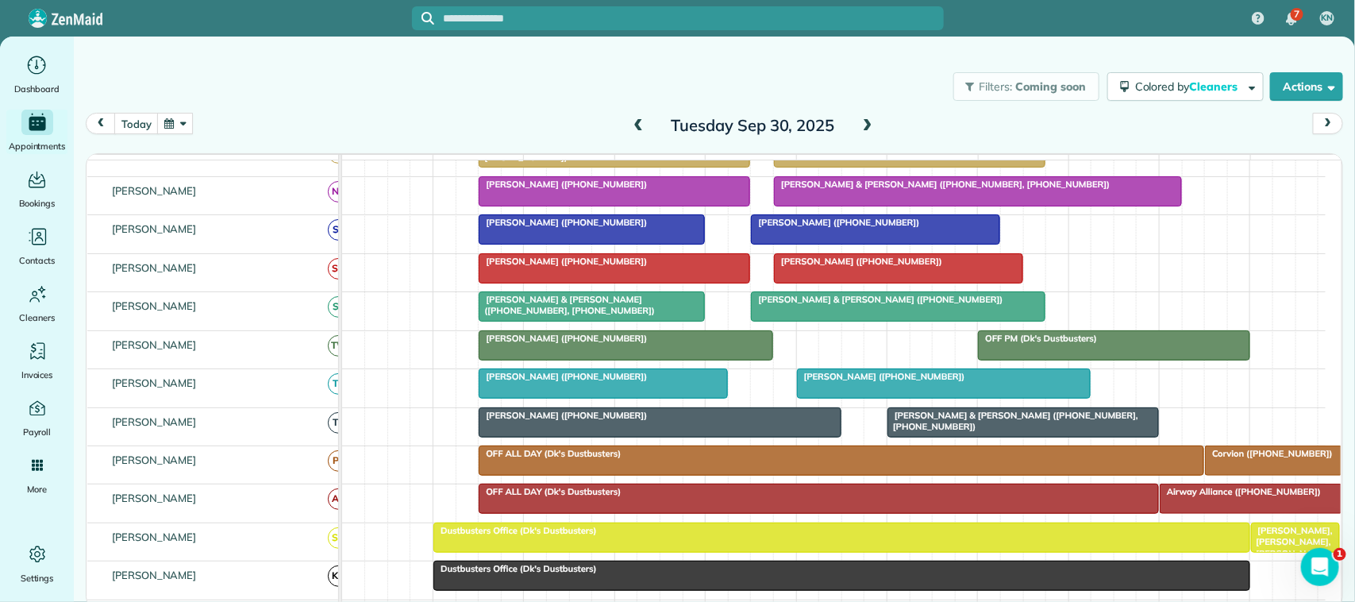
click at [574, 436] on div at bounding box center [659, 422] width 361 height 29
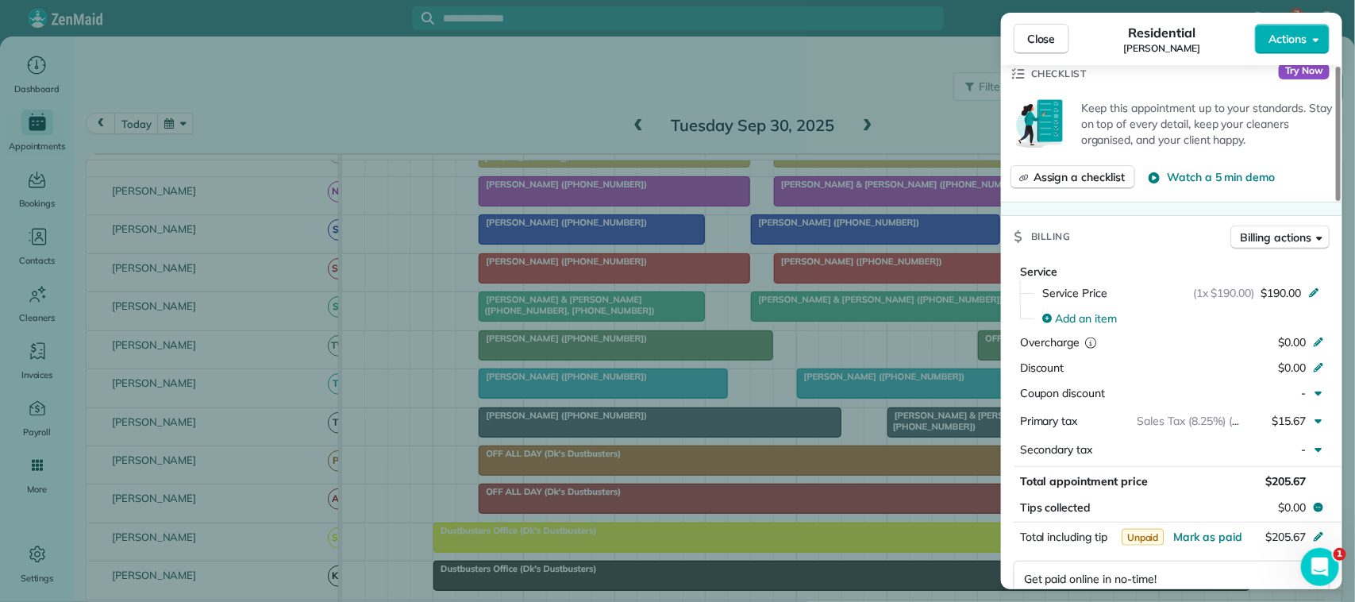
scroll to position [595, 0]
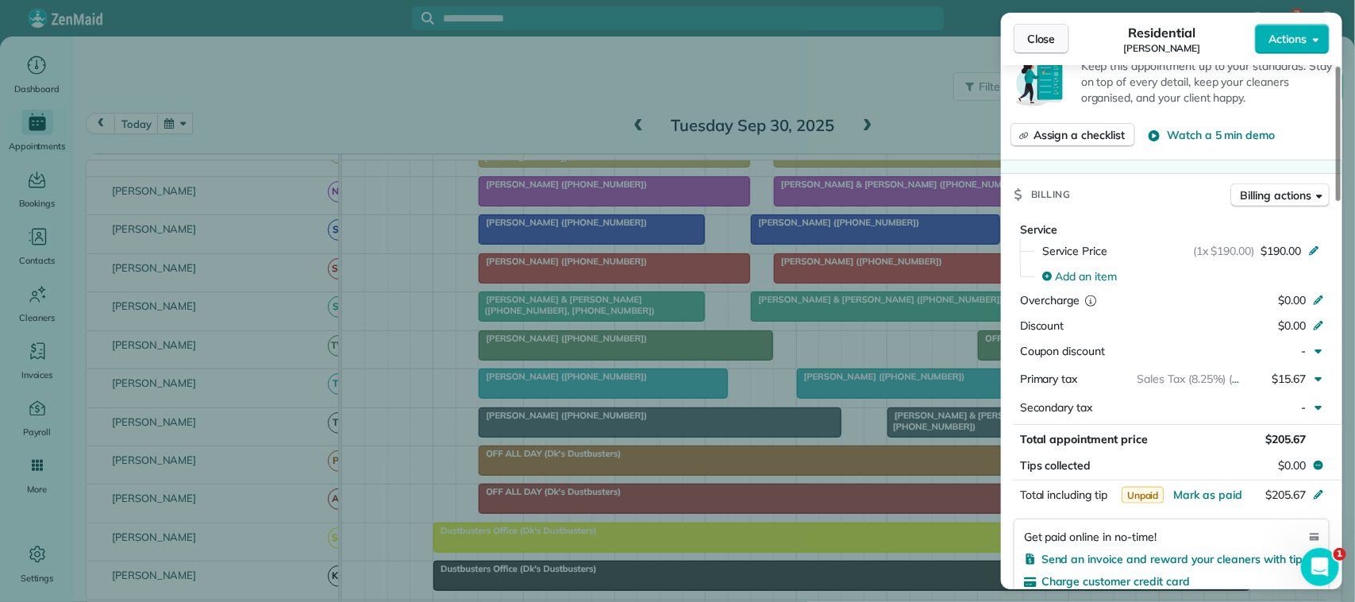
click at [1036, 40] on span "Close" at bounding box center [1041, 39] width 29 height 16
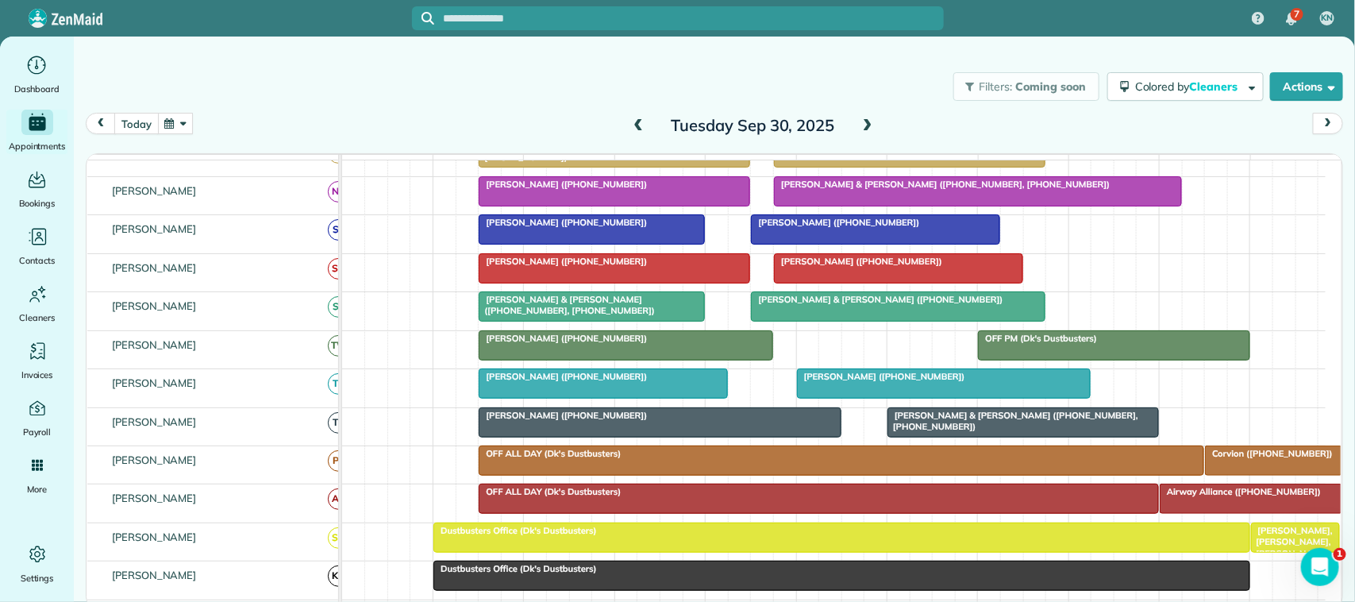
click at [136, 124] on button "today" at bounding box center [136, 123] width 44 height 21
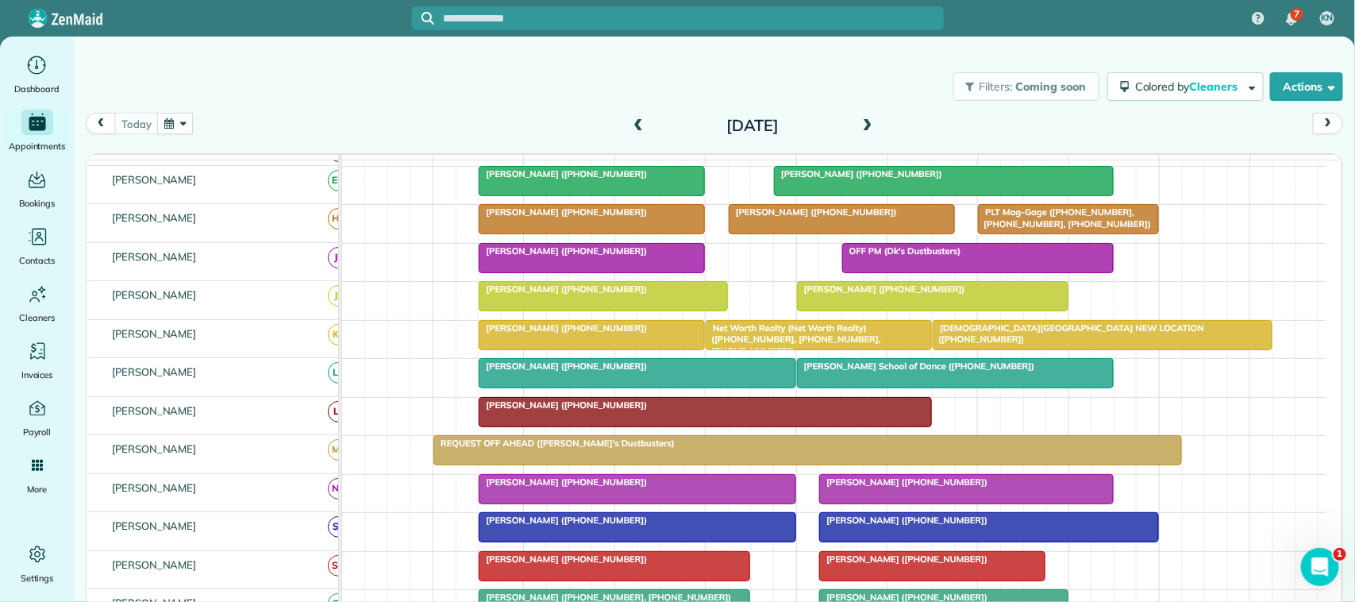
scroll to position [85, 0]
click at [187, 117] on button "button" at bounding box center [175, 123] width 37 height 21
click at [239, 205] on link "6" at bounding box center [241, 205] width 25 height 25
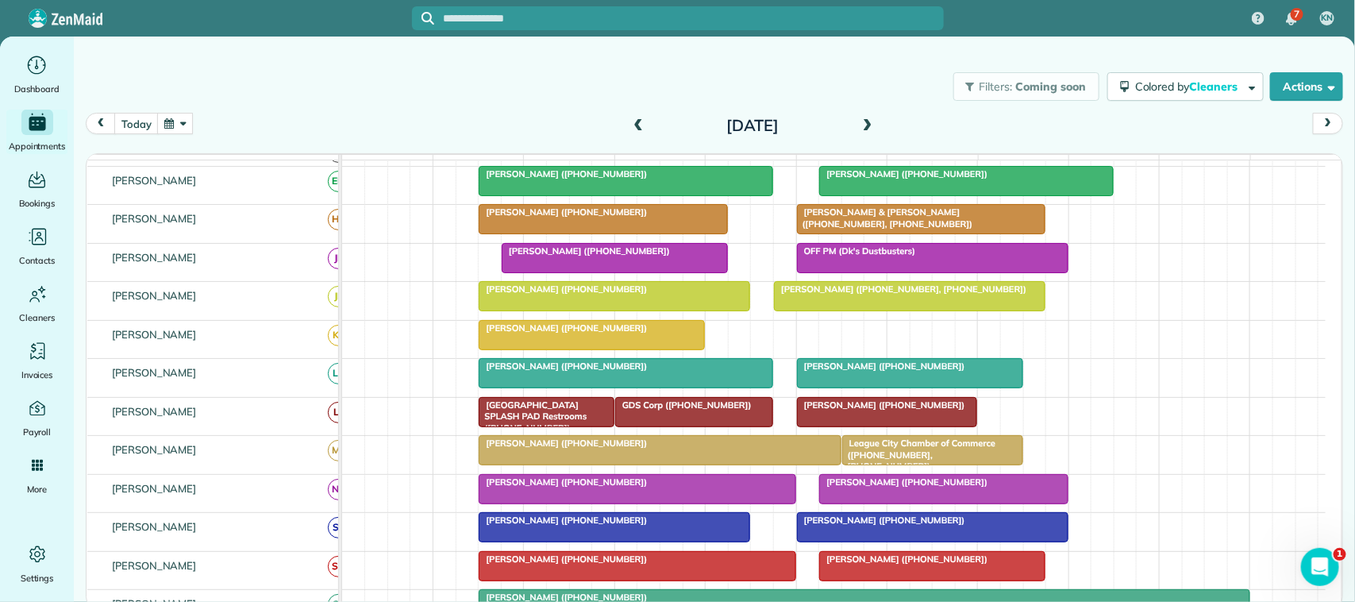
scroll to position [0, 0]
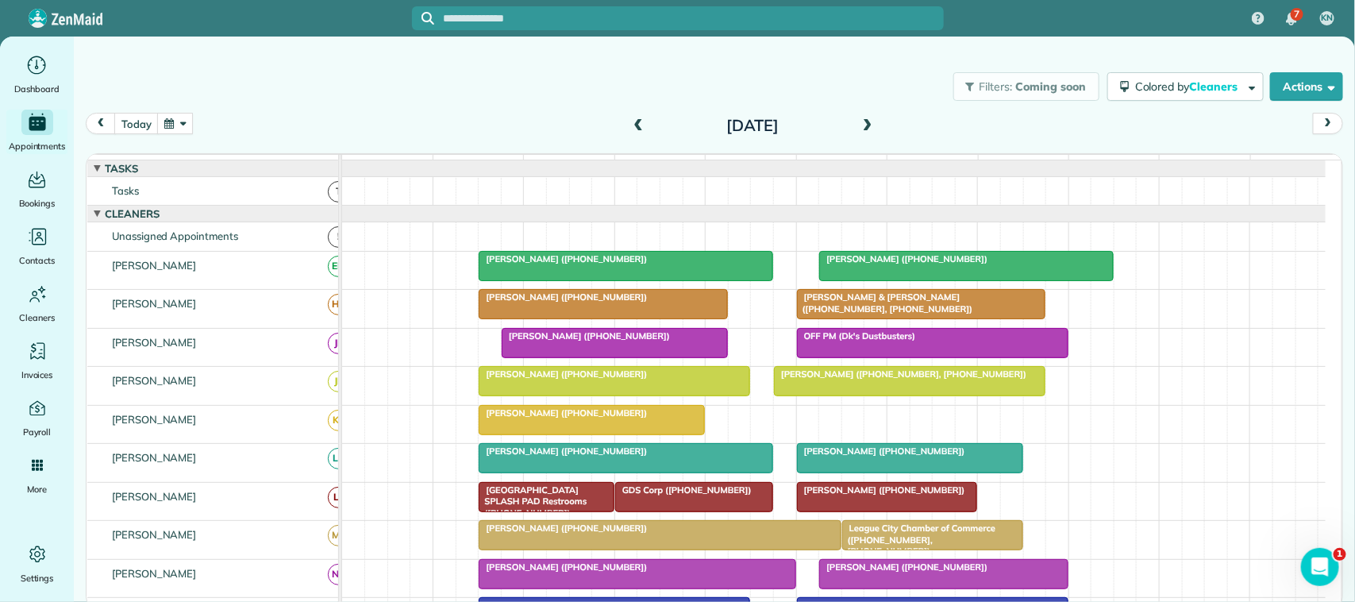
click at [542, 264] on span "[PERSON_NAME] ([PHONE_NUMBER])" at bounding box center [563, 258] width 170 height 11
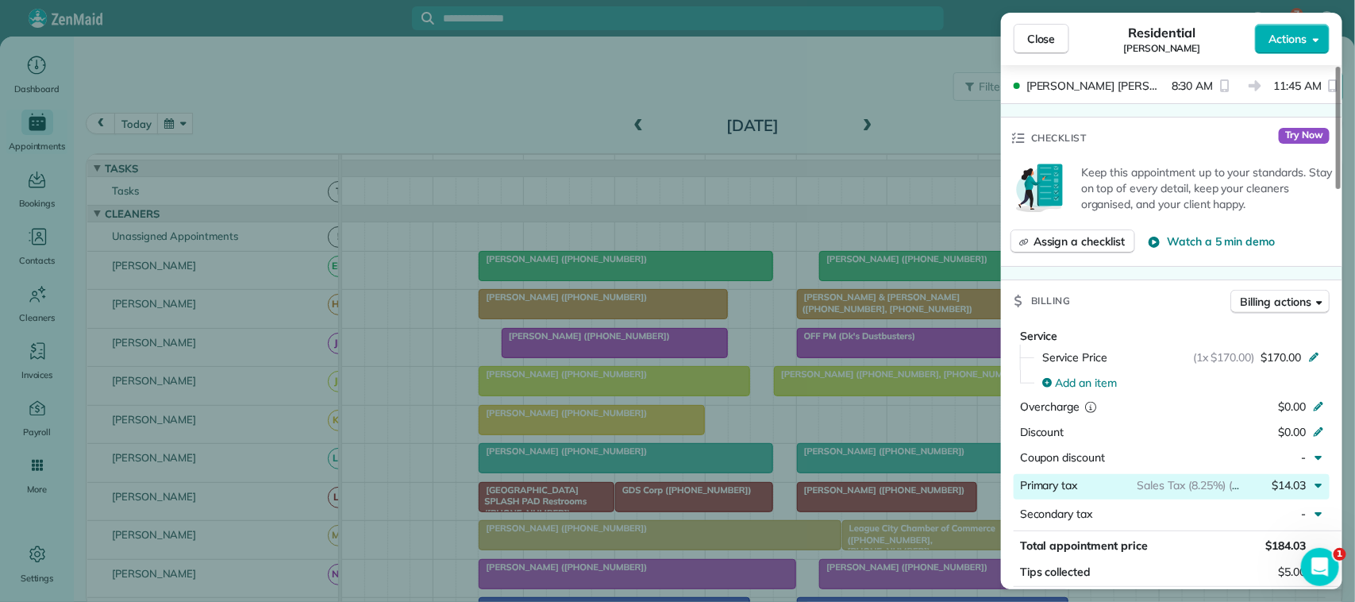
scroll to position [595, 0]
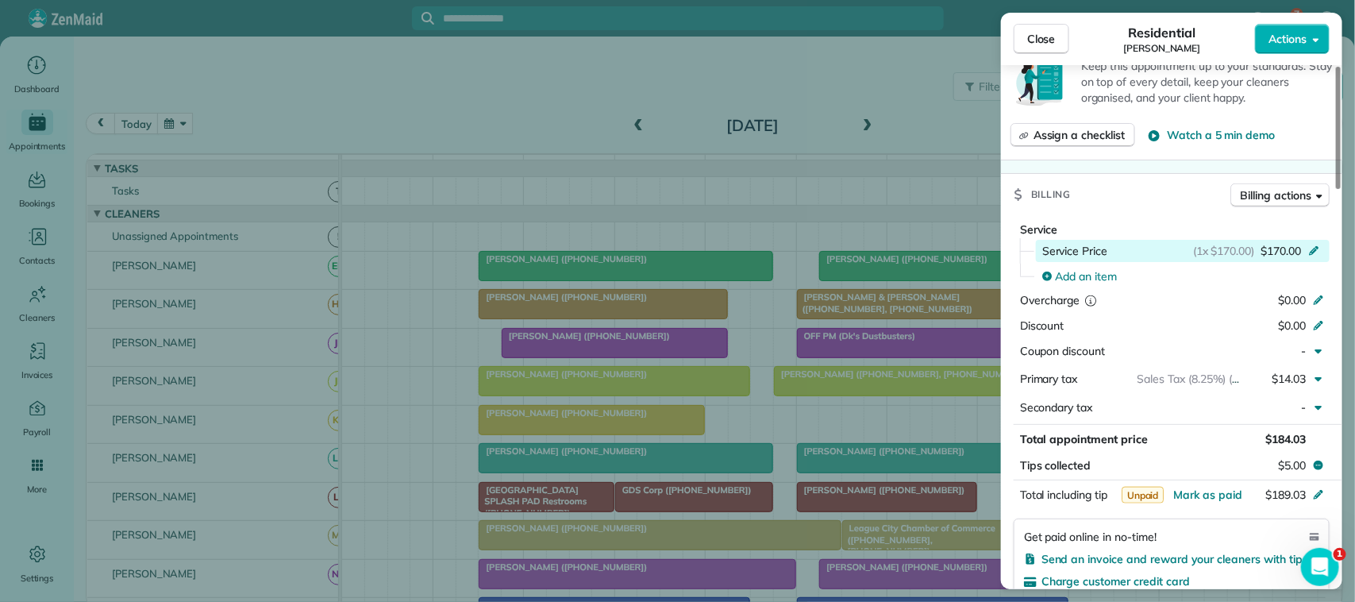
click at [1298, 254] on span "$170.00" at bounding box center [1280, 251] width 40 height 16
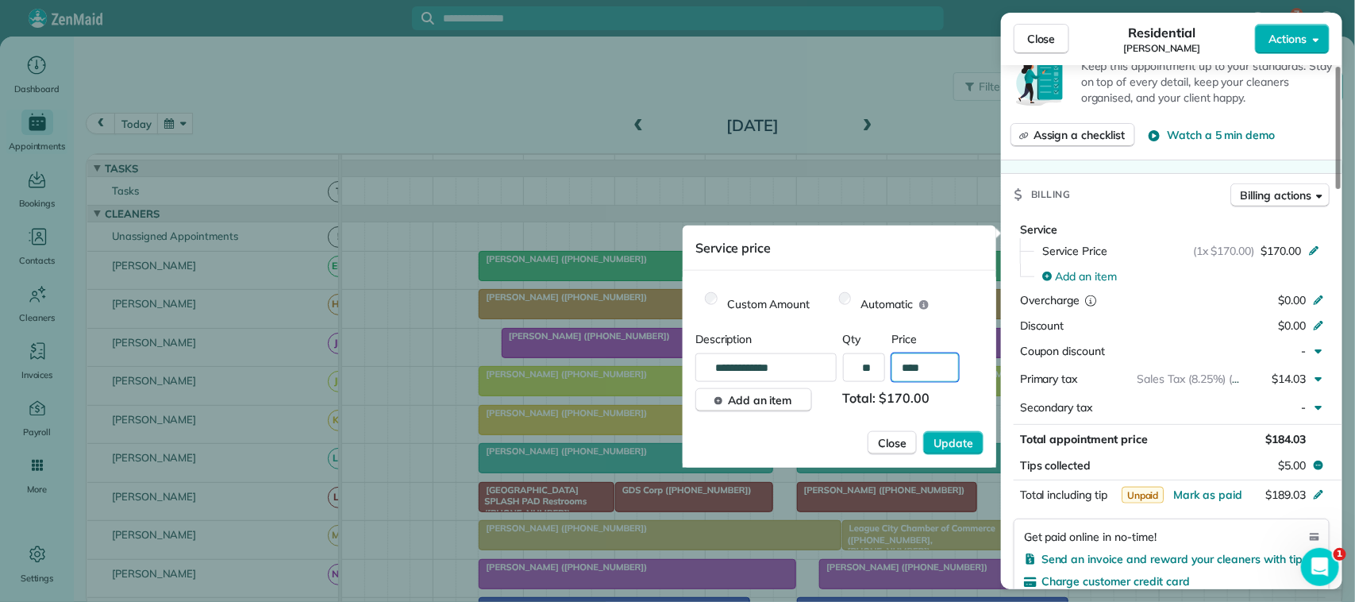
click at [933, 355] on input "****" at bounding box center [924, 367] width 67 height 29
type input "****"
click at [923, 431] on button "Update" at bounding box center [953, 443] width 60 height 24
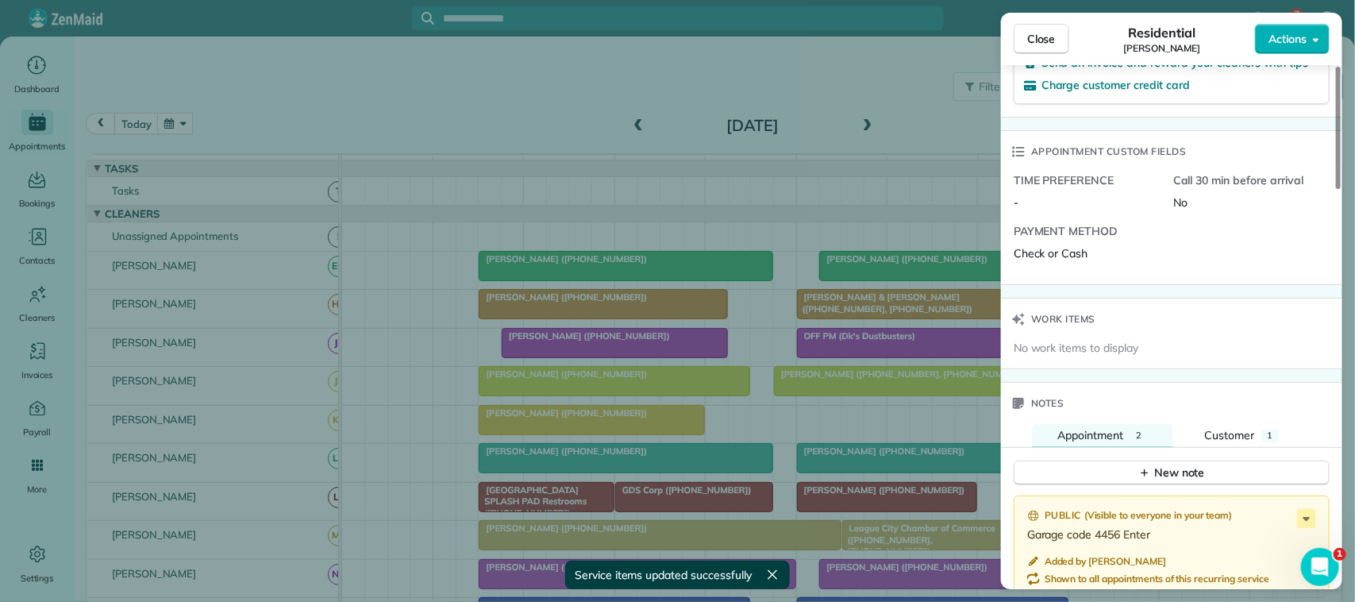
scroll to position [1190, 0]
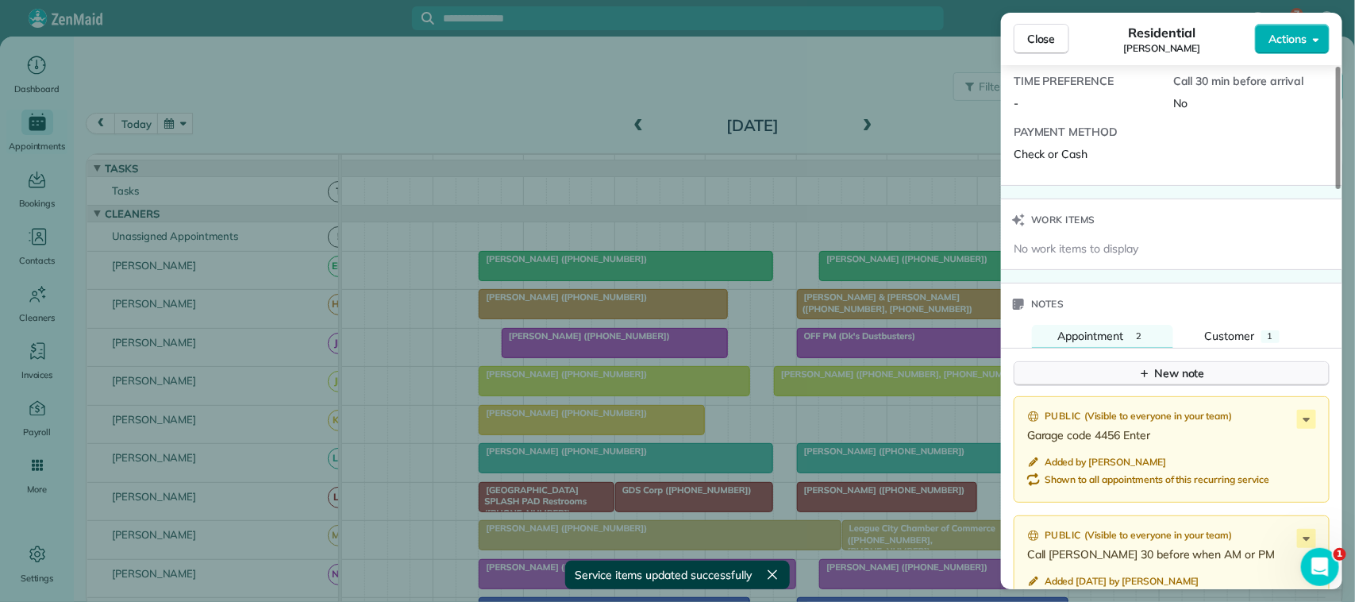
click at [1147, 375] on icon "button" at bounding box center [1144, 373] width 13 height 13
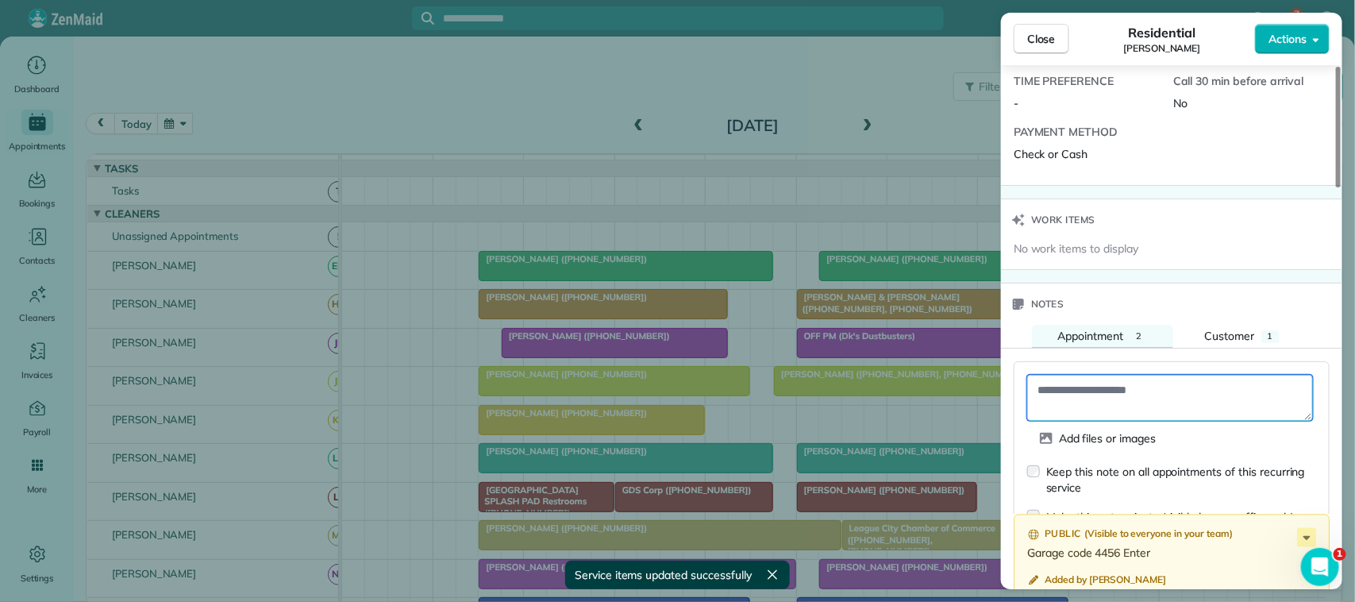
click at [1136, 393] on textarea at bounding box center [1170, 398] width 286 height 46
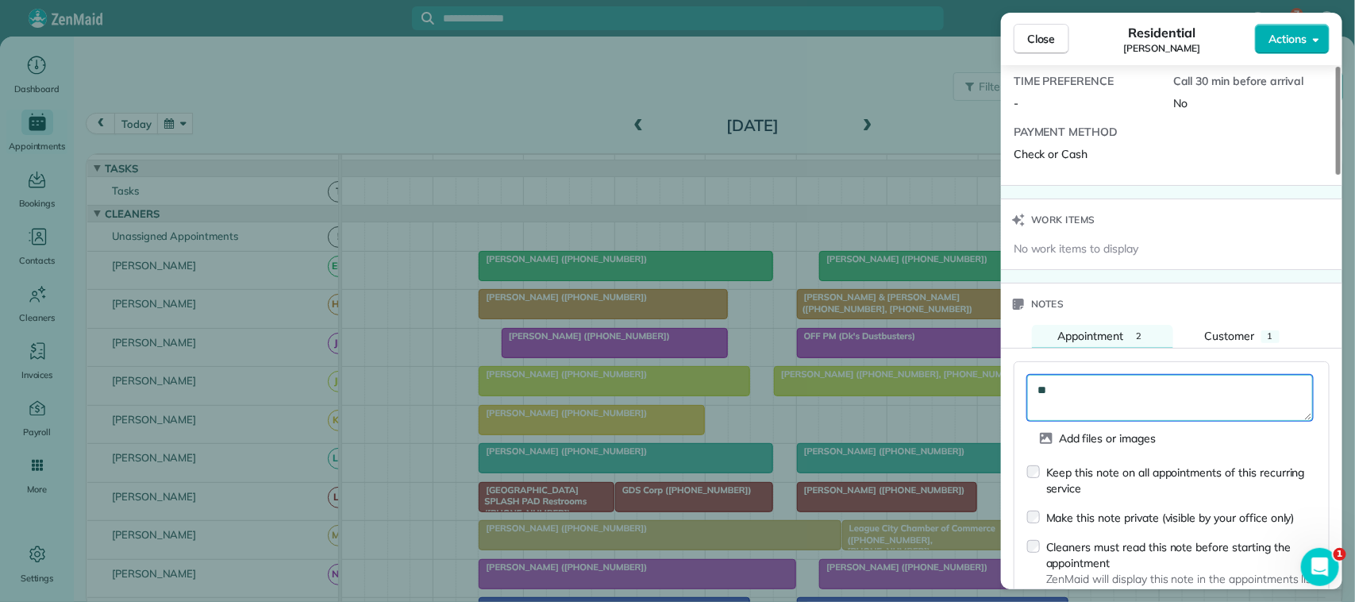
type textarea "*"
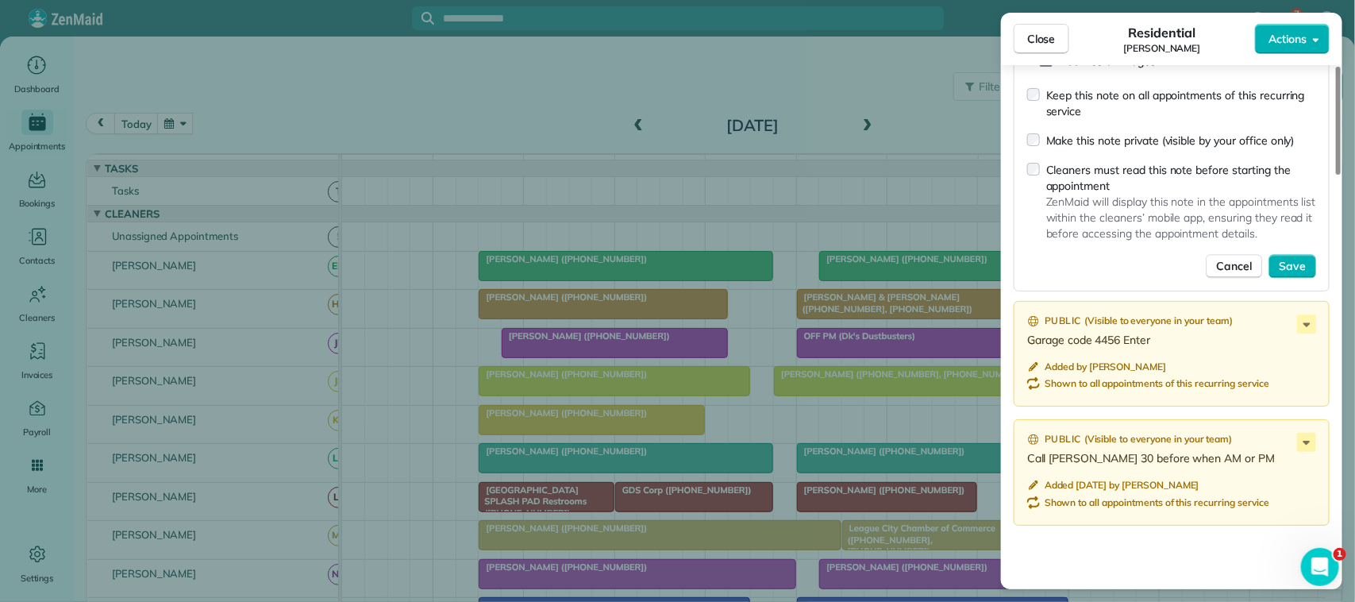
scroll to position [1587, 0]
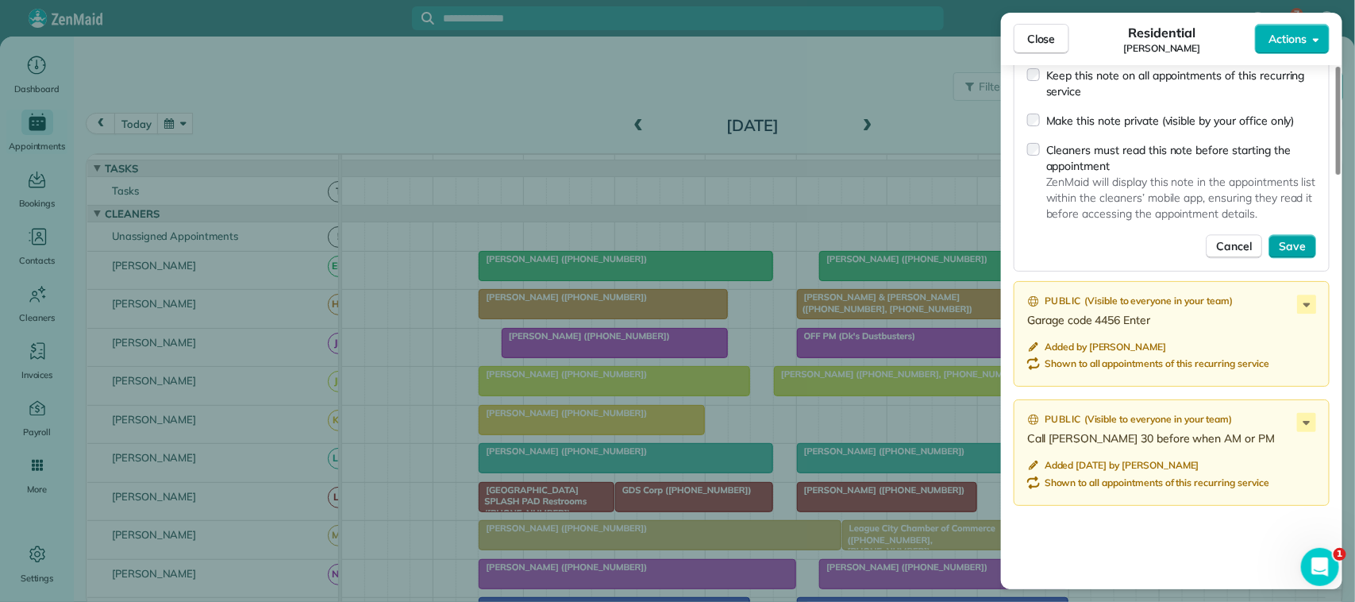
type textarea "**********"
click at [1296, 252] on span "Save" at bounding box center [1291, 246] width 27 height 16
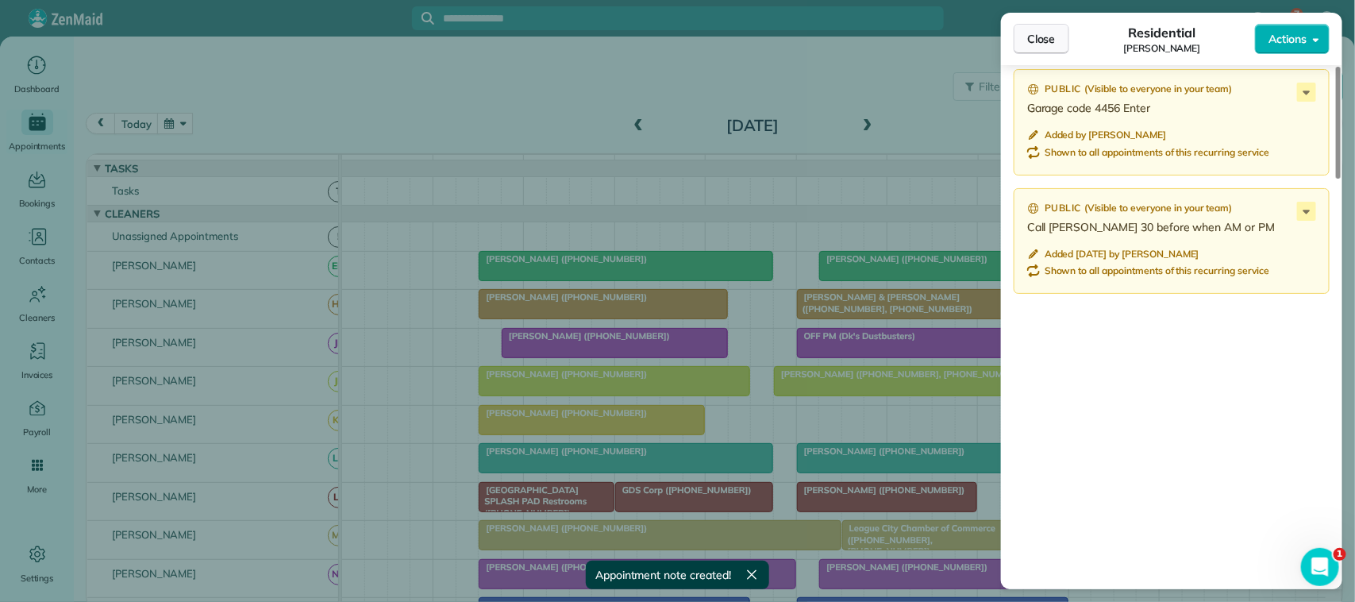
click at [1057, 38] on button "Close" at bounding box center [1041, 39] width 56 height 30
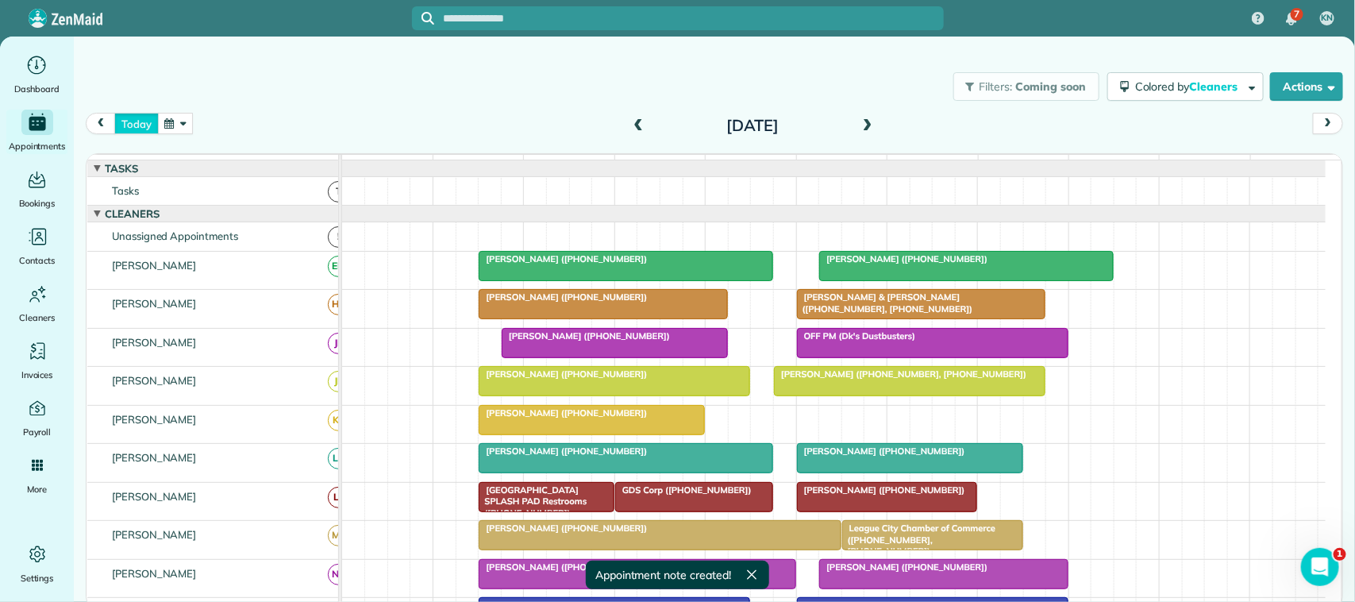
click at [117, 124] on button "today" at bounding box center [136, 123] width 44 height 21
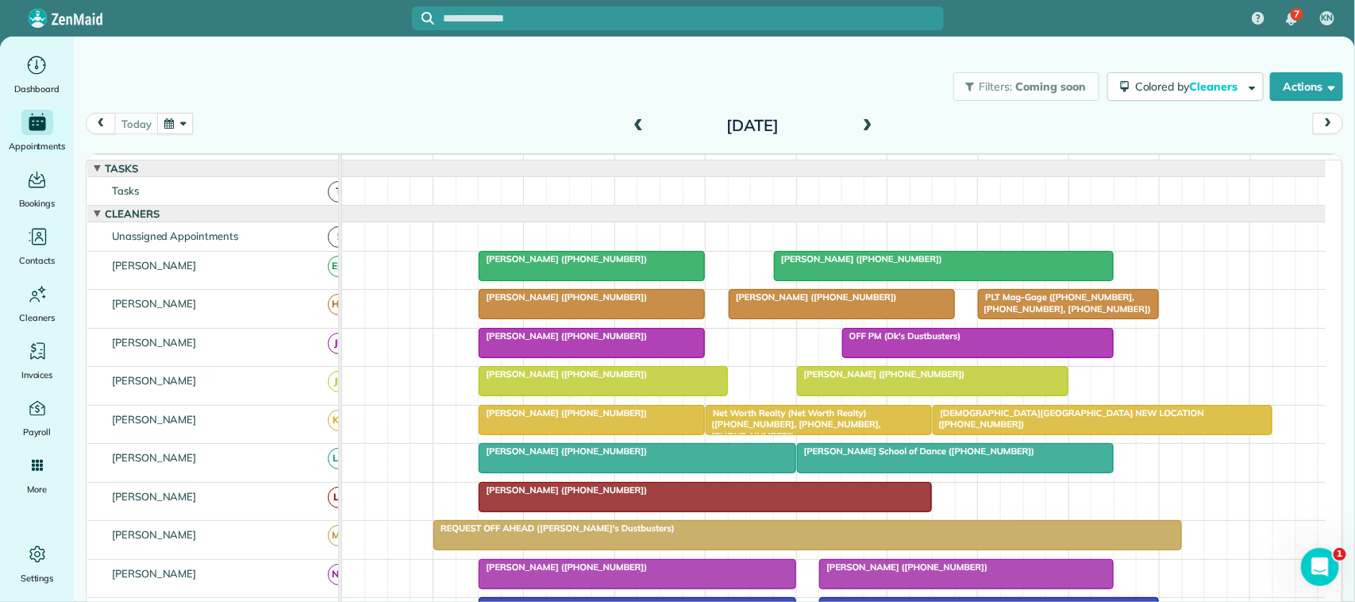
click at [175, 135] on div "today Friday Oct 3, 2025" at bounding box center [714, 128] width 1257 height 30
click at [177, 125] on button "button" at bounding box center [175, 123] width 37 height 21
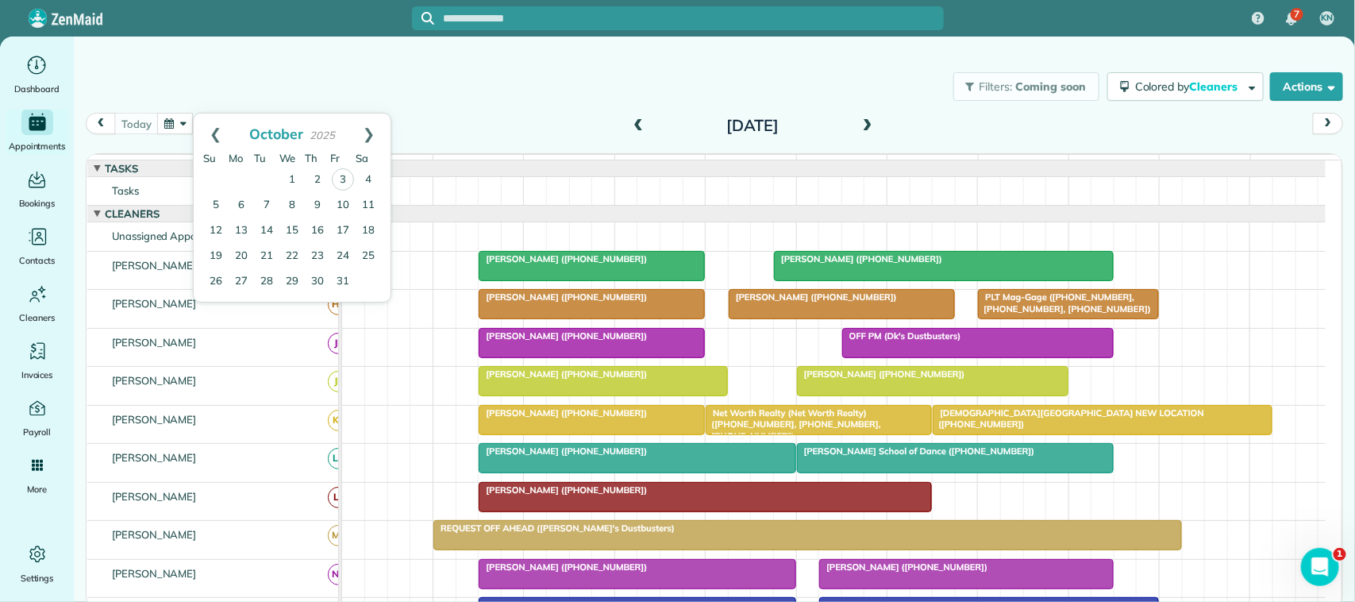
click at [270, 91] on div "Filters: Coming soon Colored by Cleaners Color by Cleaner Color by Team Color b…" at bounding box center [714, 86] width 1281 height 52
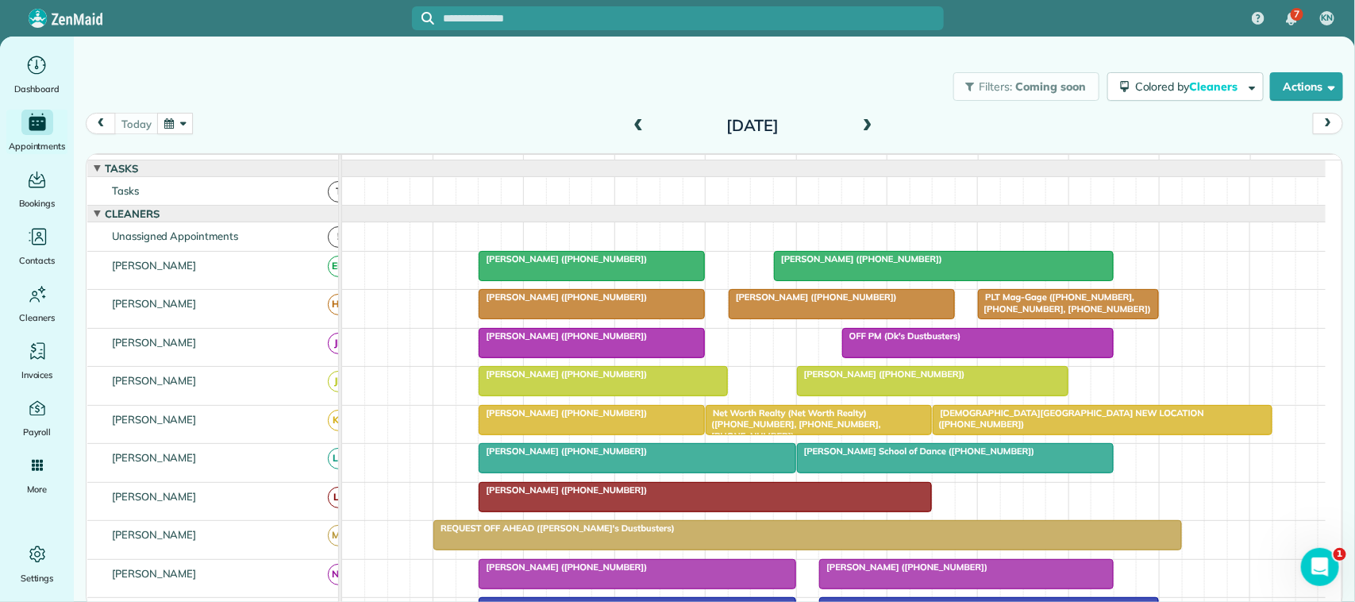
click at [191, 121] on button "button" at bounding box center [175, 123] width 37 height 21
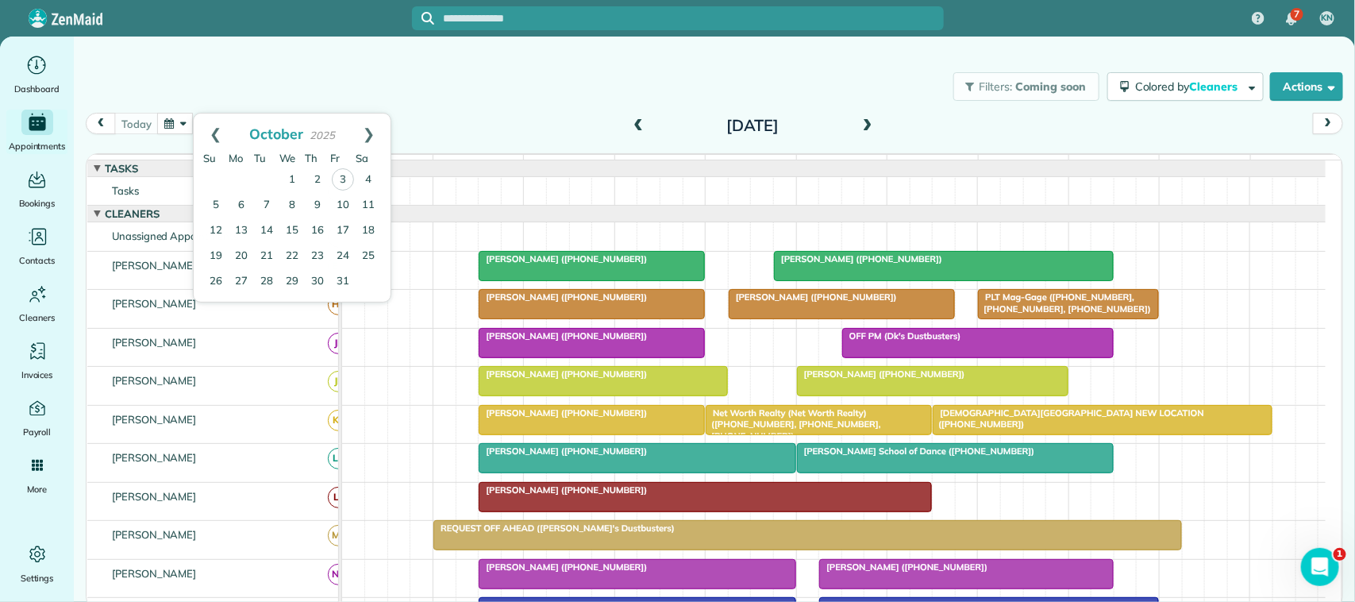
click at [453, 125] on div "today Friday Oct 3, 2025" at bounding box center [714, 128] width 1257 height 30
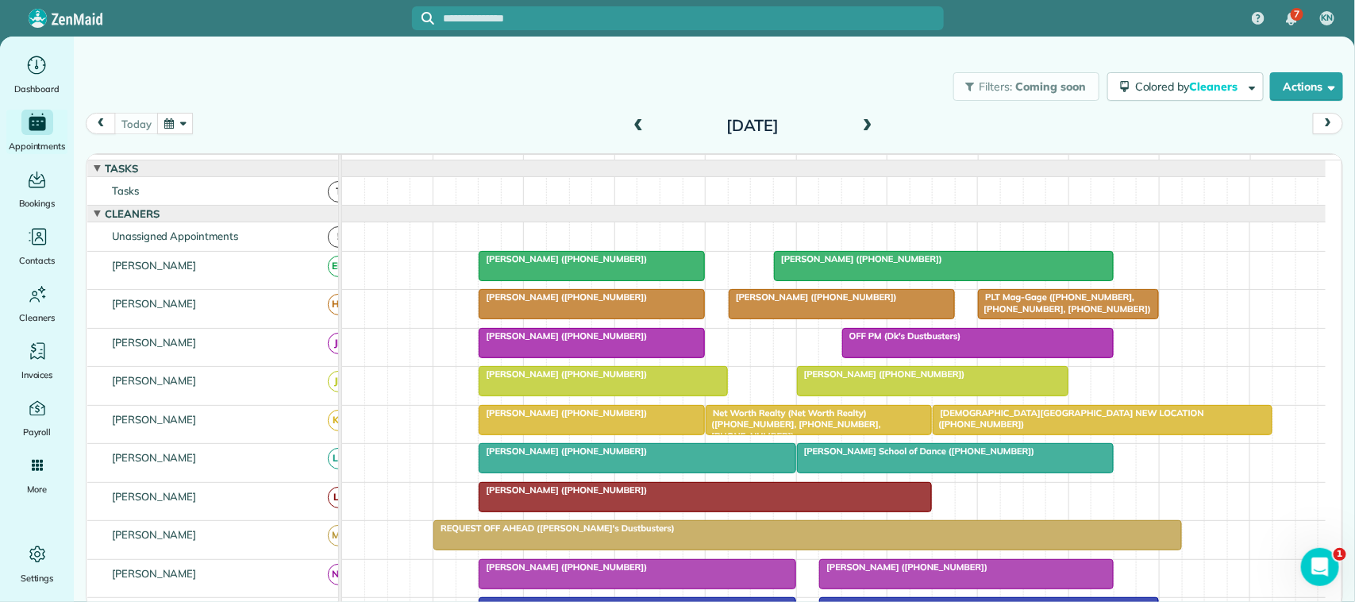
click at [206, 120] on div "today Friday Oct 3, 2025" at bounding box center [714, 128] width 1257 height 30
click at [171, 131] on button "button" at bounding box center [175, 123] width 37 height 21
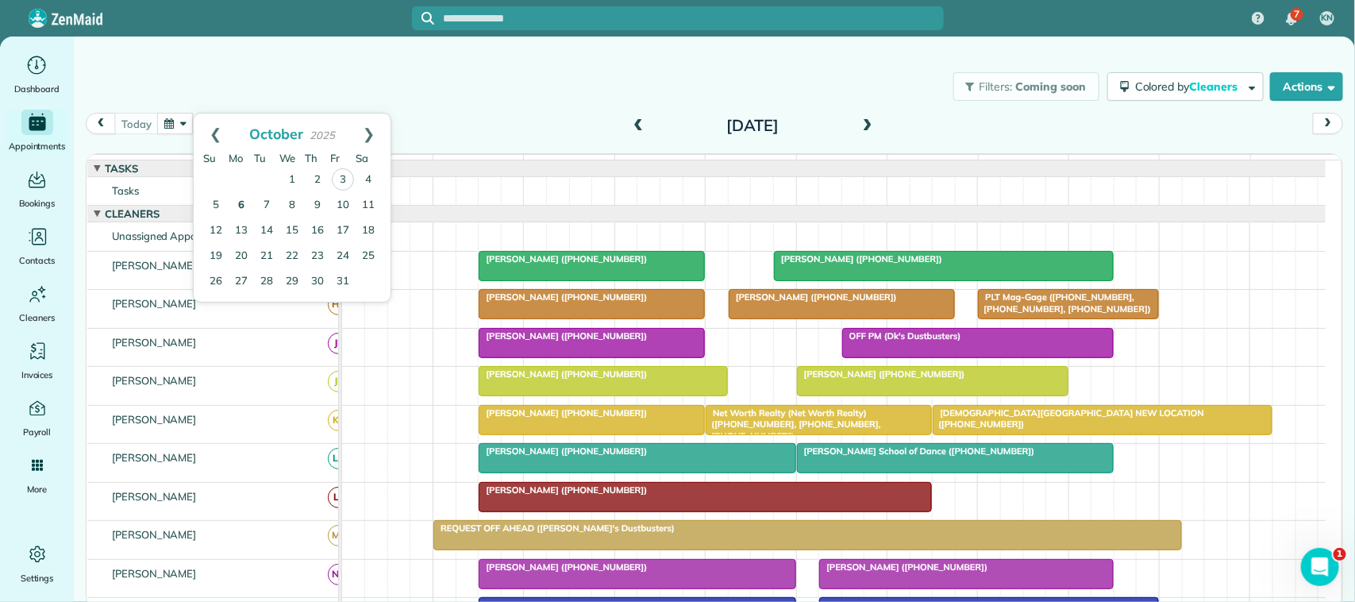
click at [244, 204] on link "6" at bounding box center [241, 205] width 25 height 25
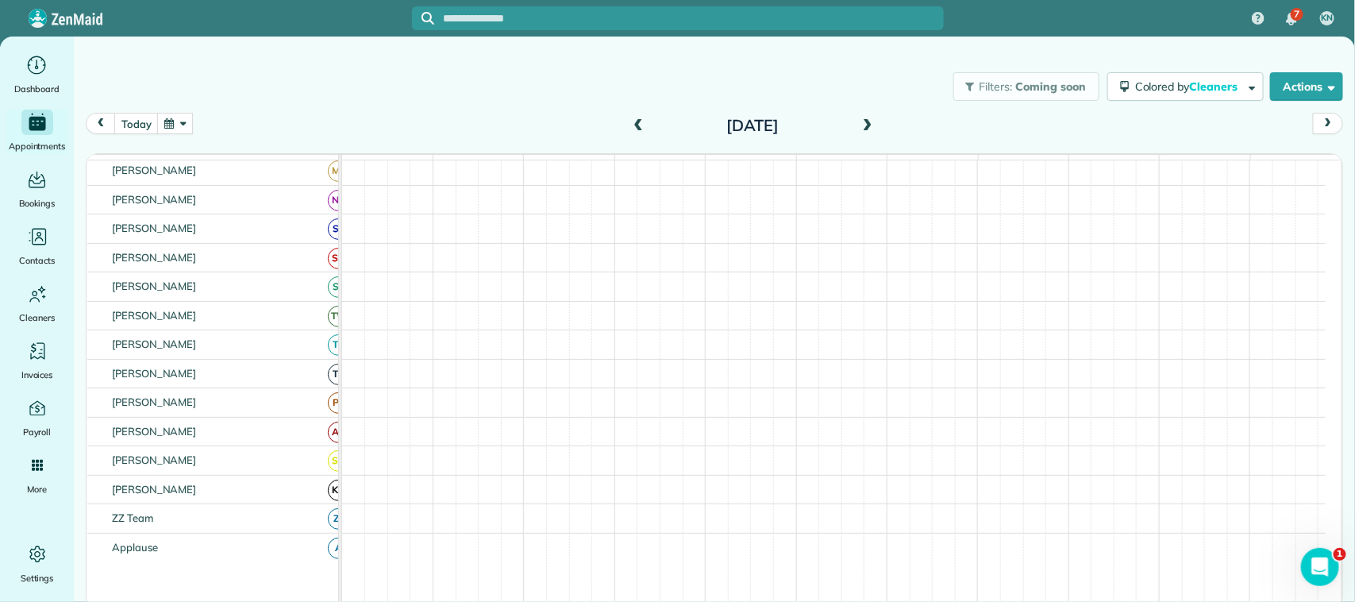
scroll to position [232, 0]
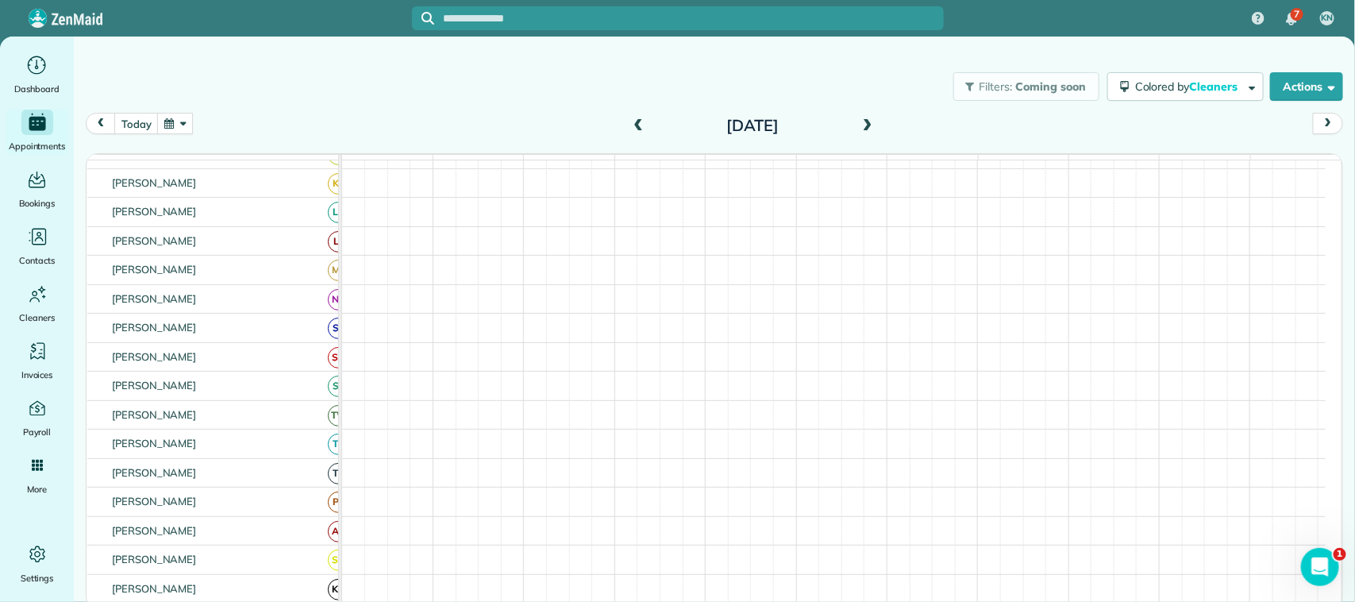
click at [631, 121] on span at bounding box center [637, 126] width 17 height 14
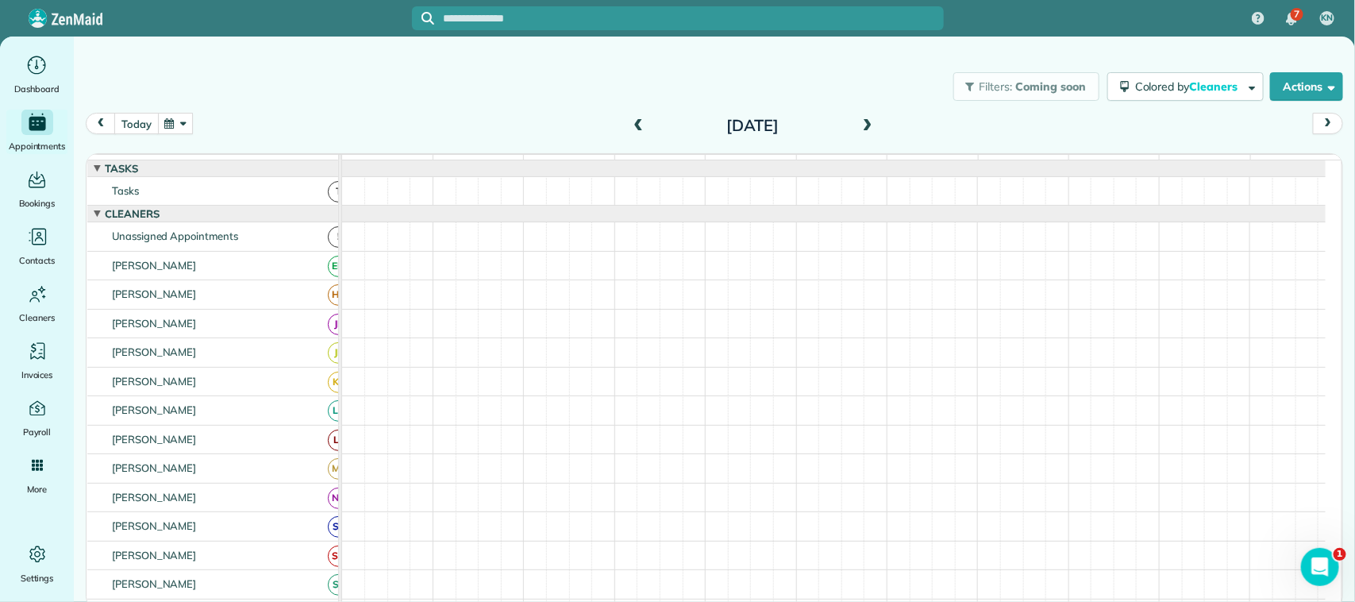
click at [145, 121] on button "today" at bounding box center [136, 123] width 44 height 21
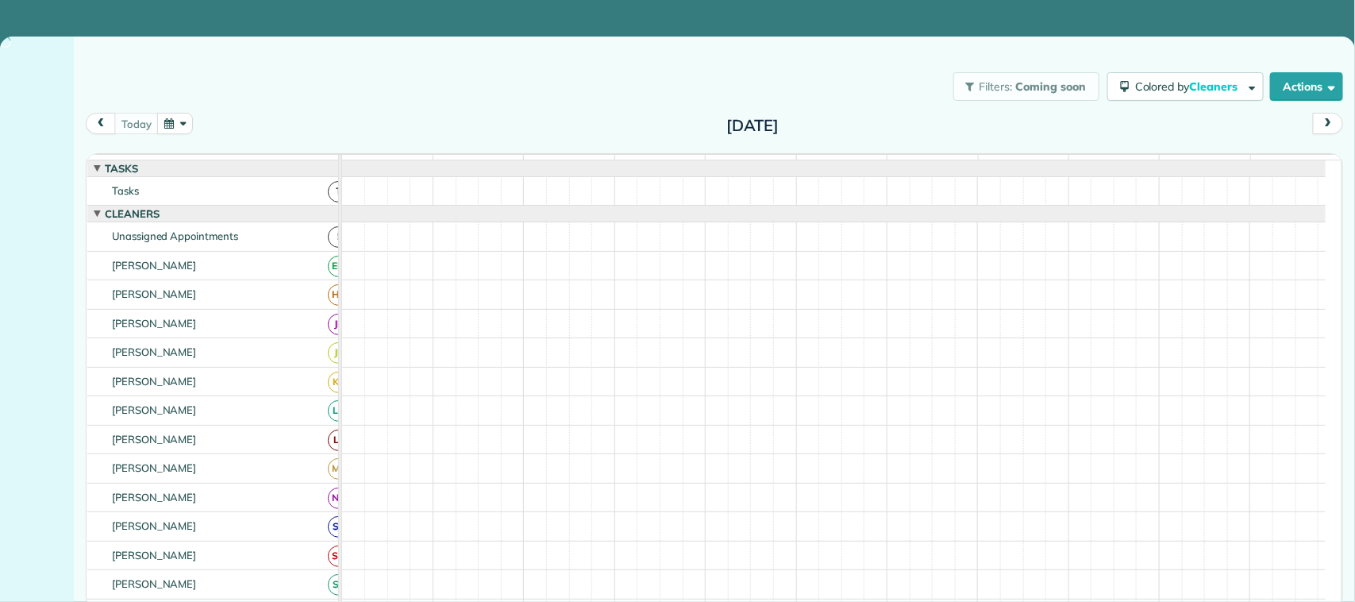
click at [193, 121] on button "button" at bounding box center [175, 123] width 37 height 21
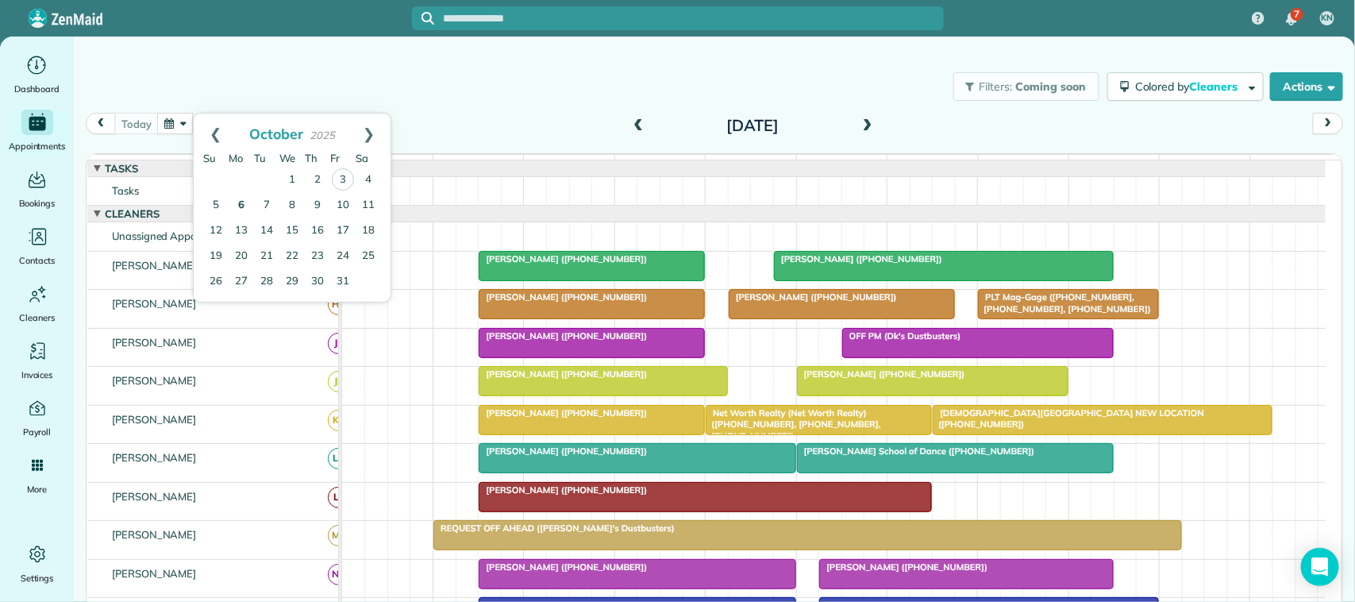
click at [229, 204] on link "6" at bounding box center [241, 205] width 25 height 25
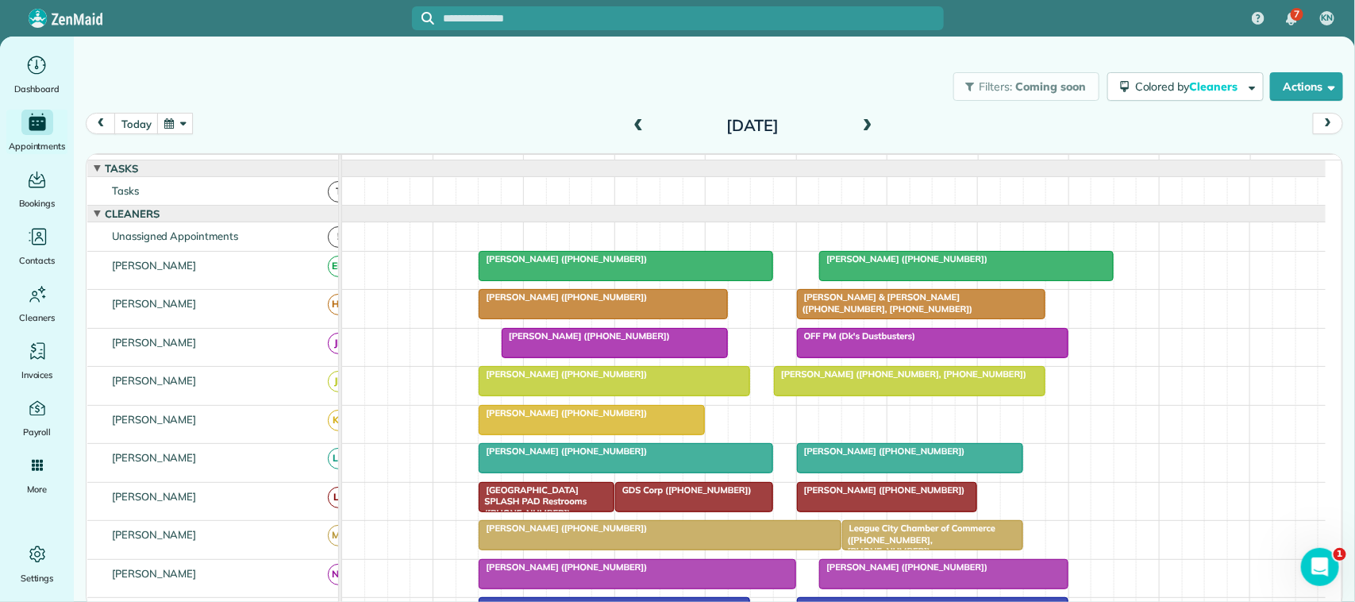
click at [643, 125] on span at bounding box center [637, 126] width 17 height 14
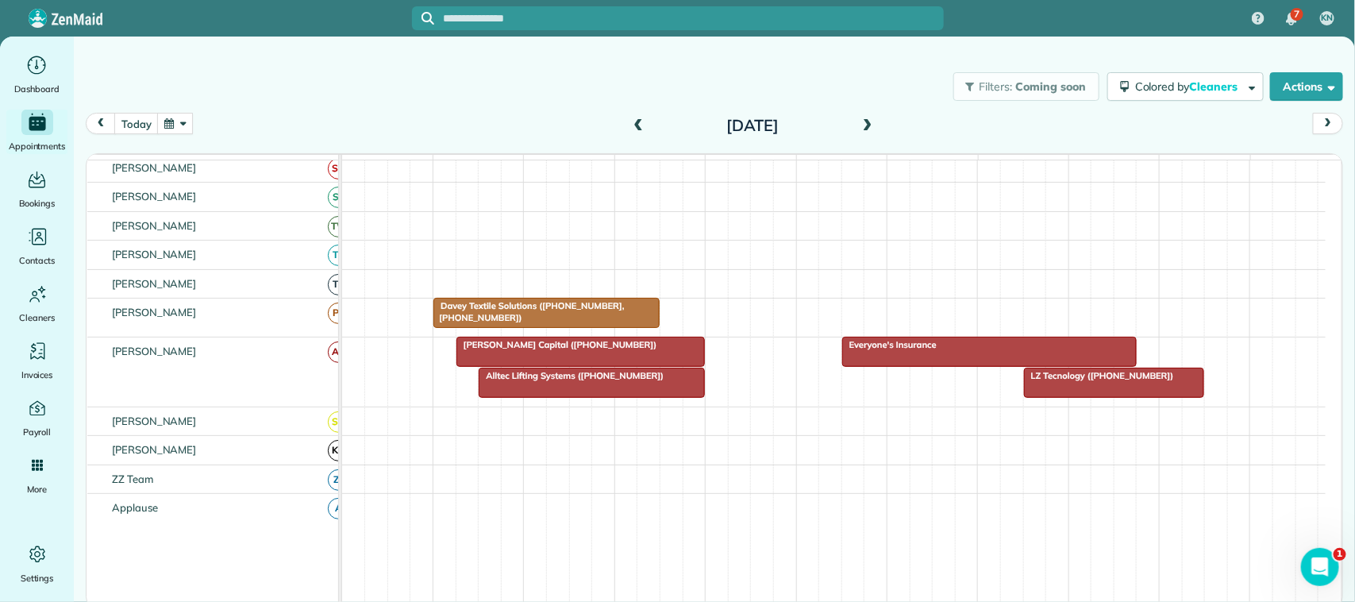
click at [1037, 381] on span "LZ Tecnology ([PHONE_NUMBER])" at bounding box center [1099, 375] width 152 height 11
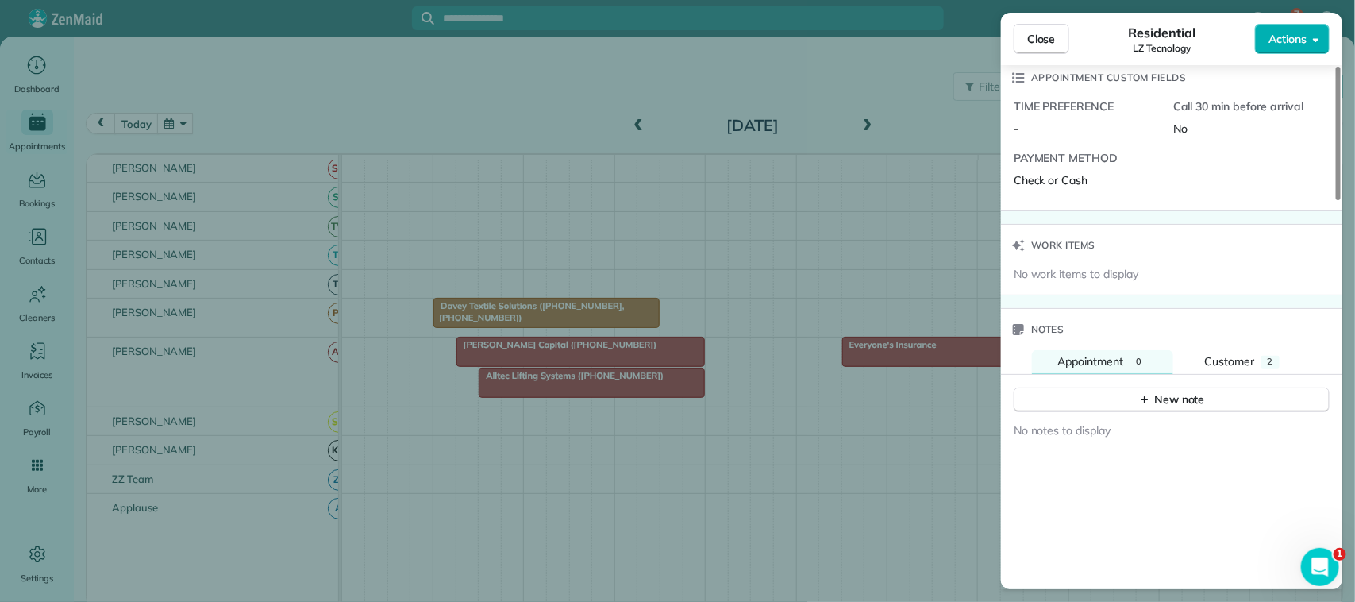
scroll to position [1389, 0]
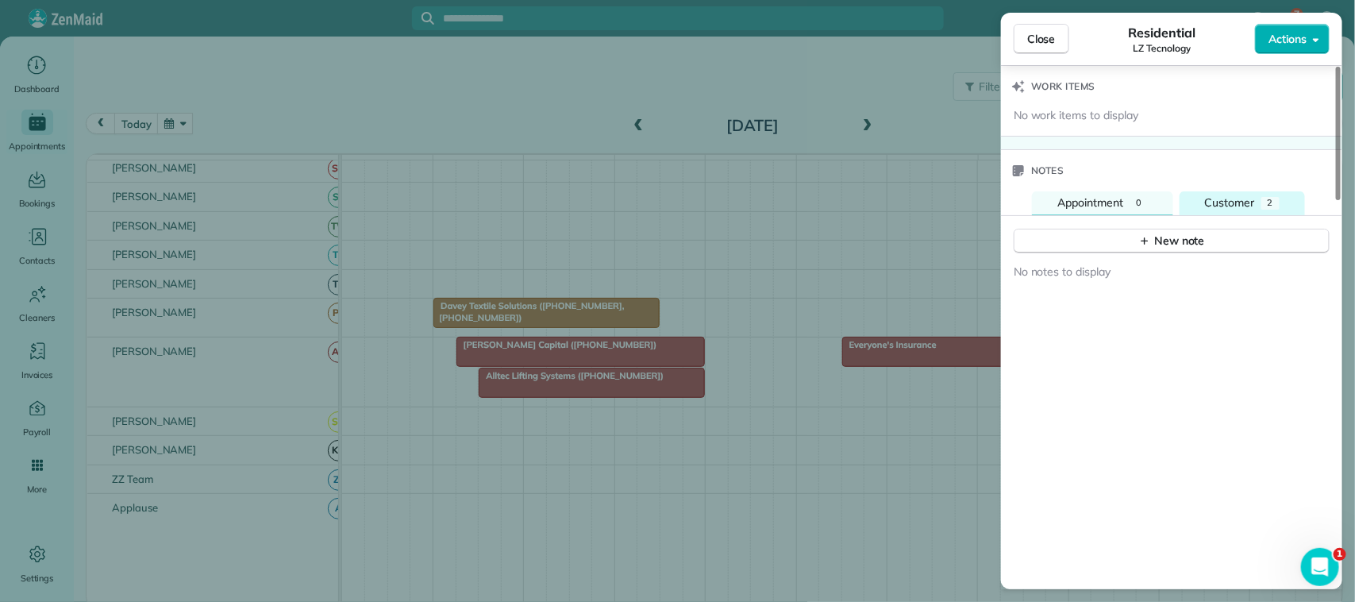
click at [1246, 194] on div "Customer" at bounding box center [1230, 202] width 50 height 17
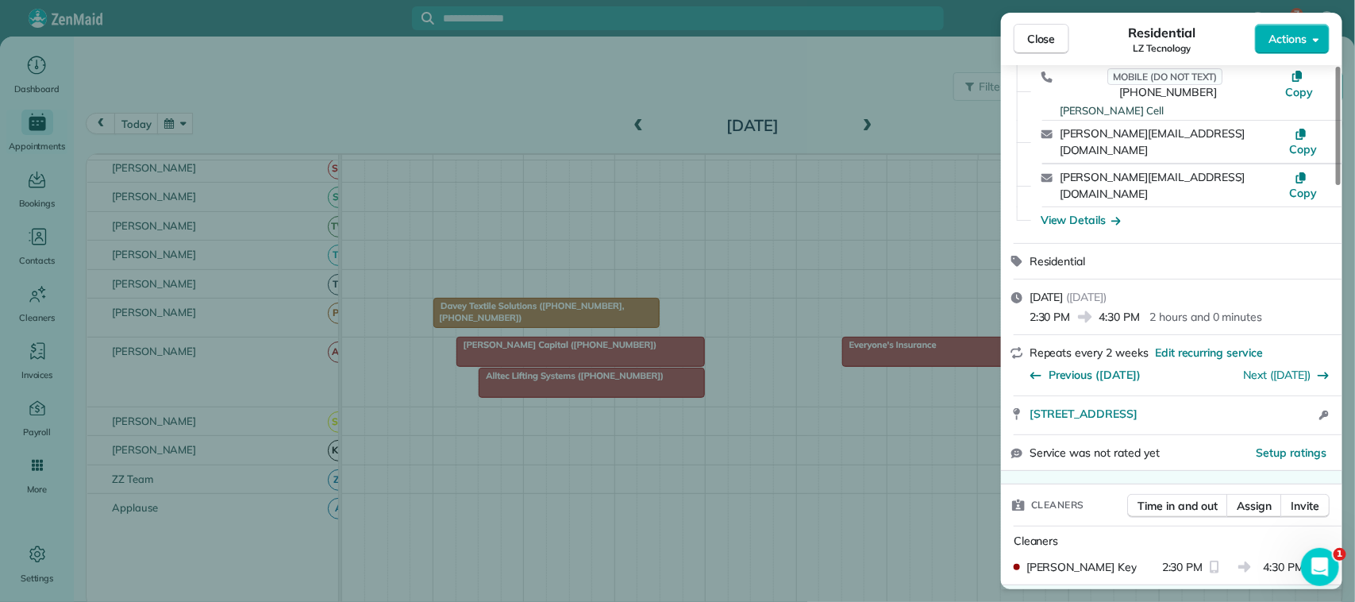
scroll to position [0, 0]
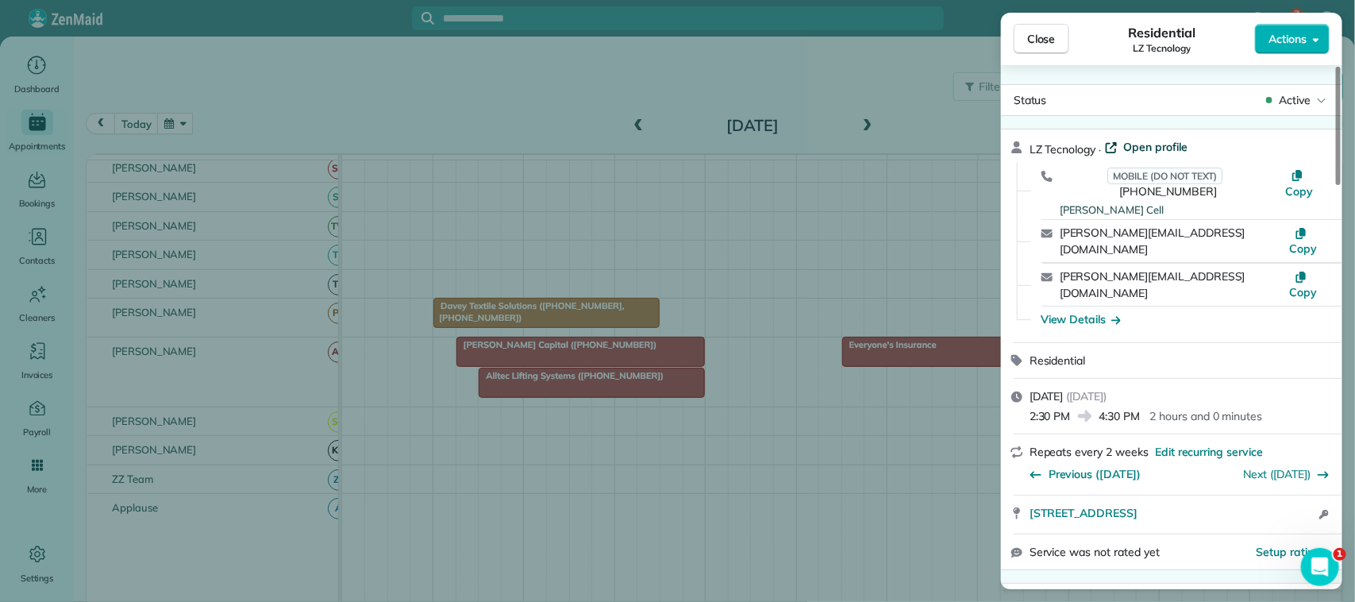
click at [1168, 140] on span "Open profile" at bounding box center [1156, 147] width 64 height 16
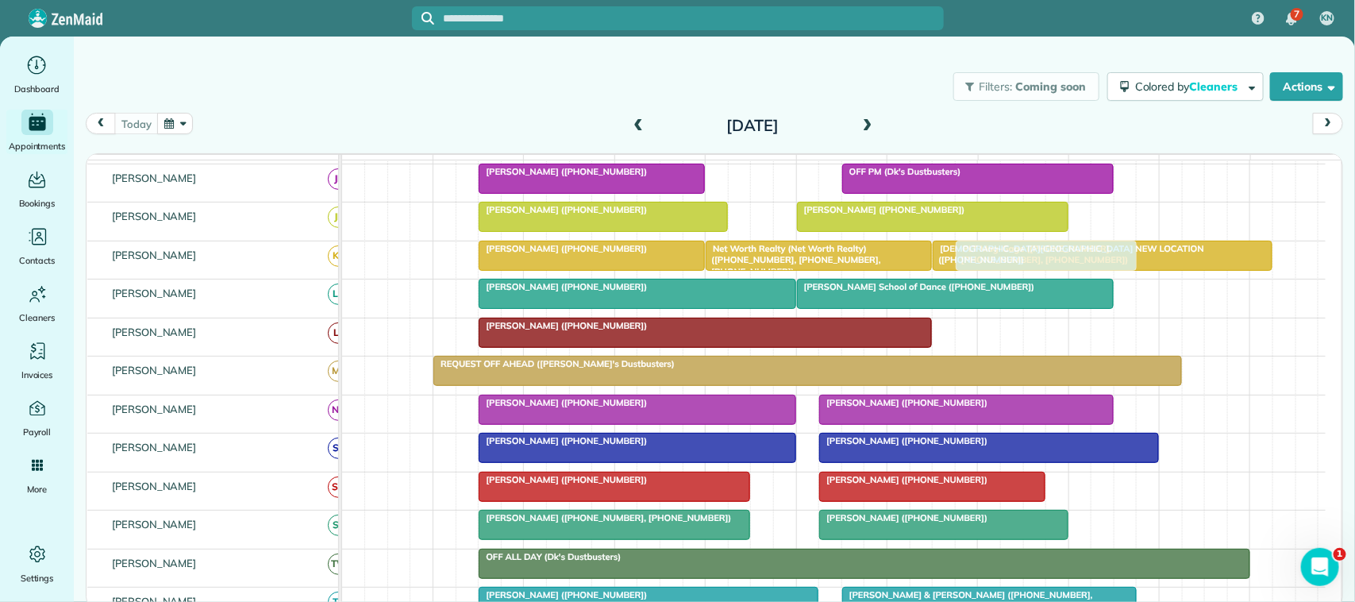
scroll to position [198, 0]
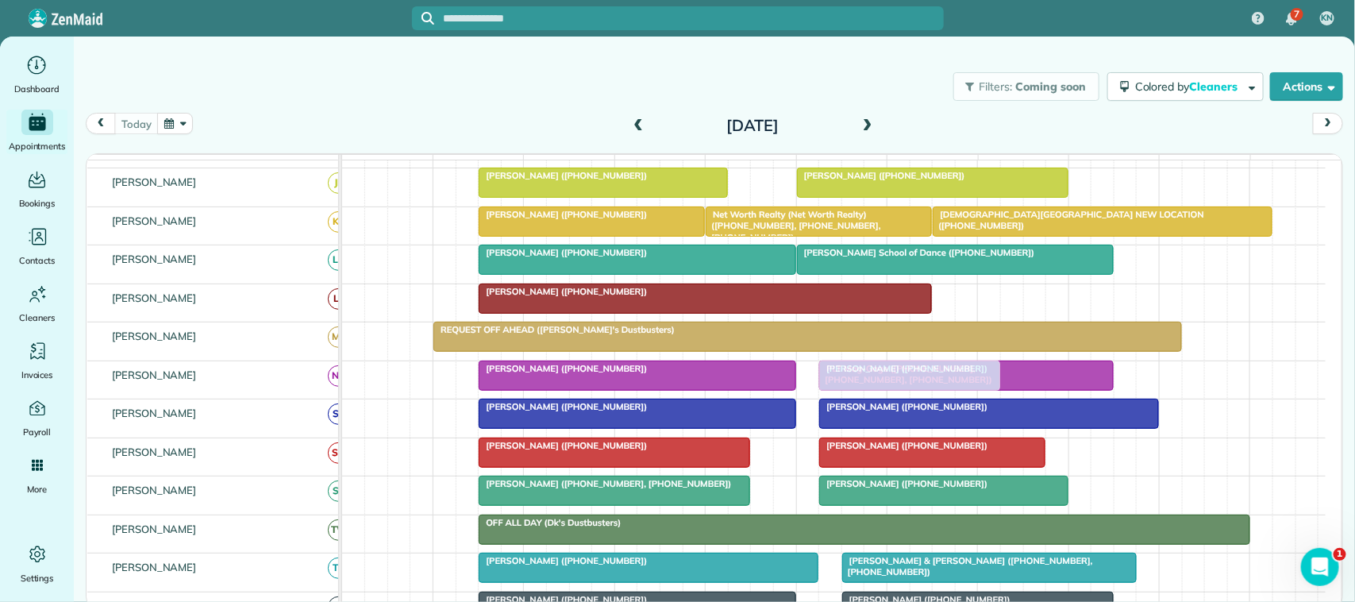
drag, startPoint x: 1028, startPoint y: 218, endPoint x: 871, endPoint y: 385, distance: 229.6
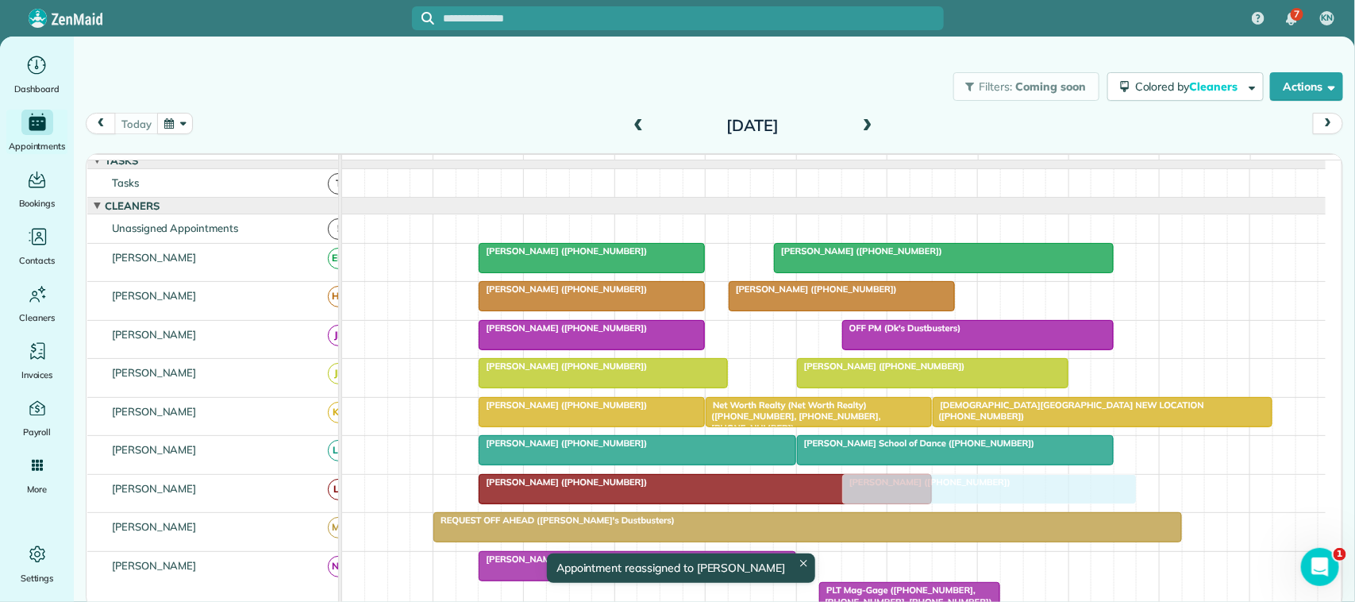
scroll to position [0, 0]
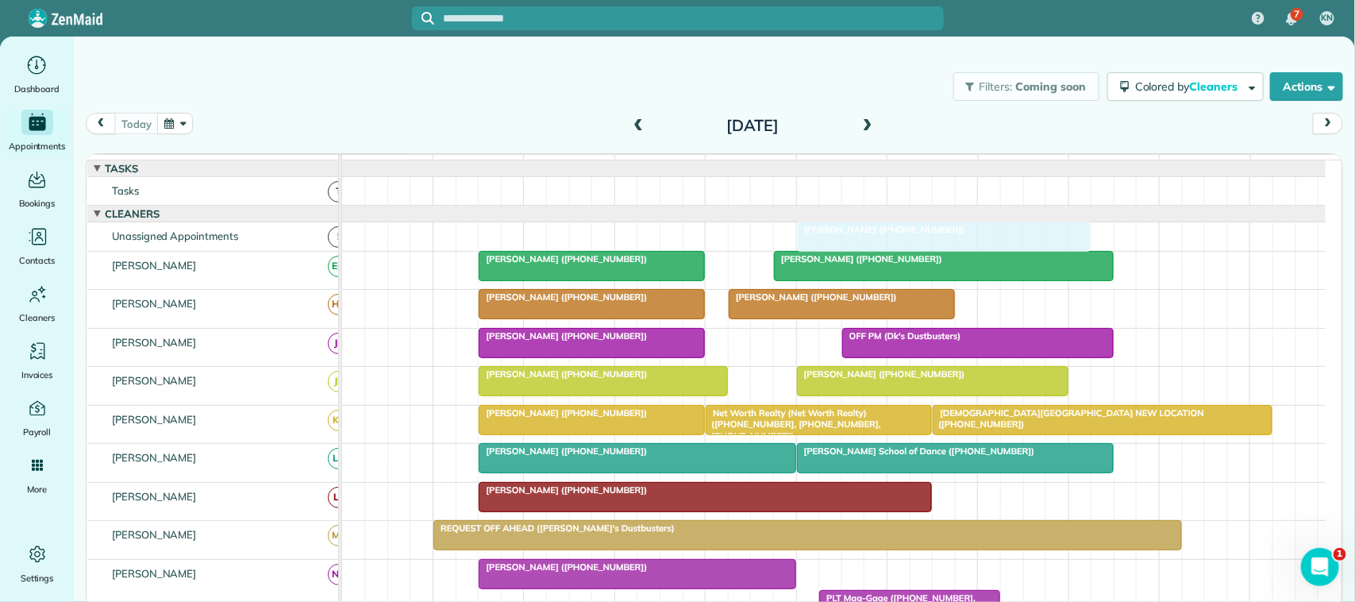
drag, startPoint x: 909, startPoint y: 393, endPoint x: 885, endPoint y: 263, distance: 131.7
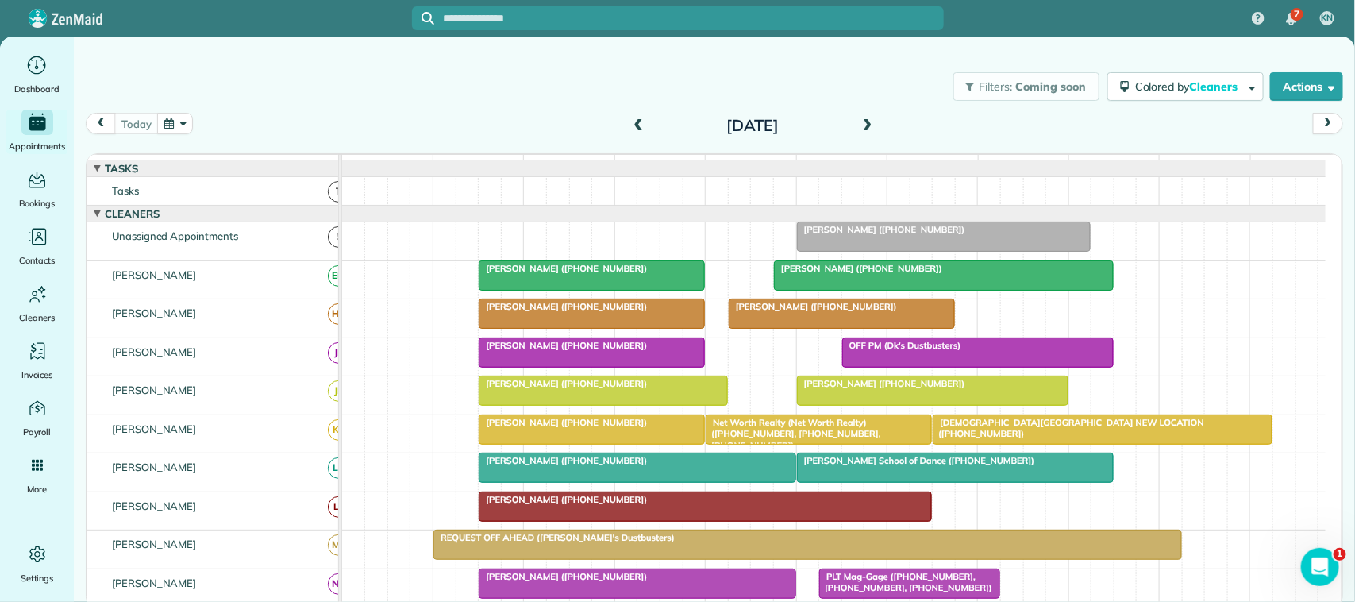
click at [169, 121] on button "button" at bounding box center [175, 123] width 37 height 21
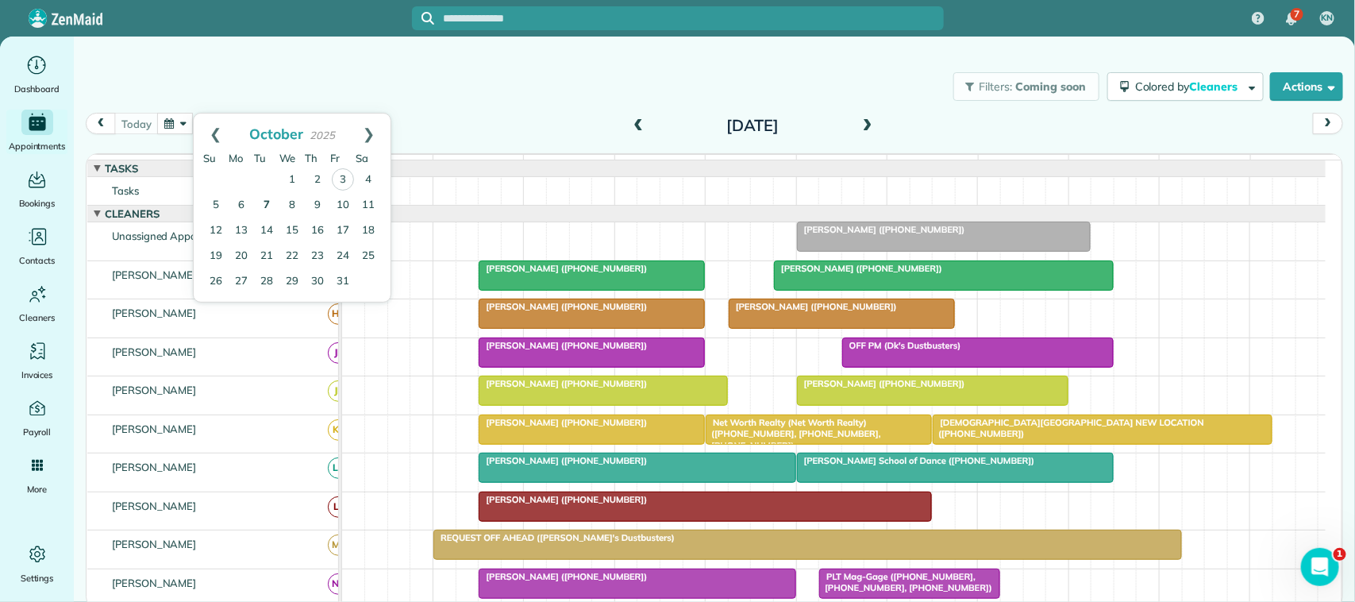
click at [263, 204] on link "7" at bounding box center [266, 205] width 25 height 25
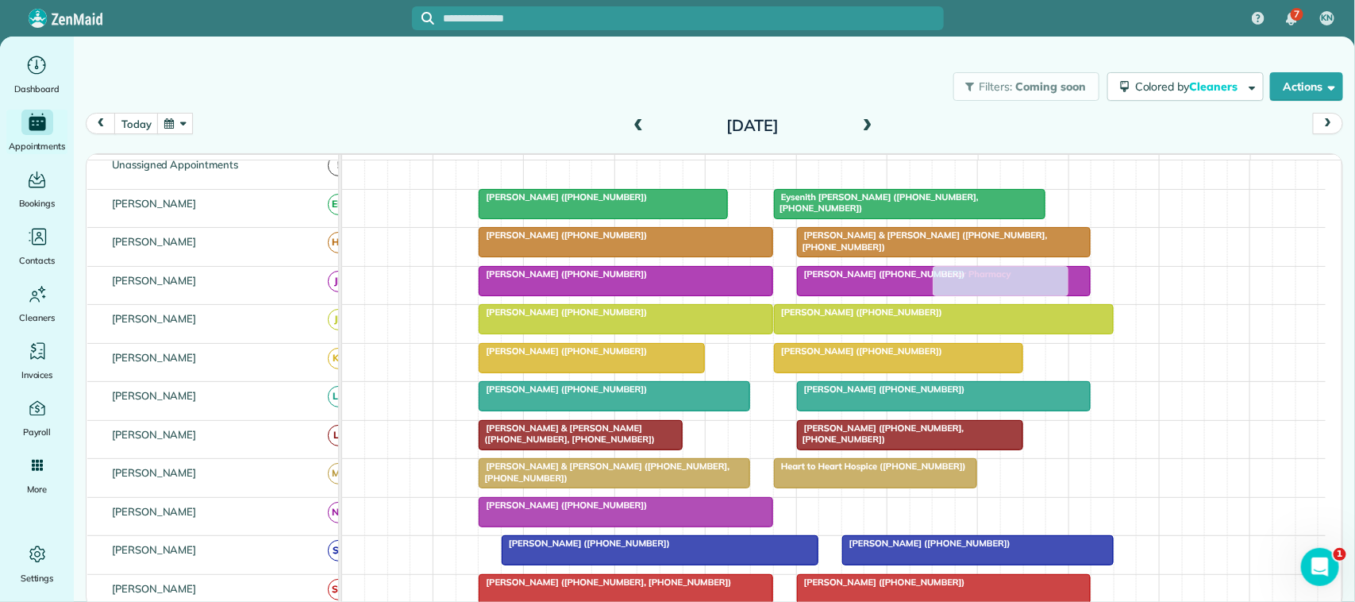
scroll to position [99, 0]
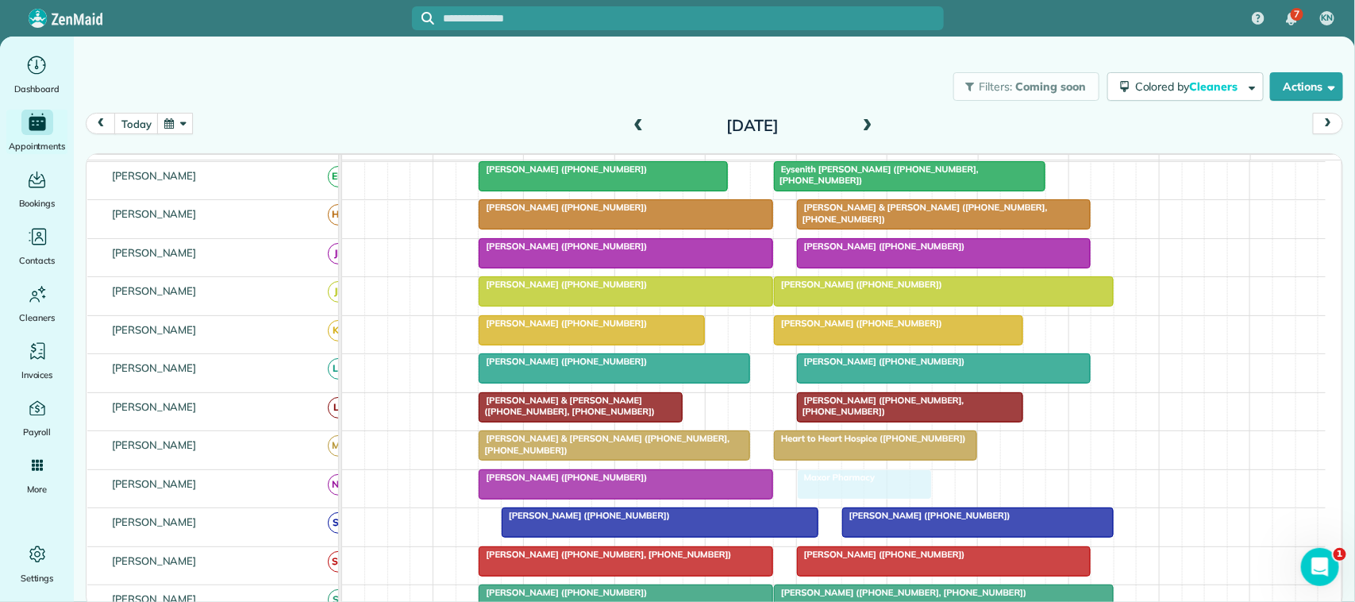
drag, startPoint x: 1097, startPoint y: 256, endPoint x: 863, endPoint y: 498, distance: 336.2
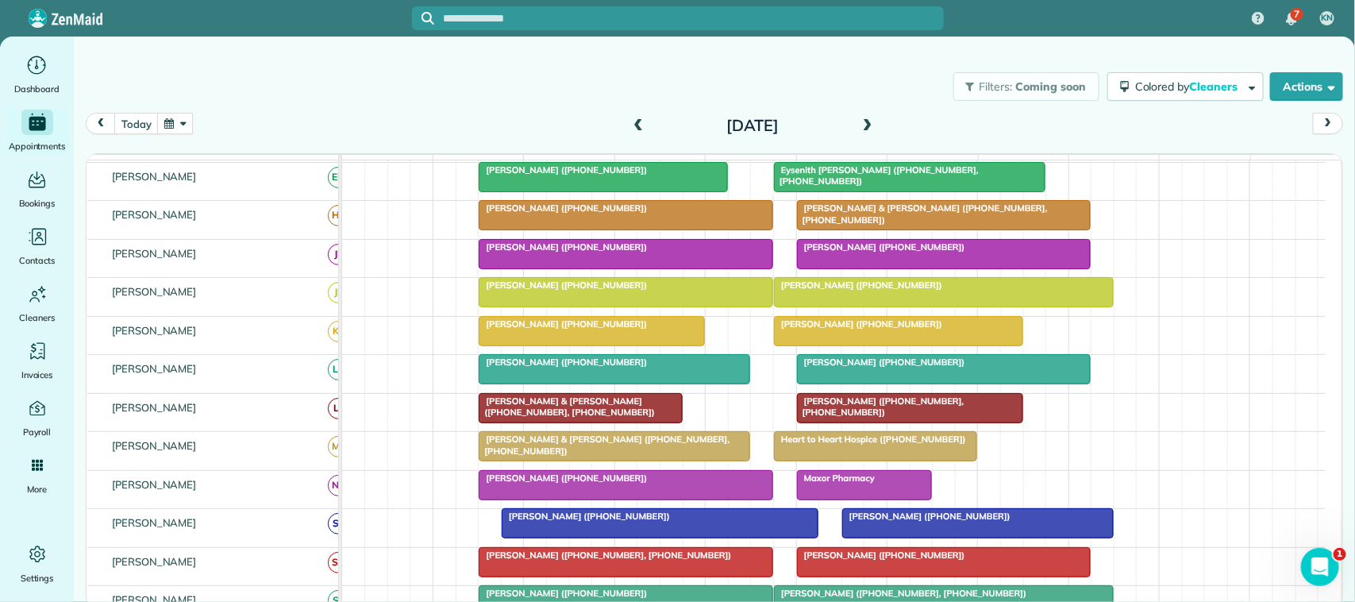
scroll to position [0, 0]
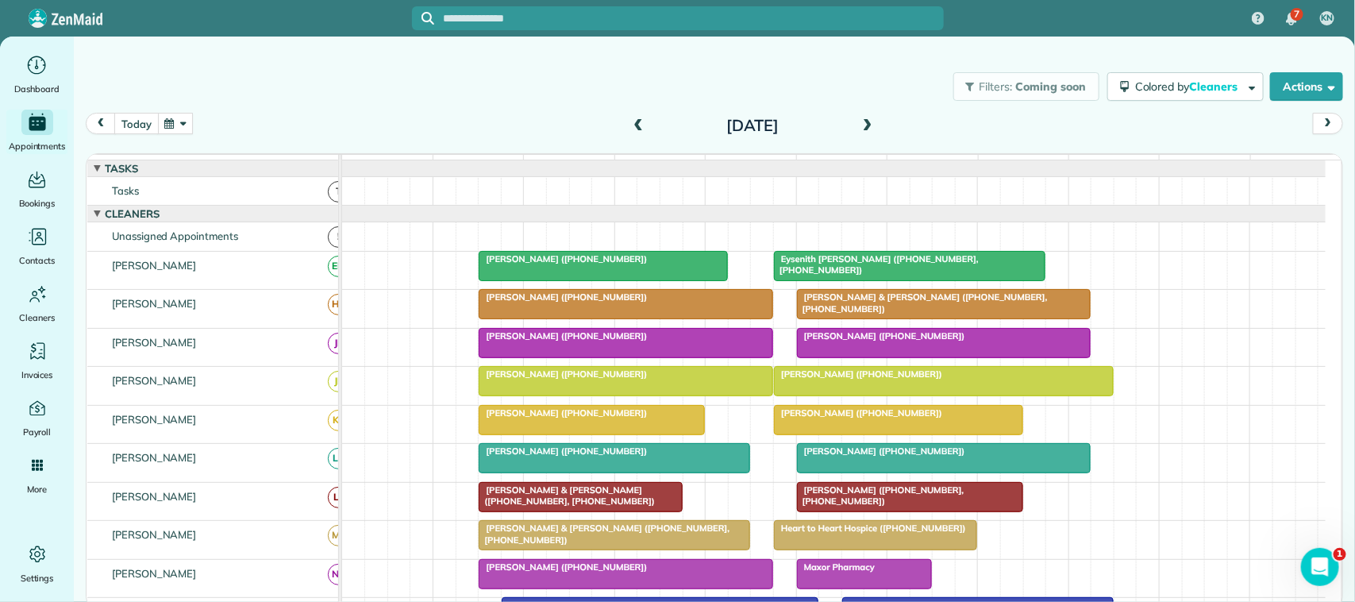
click at [129, 132] on button "today" at bounding box center [136, 123] width 44 height 21
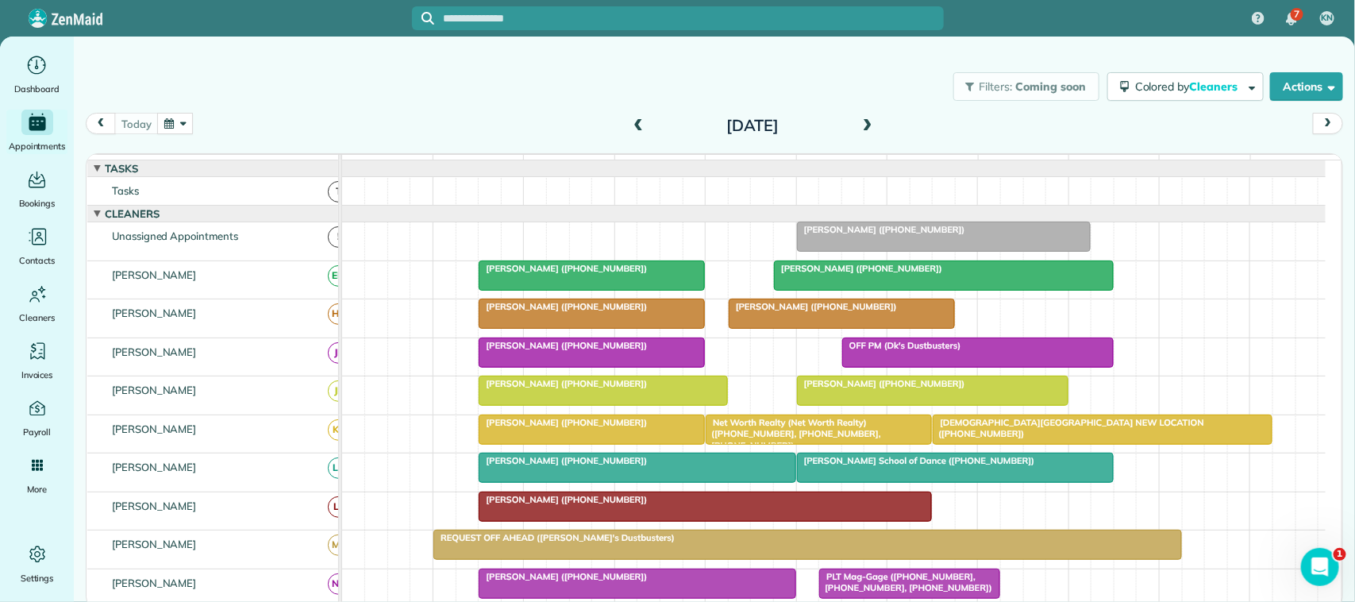
click at [136, 105] on div "Filters: Coming soon Colored by Cleaners Color by Cleaner Color by Team Color b…" at bounding box center [714, 86] width 1281 height 52
